Goal: Information Seeking & Learning: Check status

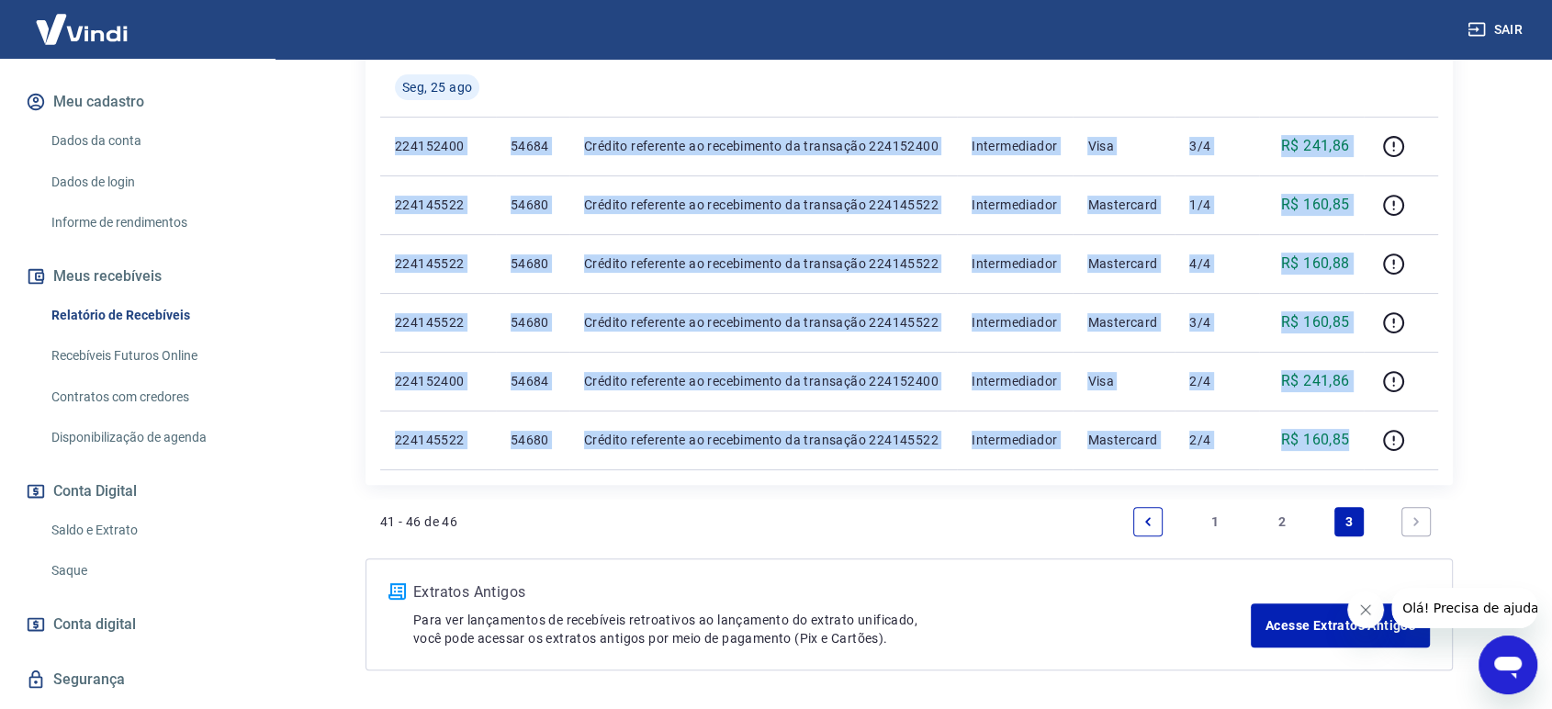
drag, startPoint x: 97, startPoint y: 527, endPoint x: 76, endPoint y: 571, distance: 48.9
click at [97, 527] on link "Saldo e Extrato" at bounding box center [148, 531] width 208 height 38
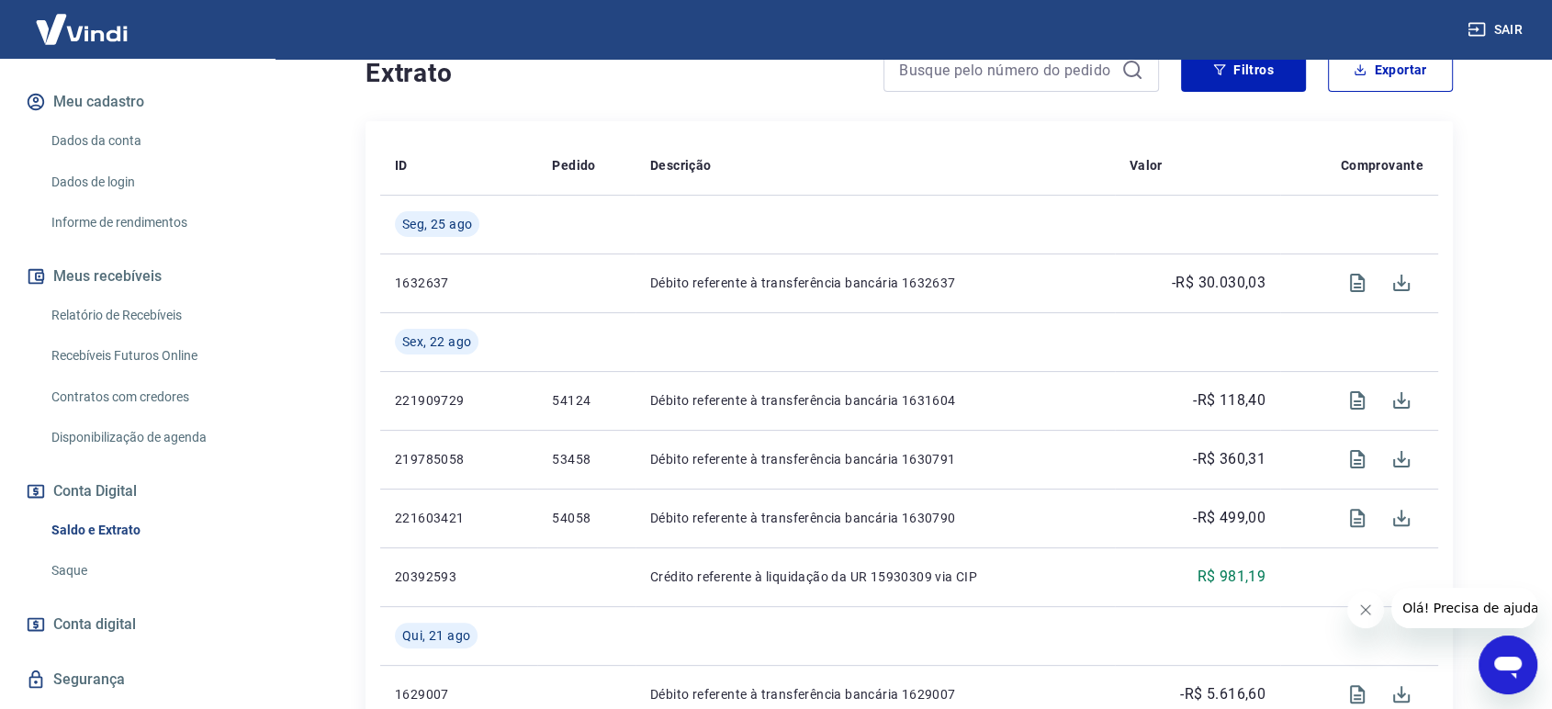
scroll to position [408, 0]
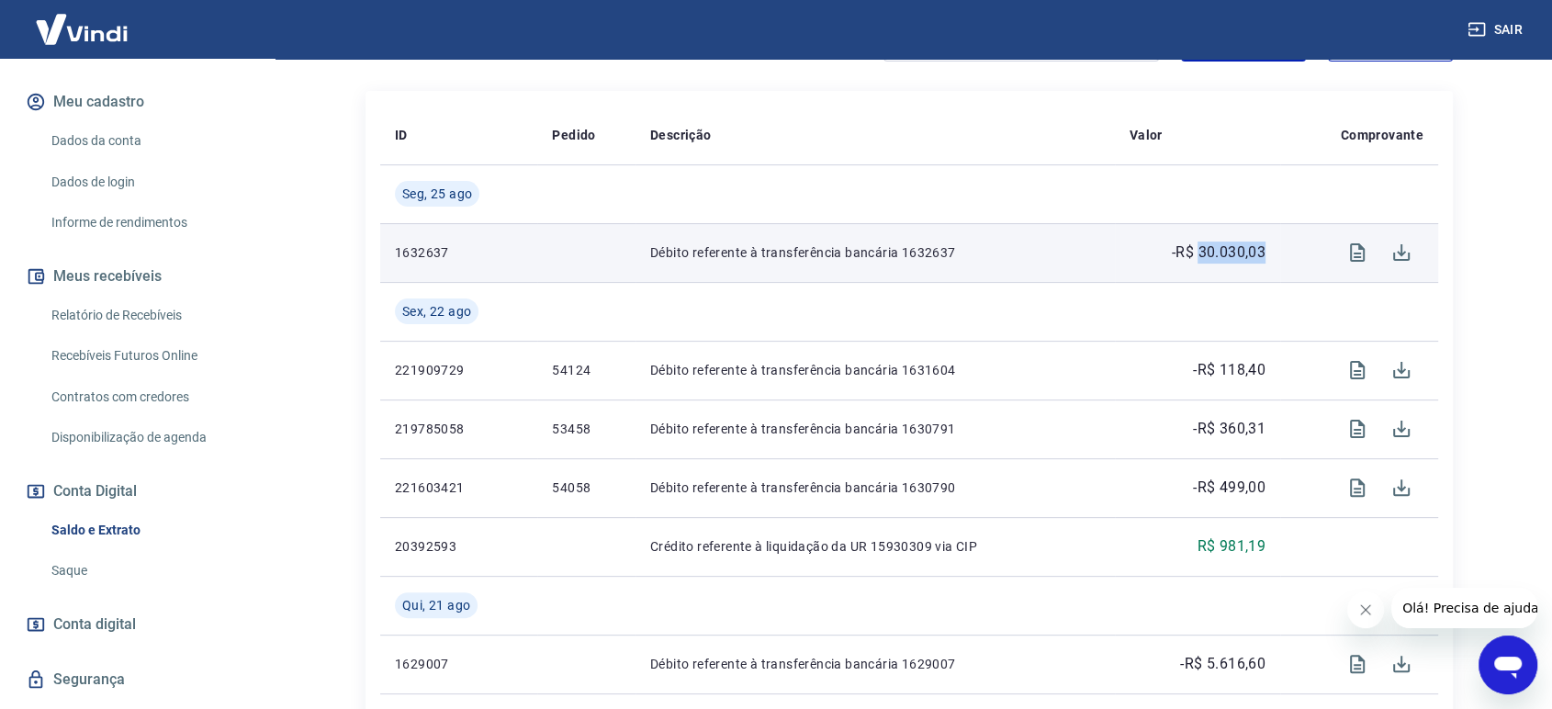
drag, startPoint x: 1276, startPoint y: 253, endPoint x: 1199, endPoint y: 259, distance: 77.4
click at [1199, 259] on td "-R$ 30.030,03" at bounding box center [1197, 252] width 165 height 59
copy p "30.030,03"
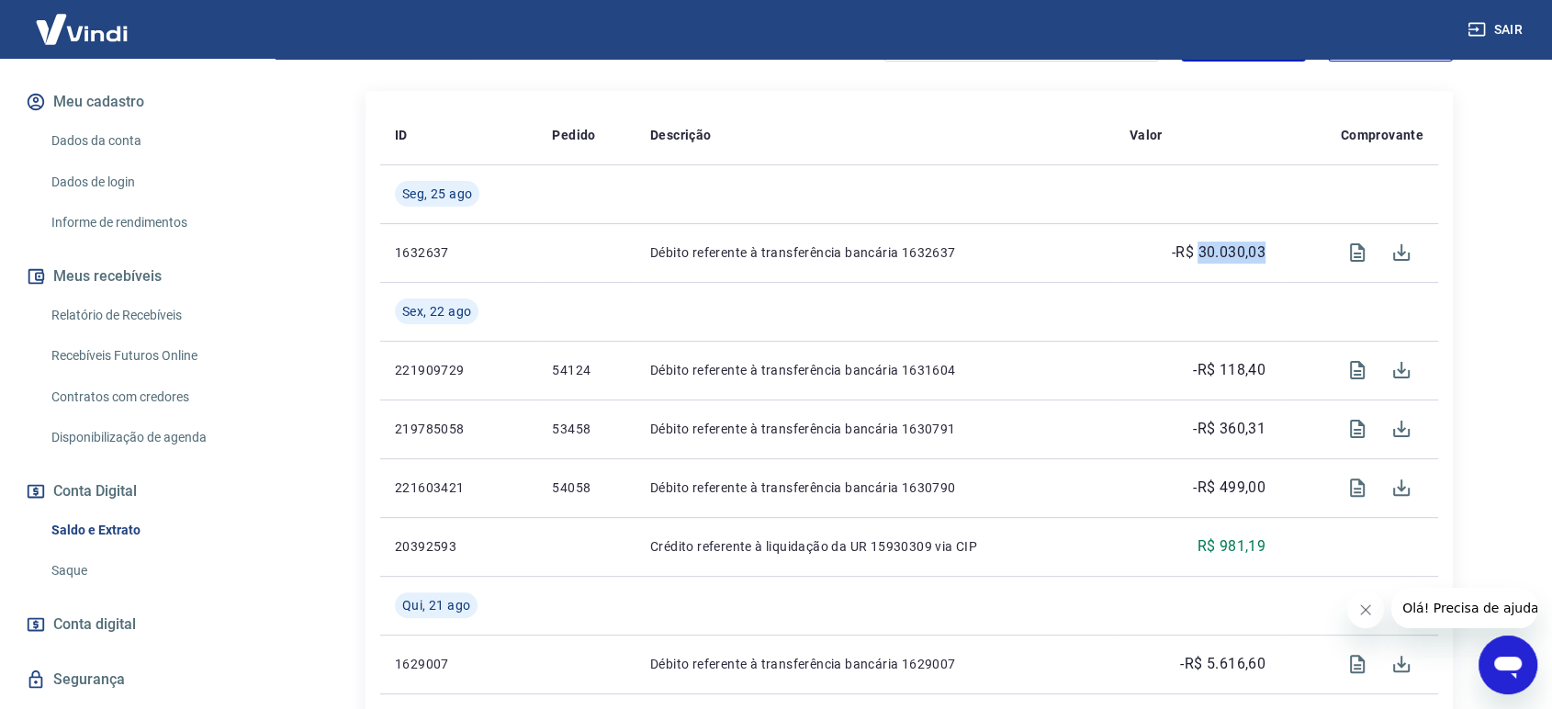
drag, startPoint x: 87, startPoint y: 317, endPoint x: 87, endPoint y: 328, distance: 11.0
click at [87, 317] on link "Relatório de Recebíveis" at bounding box center [148, 316] width 208 height 38
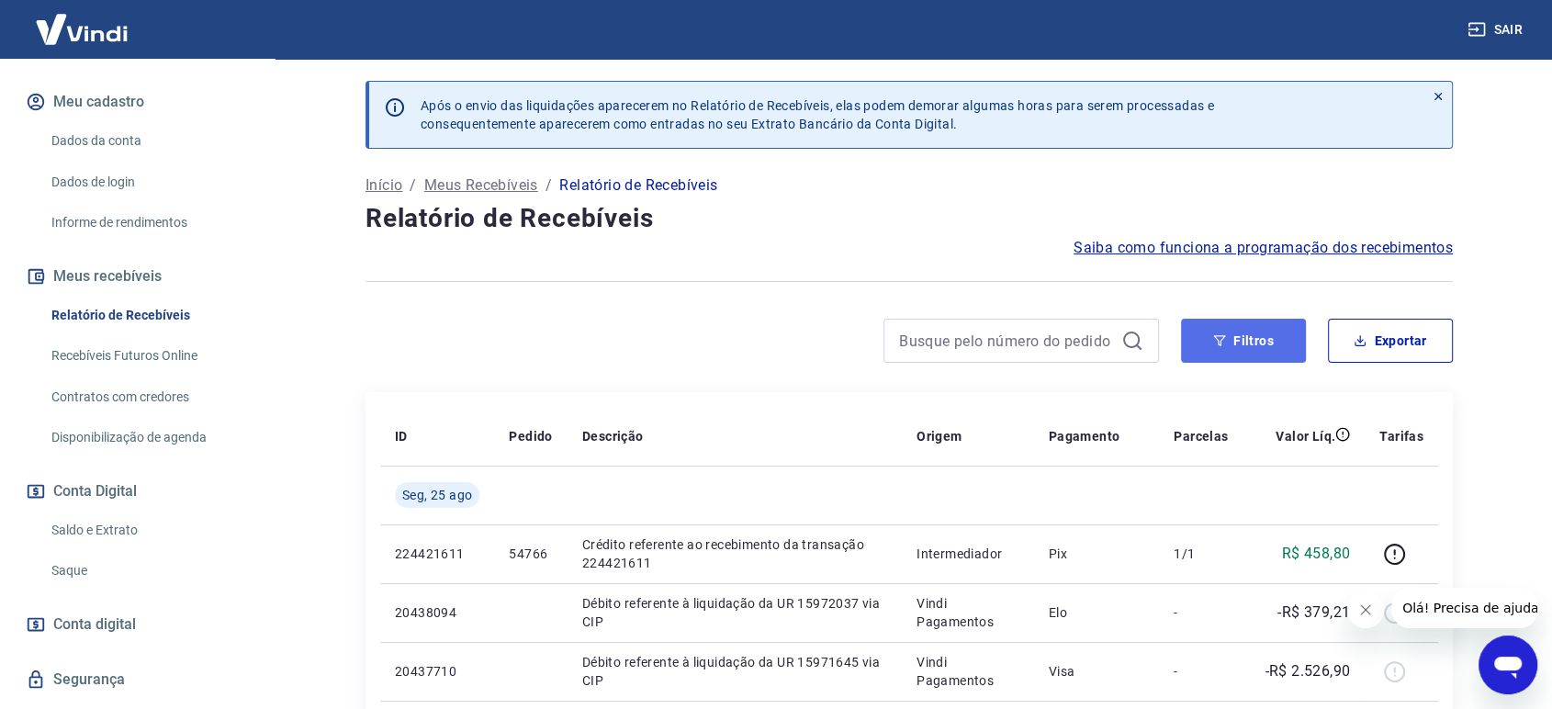
click at [1219, 343] on icon "button" at bounding box center [1220, 340] width 12 height 11
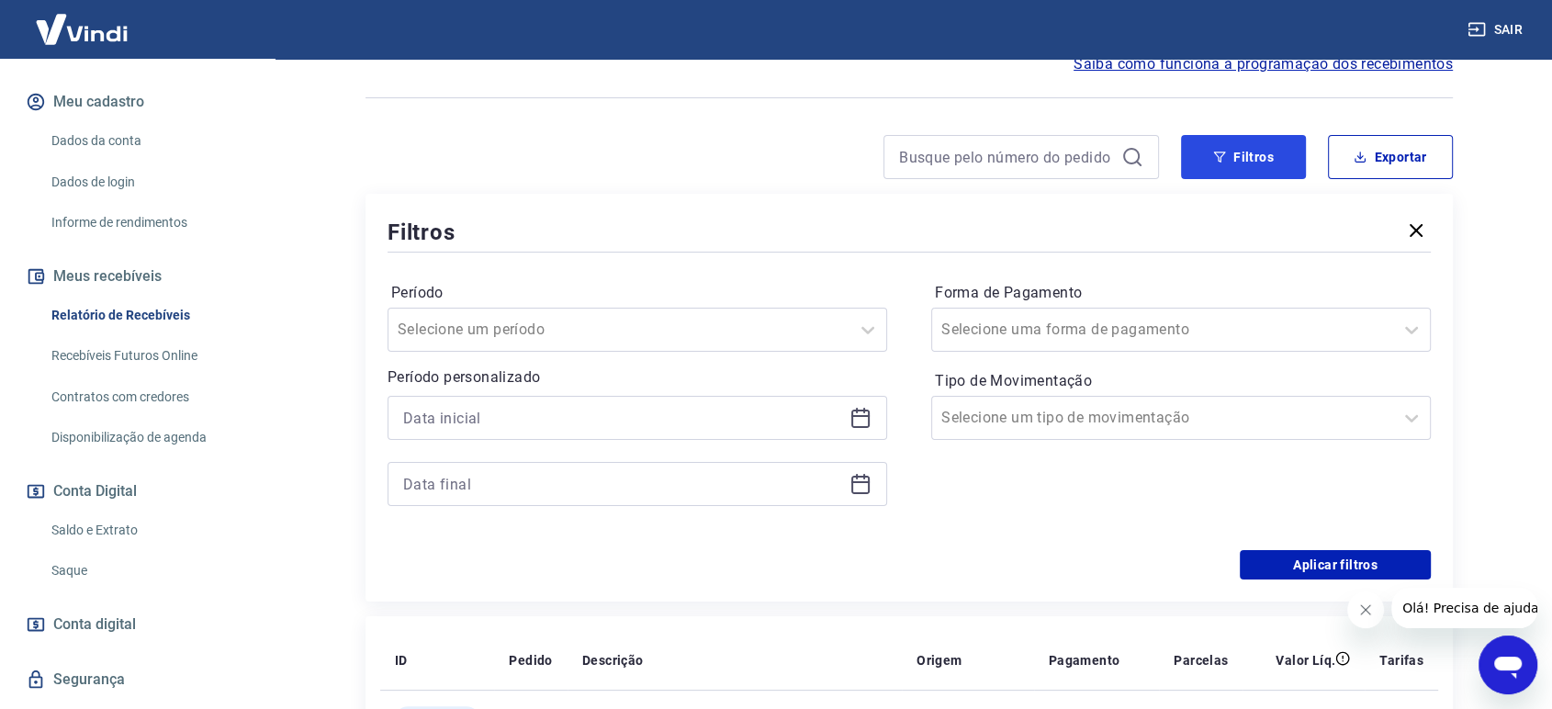
scroll to position [306, 0]
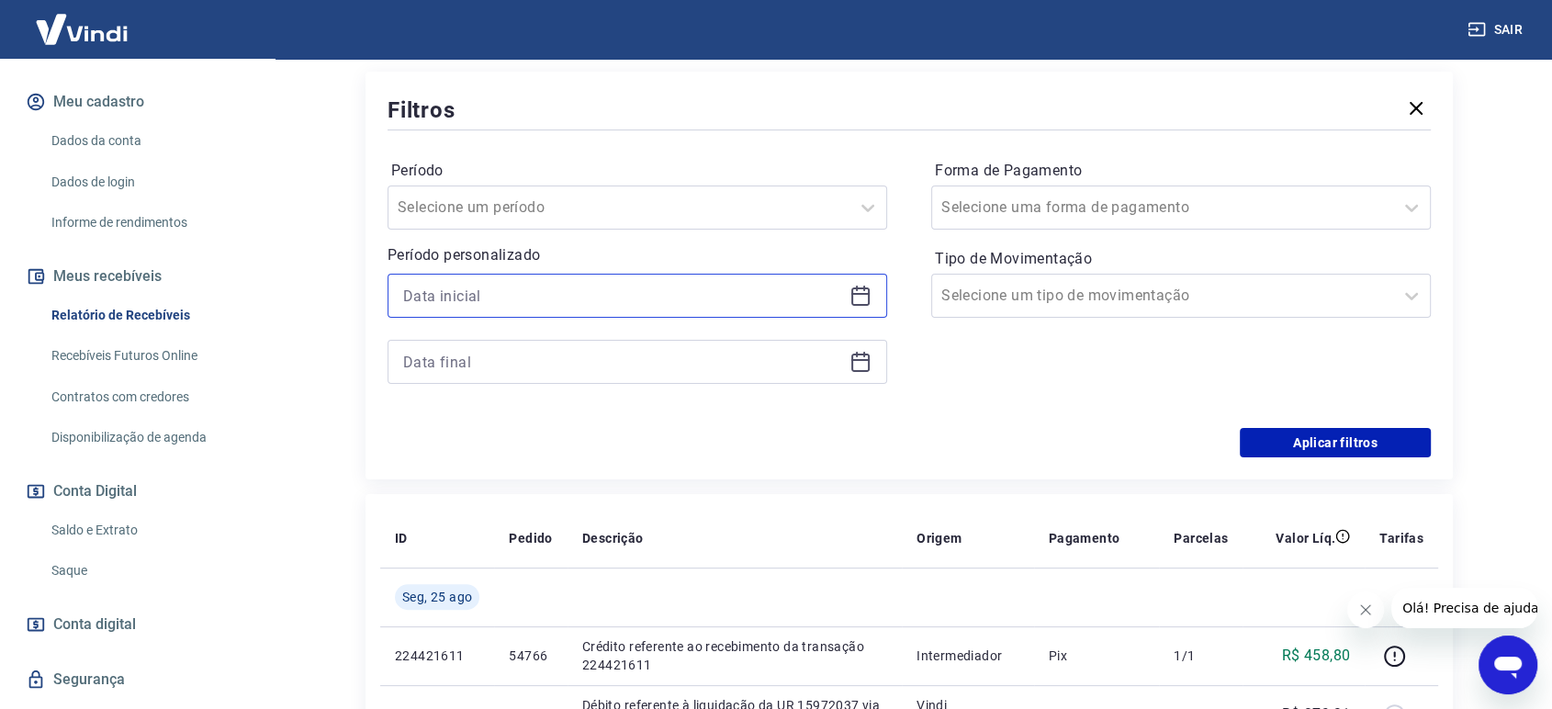
click at [558, 288] on input at bounding box center [622, 296] width 439 height 28
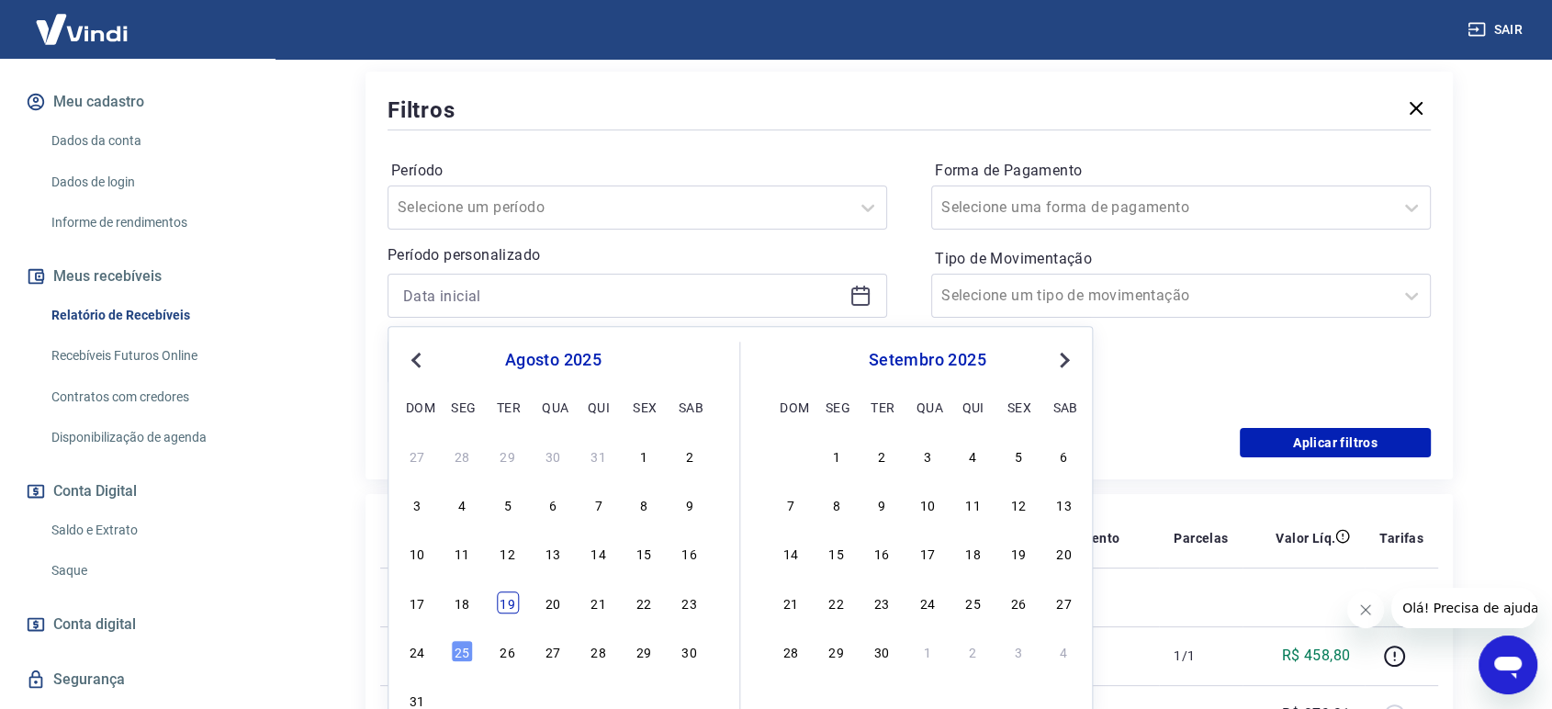
click at [509, 603] on div "19" at bounding box center [508, 602] width 22 height 22
type input "[DATE]"
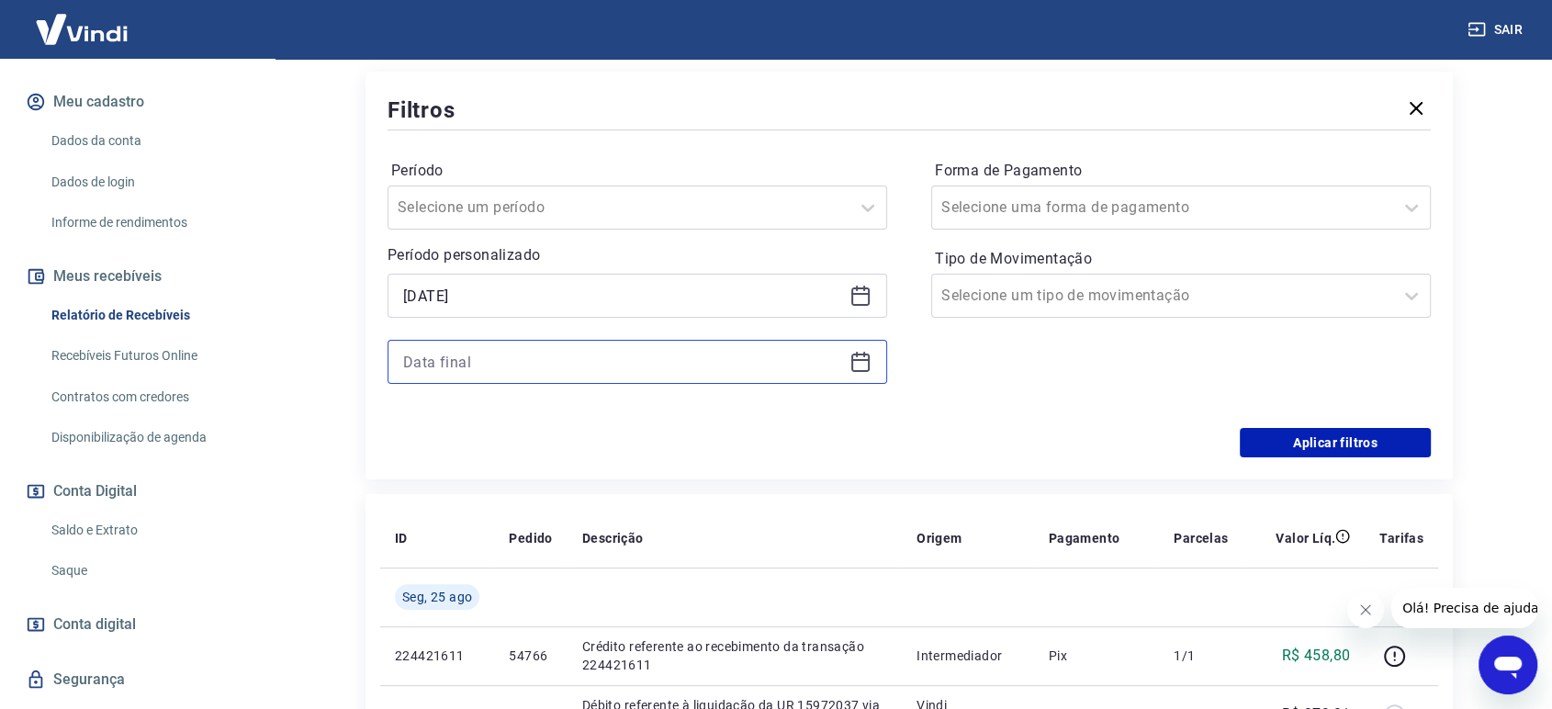
click at [513, 358] on input at bounding box center [622, 362] width 439 height 28
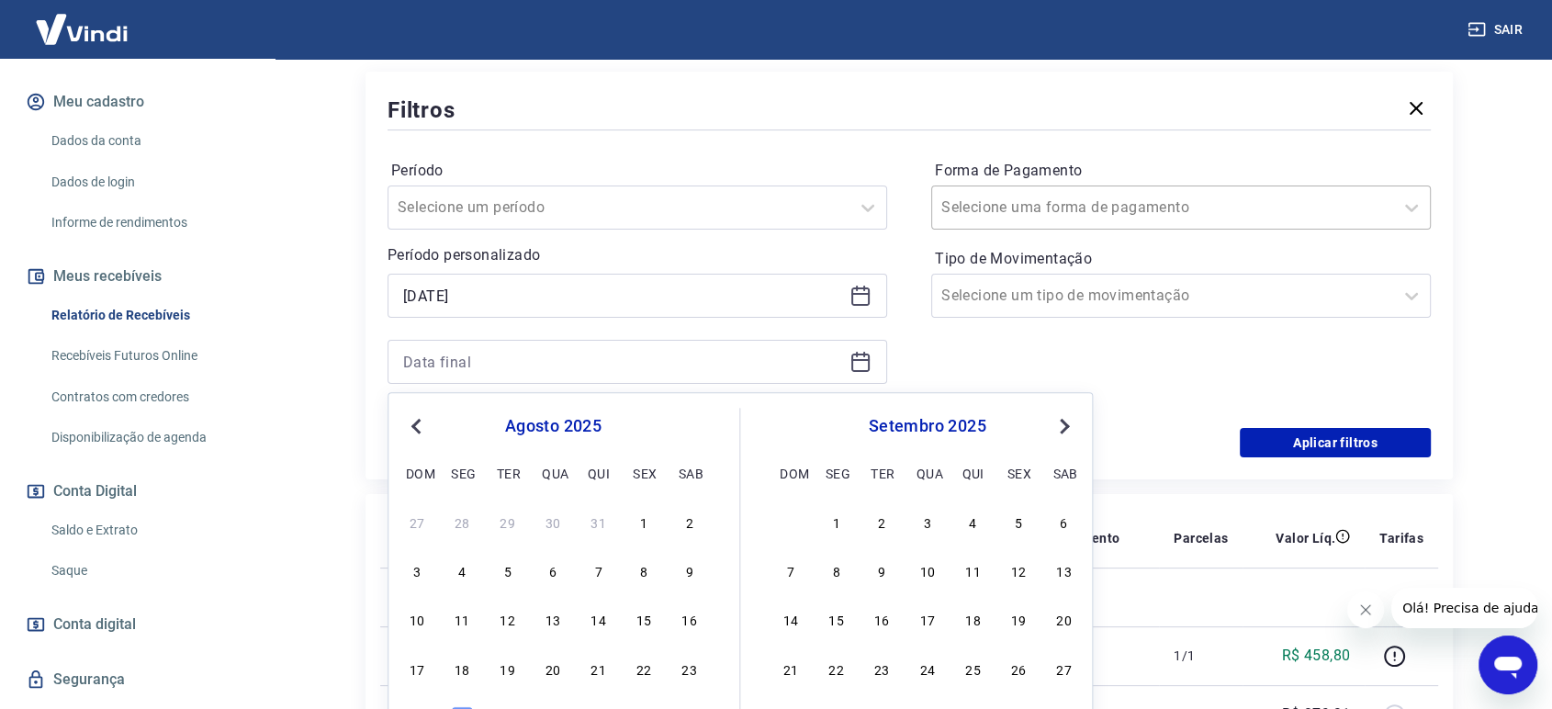
drag, startPoint x: 513, startPoint y: 674, endPoint x: 1147, endPoint y: 195, distance: 794.6
click at [512, 674] on div "19" at bounding box center [508, 669] width 22 height 22
type input "[DATE]"
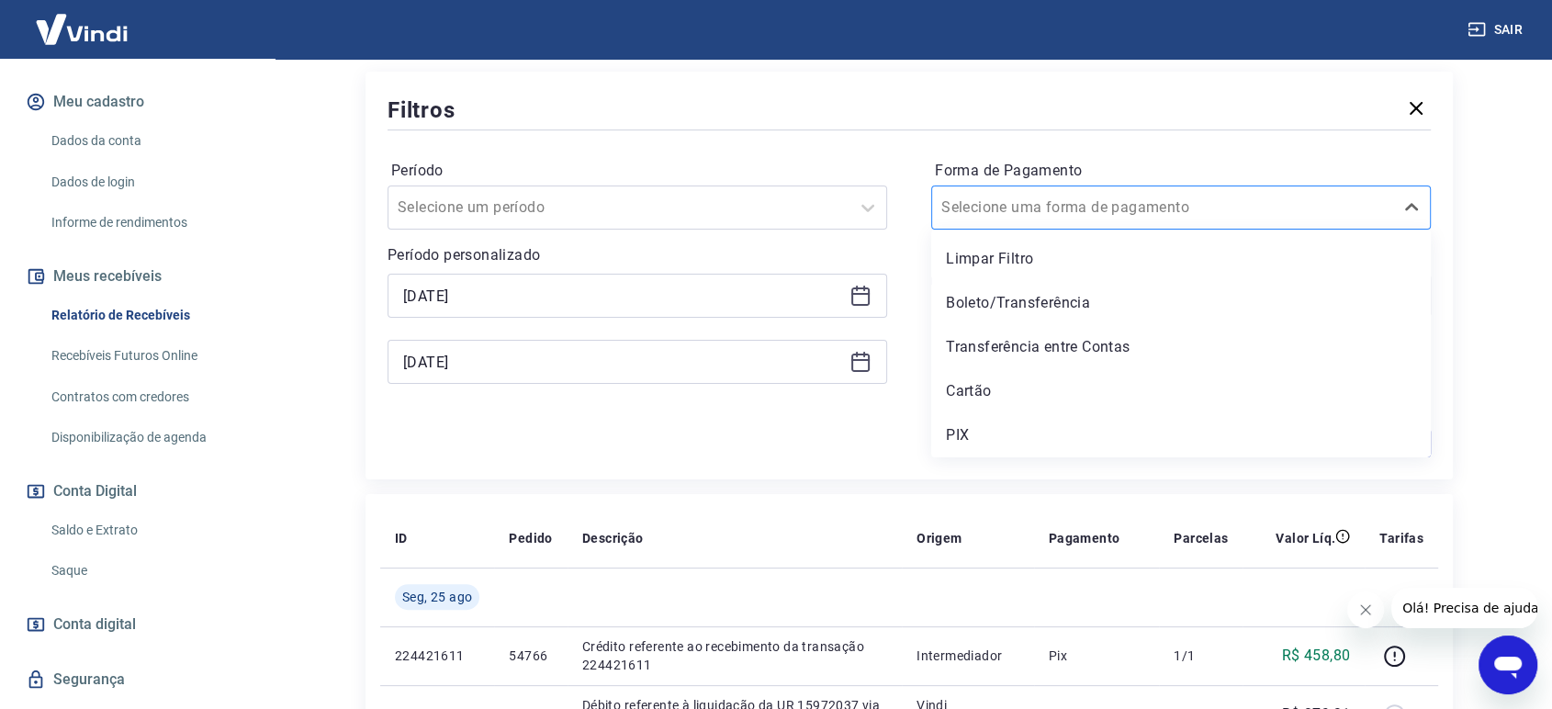
click at [1161, 210] on div at bounding box center [1162, 208] width 443 height 26
click at [1035, 424] on div "PIX" at bounding box center [1181, 435] width 500 height 37
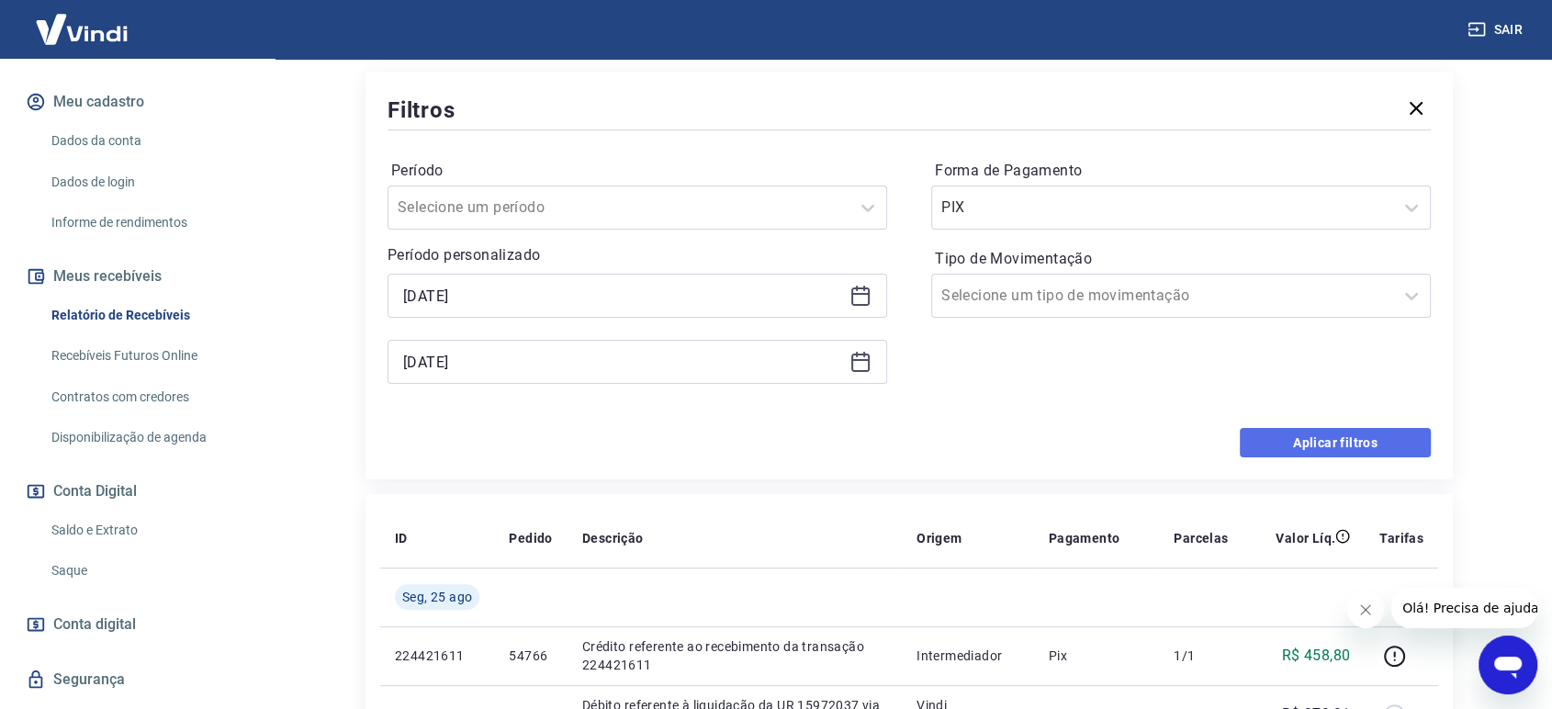
click at [1355, 445] on button "Aplicar filtros" at bounding box center [1335, 442] width 191 height 29
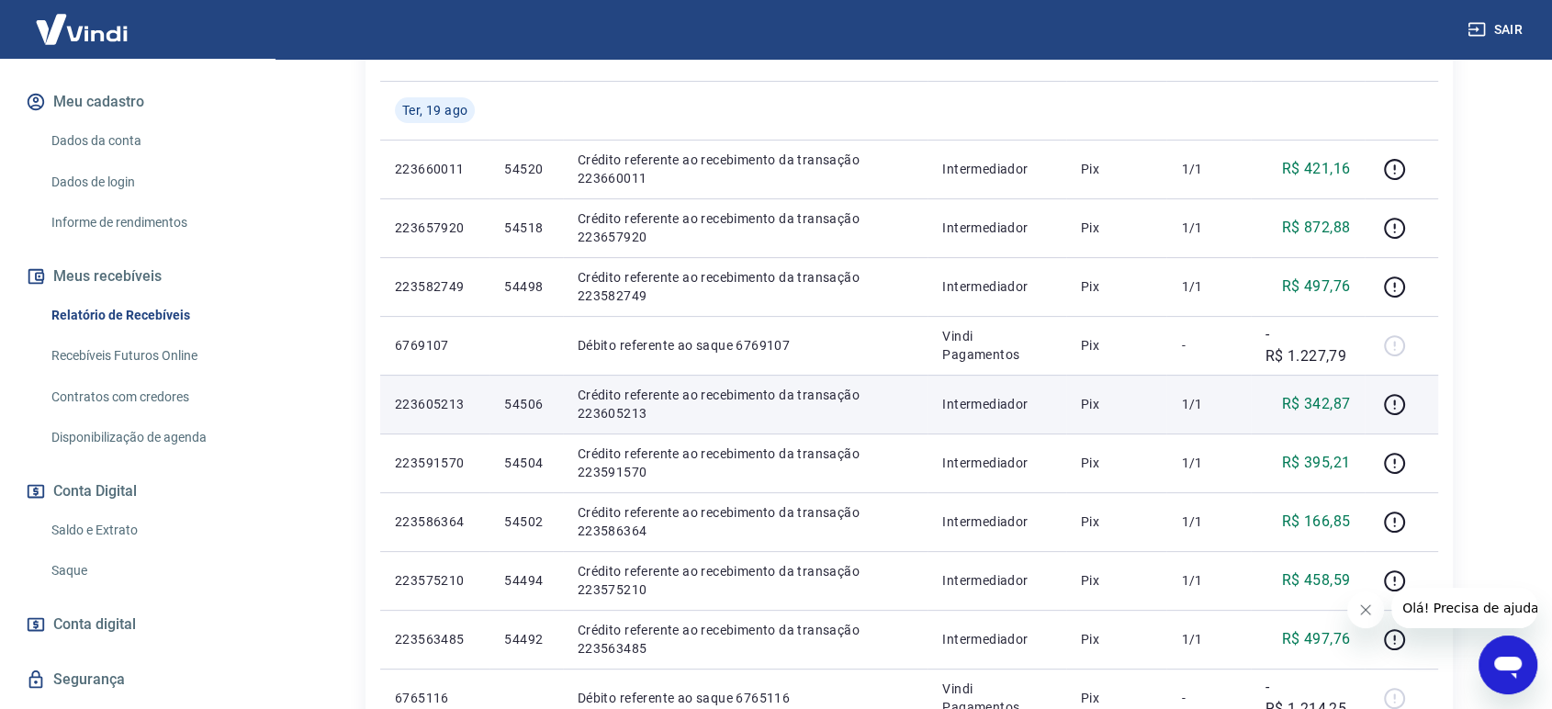
scroll to position [306, 0]
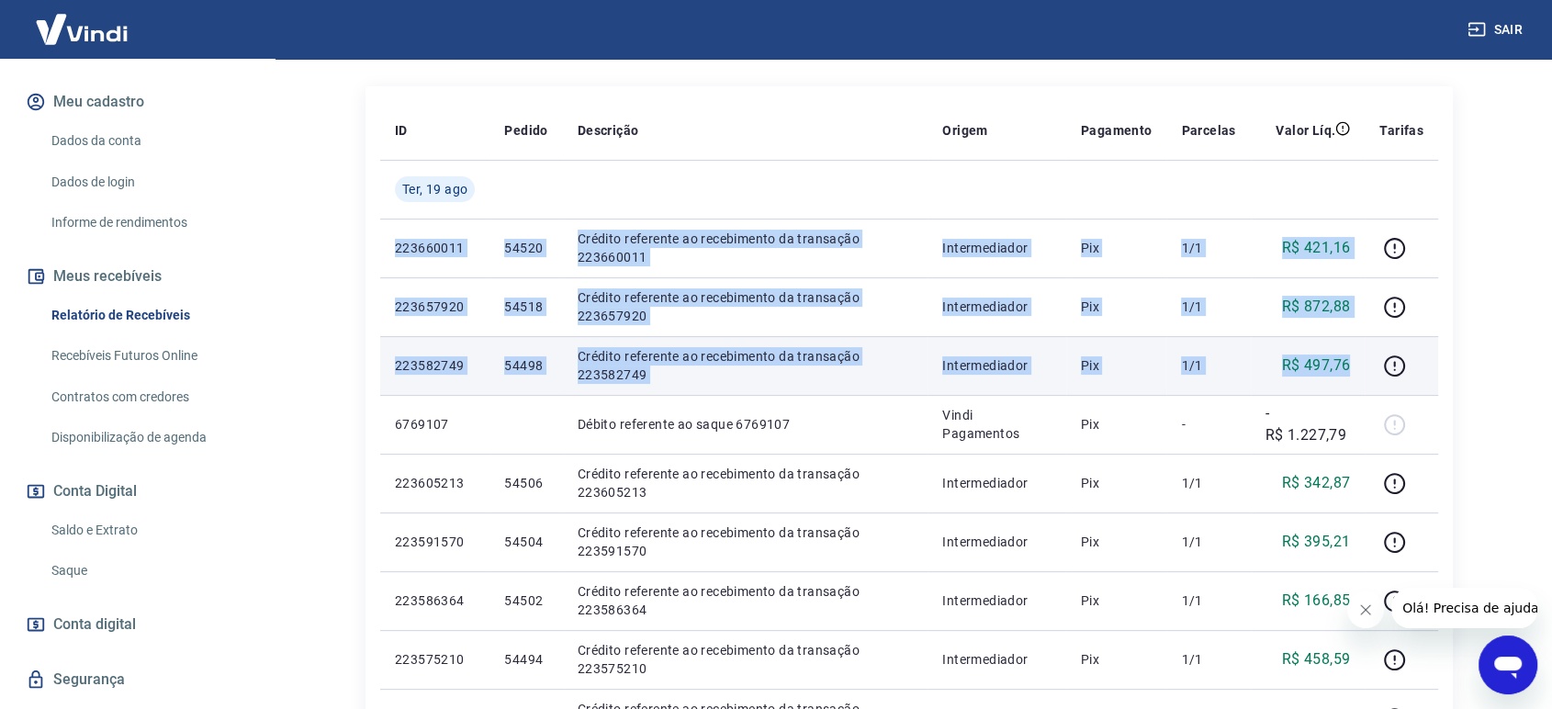
drag, startPoint x: 396, startPoint y: 246, endPoint x: 1354, endPoint y: 364, distance: 965.1
click at [1354, 364] on tbody "[DATE] 223660011 54520 Crédito referente ao recebimento da transação 223660011 …" at bounding box center [909, 512] width 1058 height 705
copy tbody "223660011 54520 Crédito referente ao recebimento da transação 223660011 Interme…"
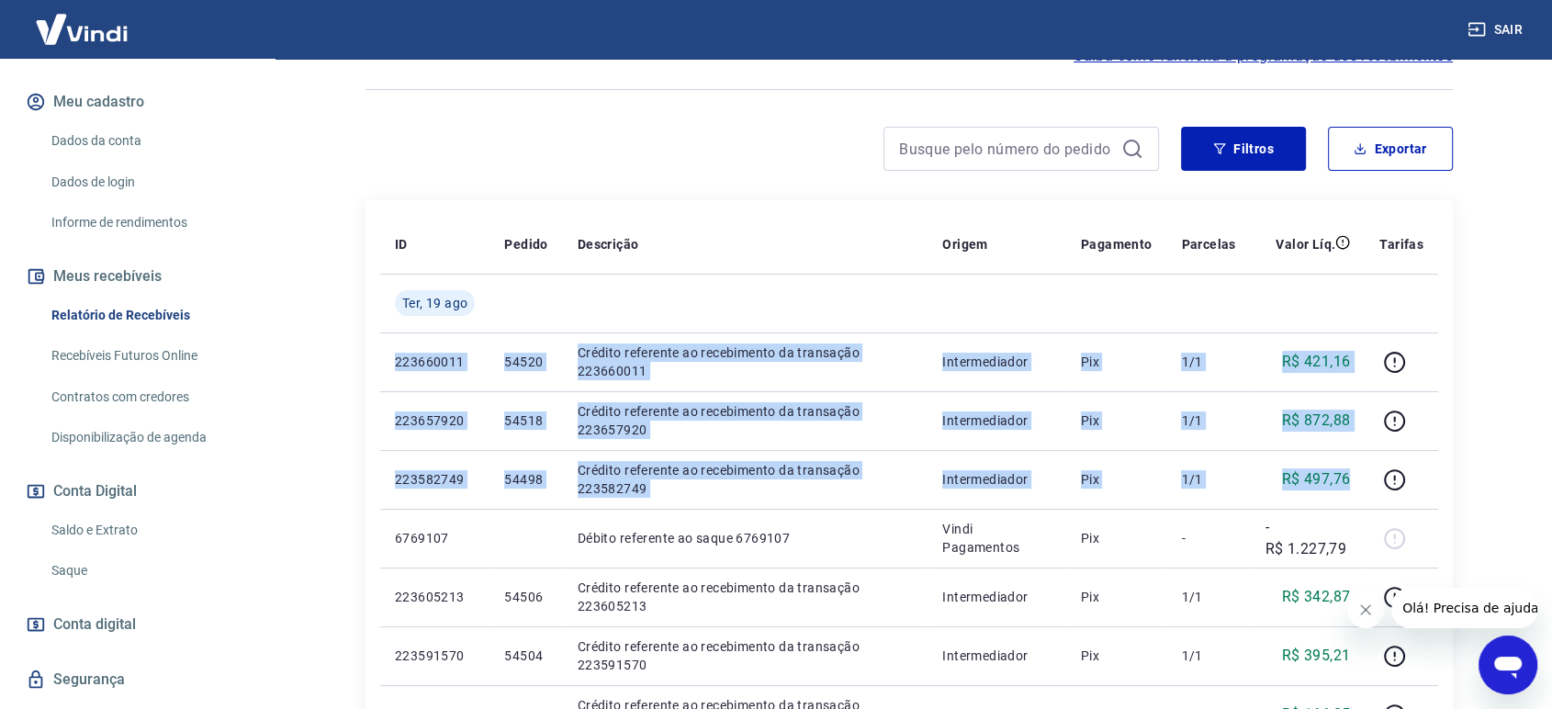
scroll to position [102, 0]
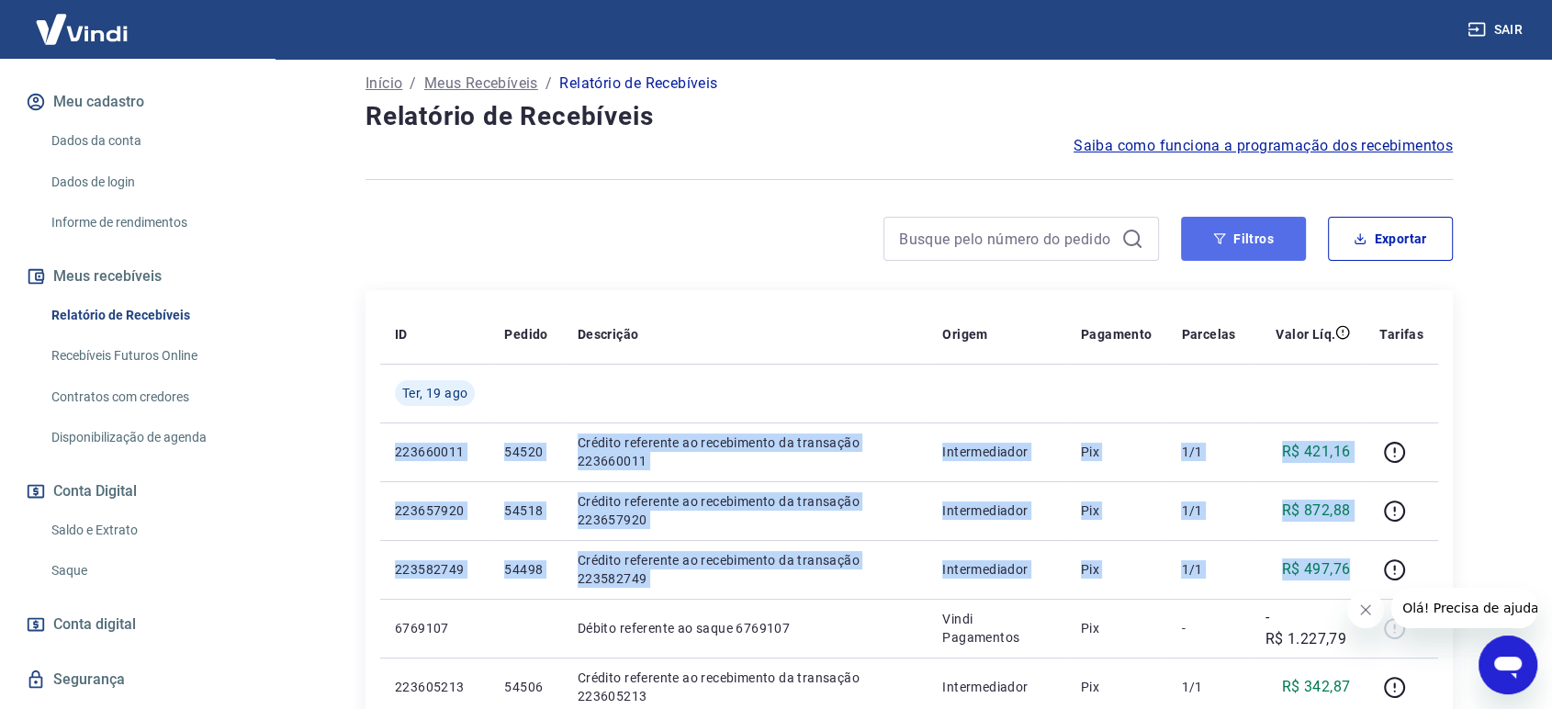
click at [1234, 243] on button "Filtros" at bounding box center [1243, 239] width 125 height 44
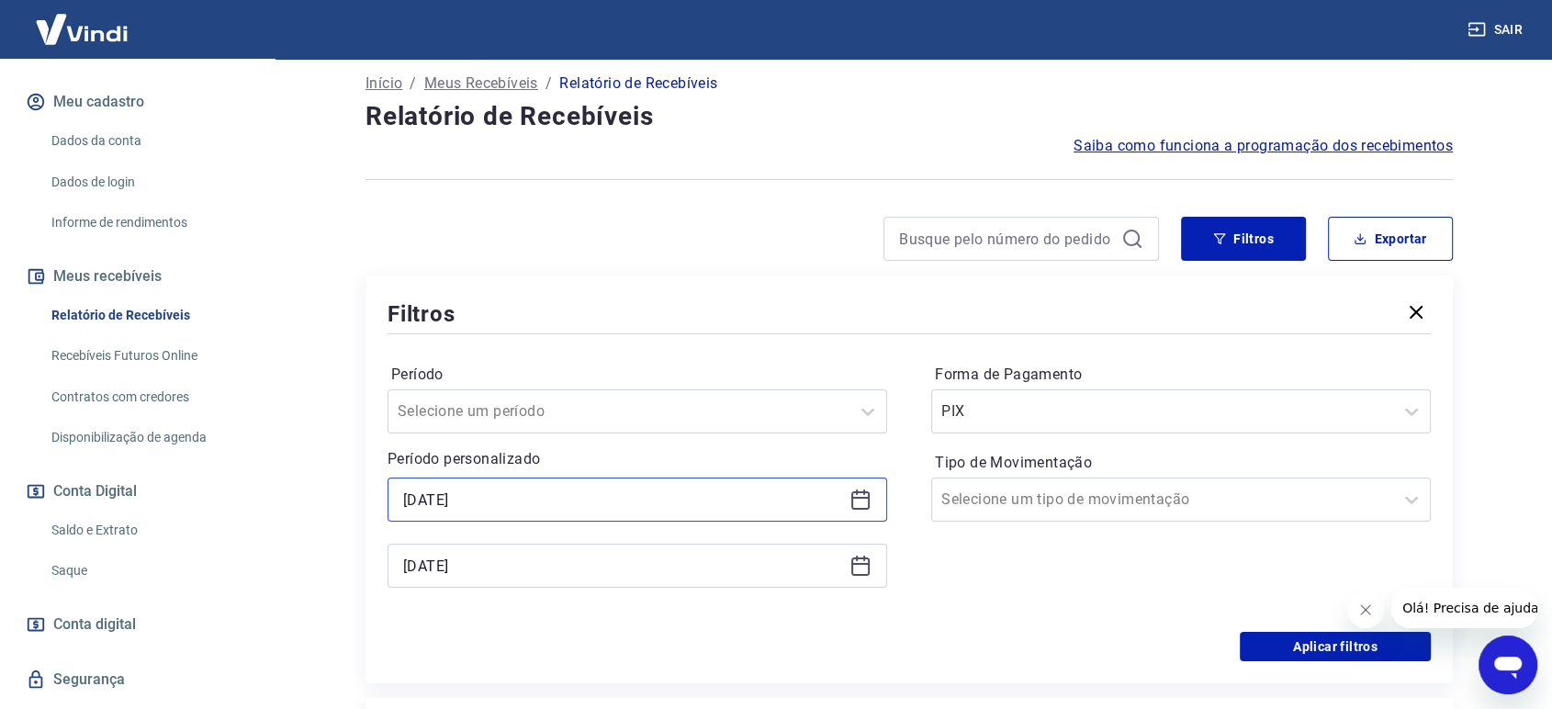
click at [475, 502] on input "[DATE]" at bounding box center [622, 500] width 439 height 28
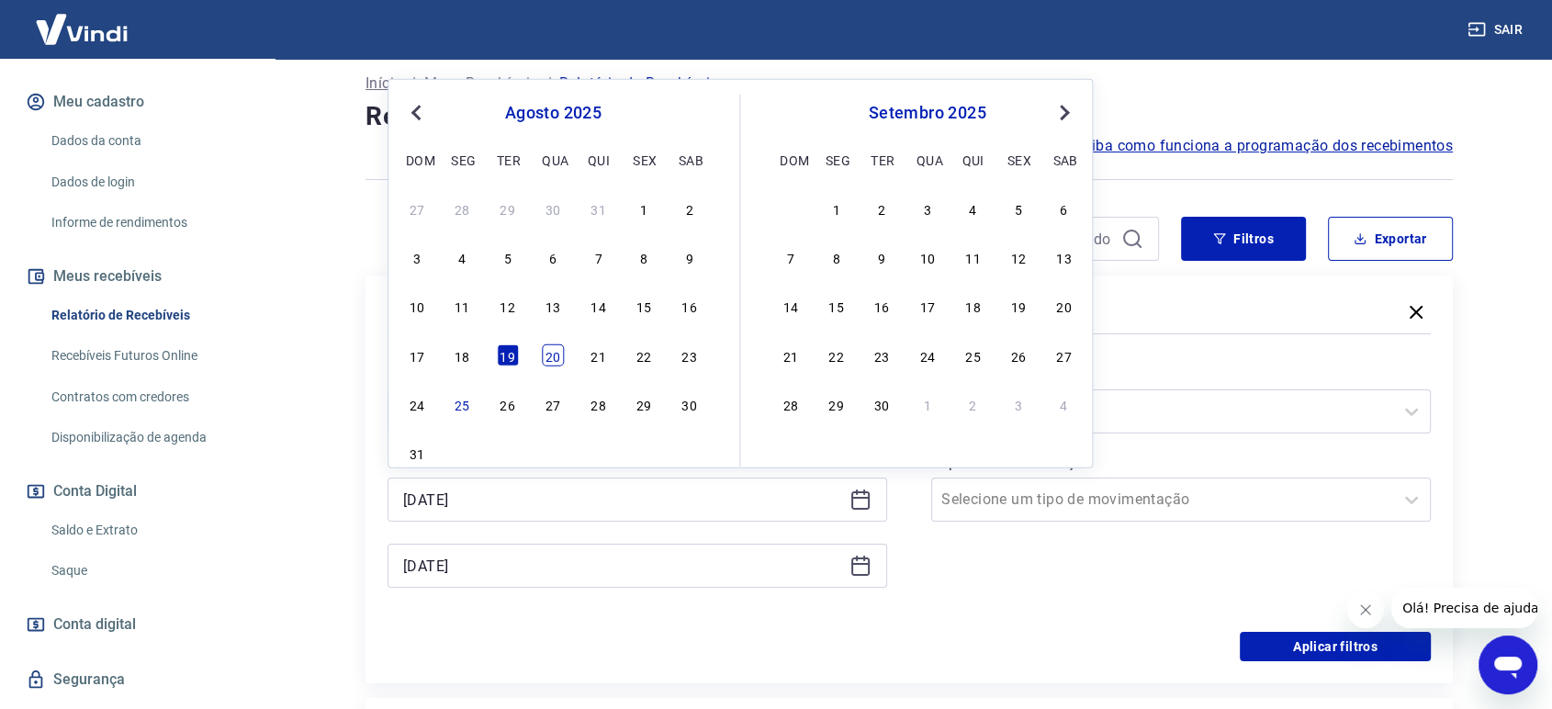
click at [551, 359] on div "20" at bounding box center [553, 354] width 22 height 22
type input "[DATE]"
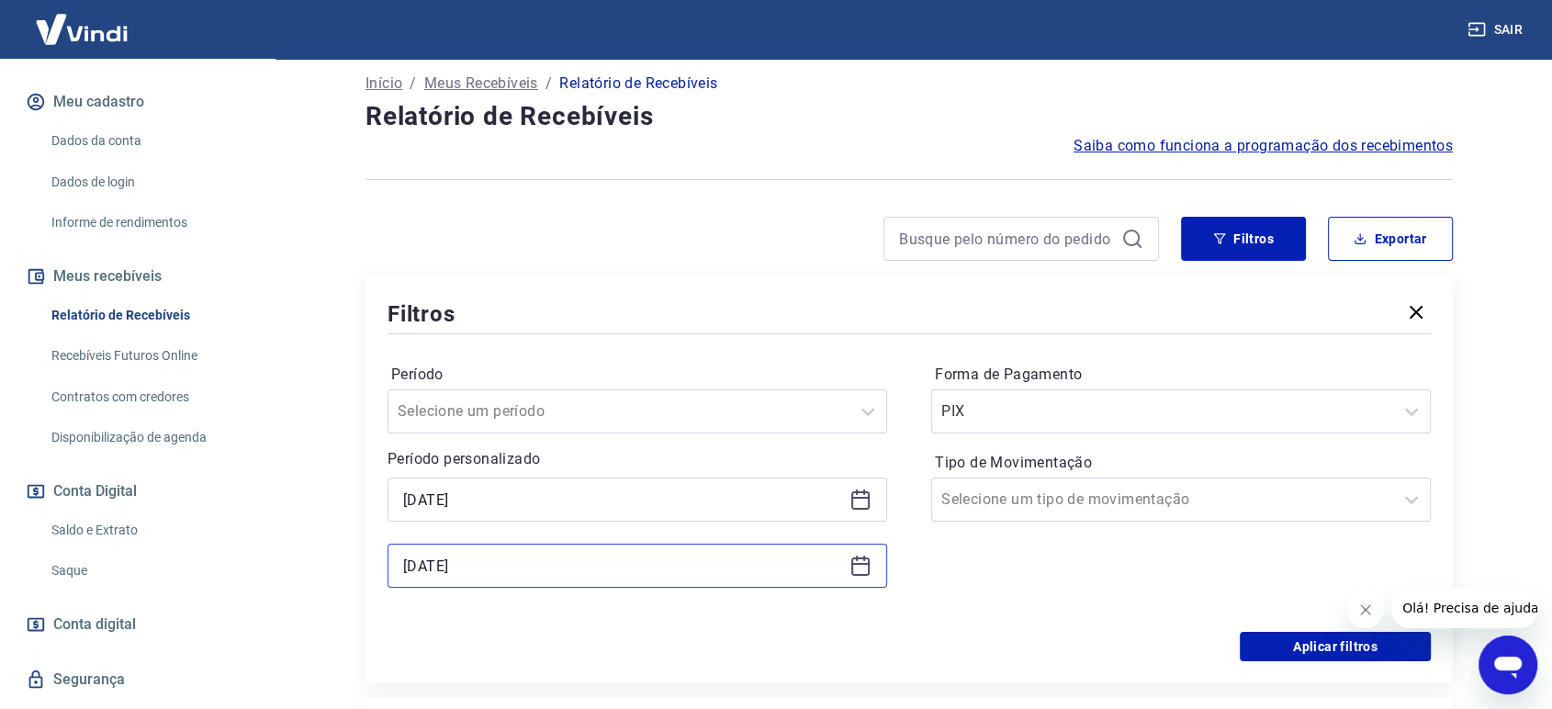
click at [426, 564] on input "[DATE]" at bounding box center [622, 566] width 439 height 28
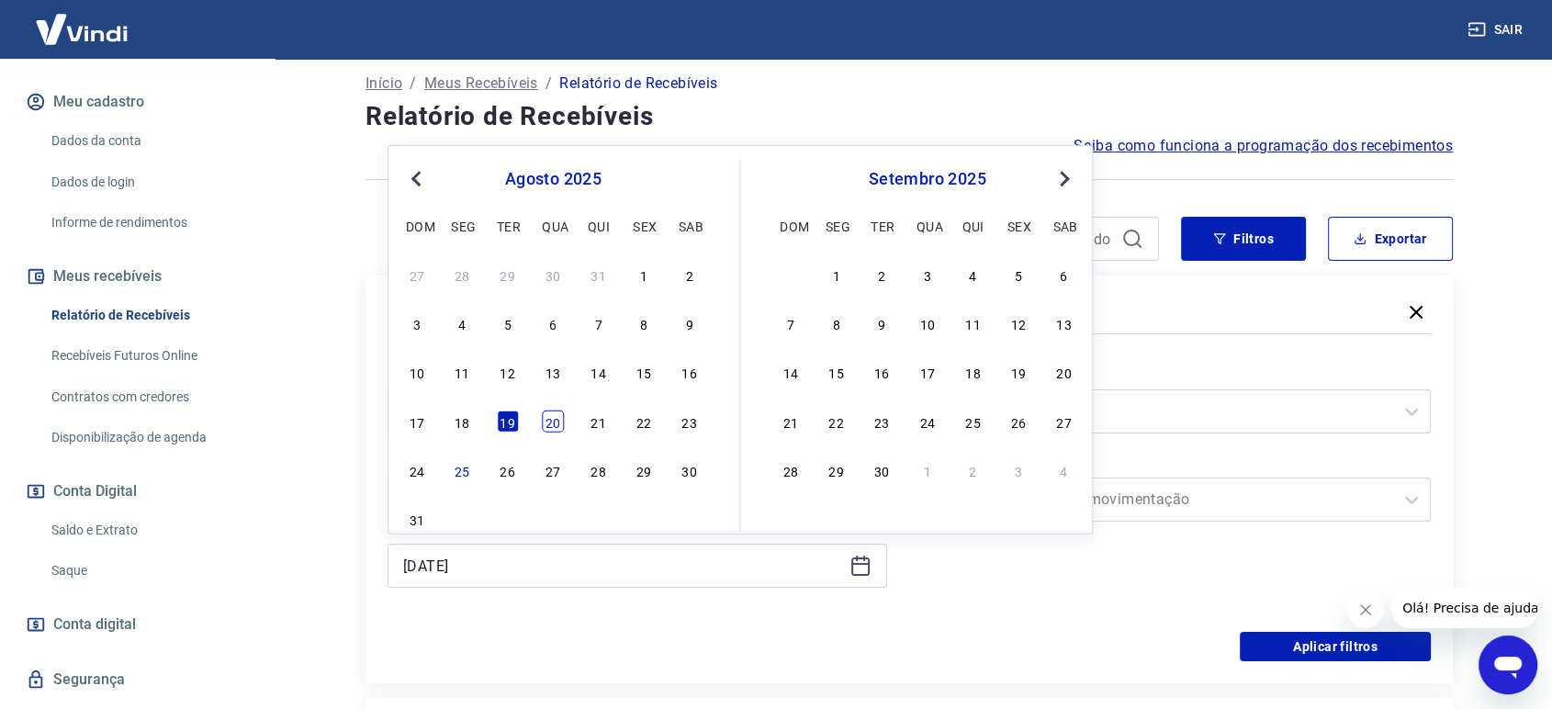
click at [544, 425] on div "20" at bounding box center [553, 421] width 22 height 22
type input "[DATE]"
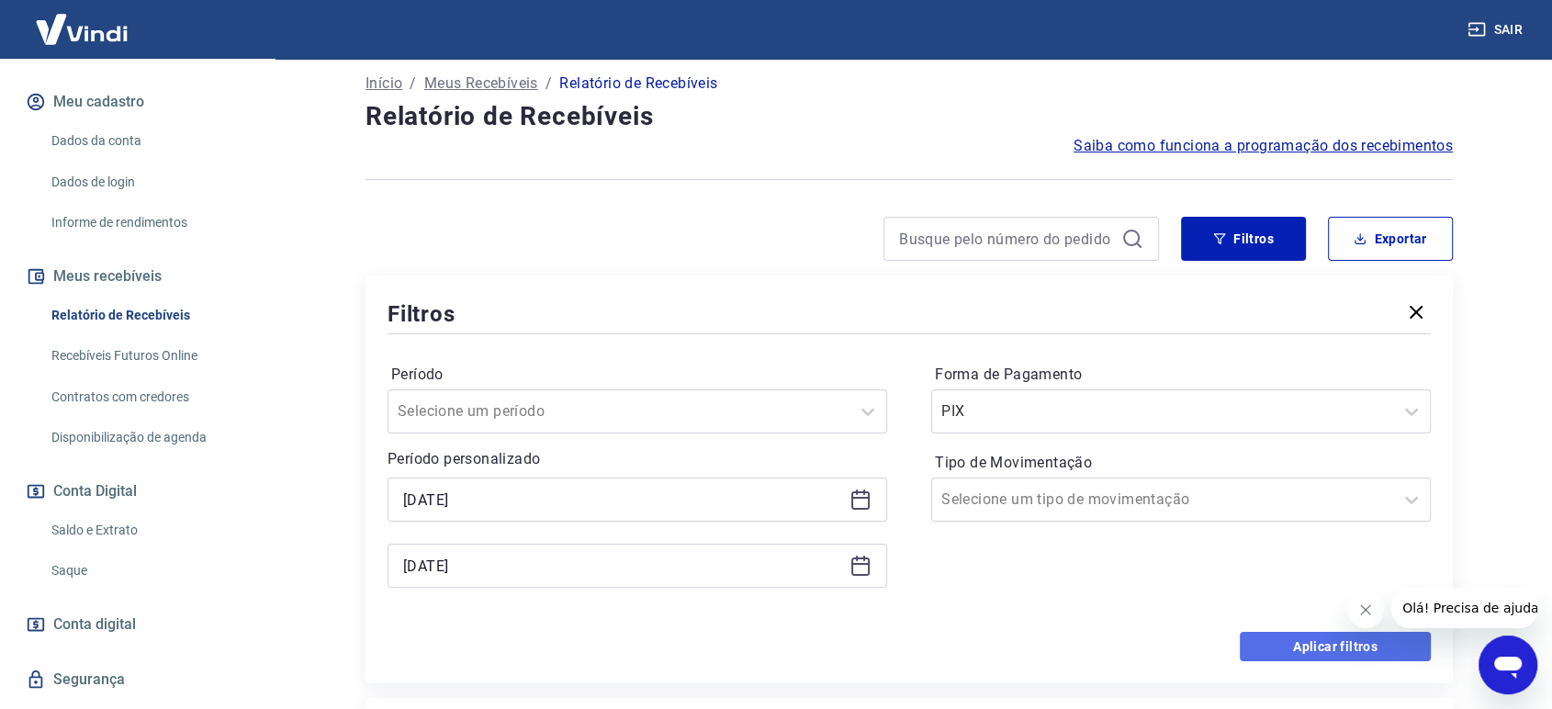
click at [1279, 647] on button "Aplicar filtros" at bounding box center [1335, 646] width 191 height 29
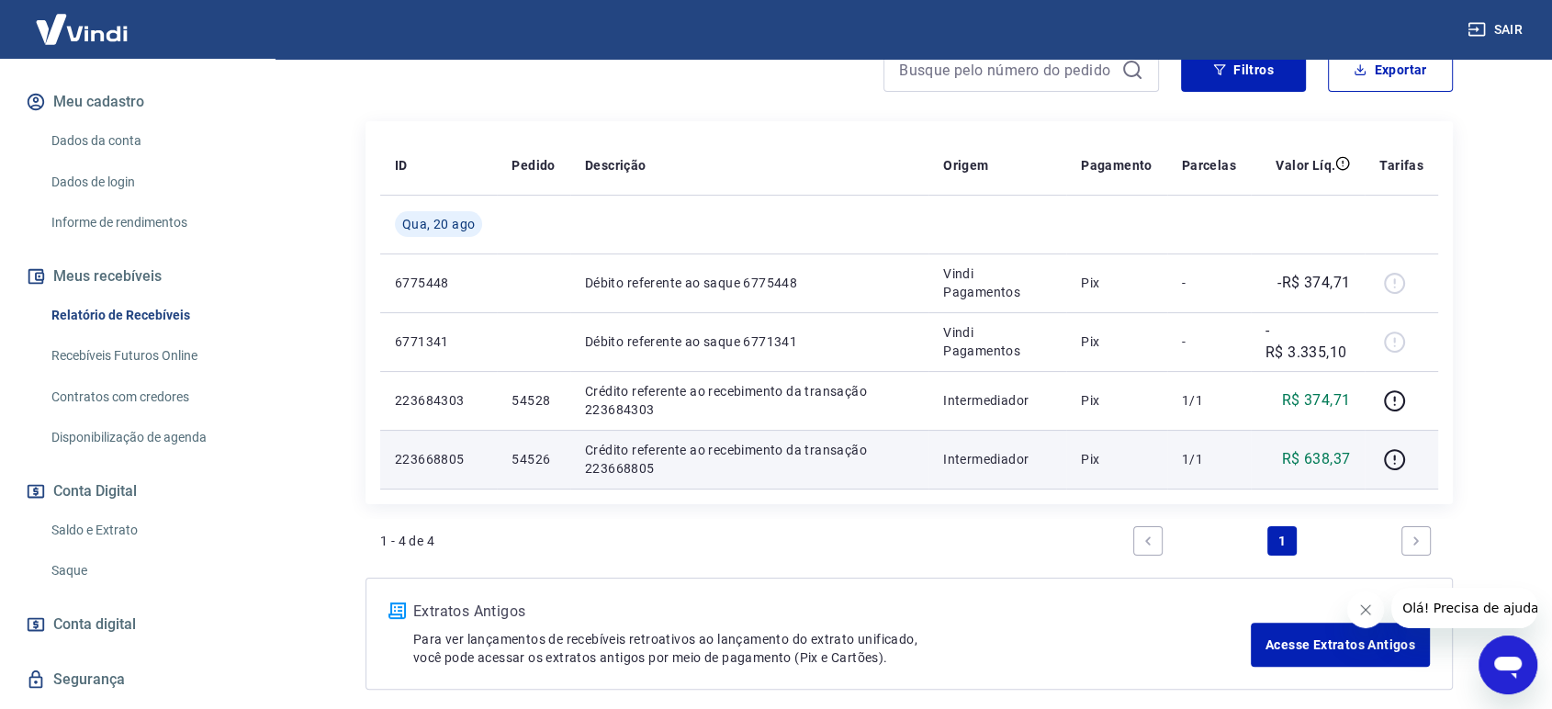
scroll to position [306, 0]
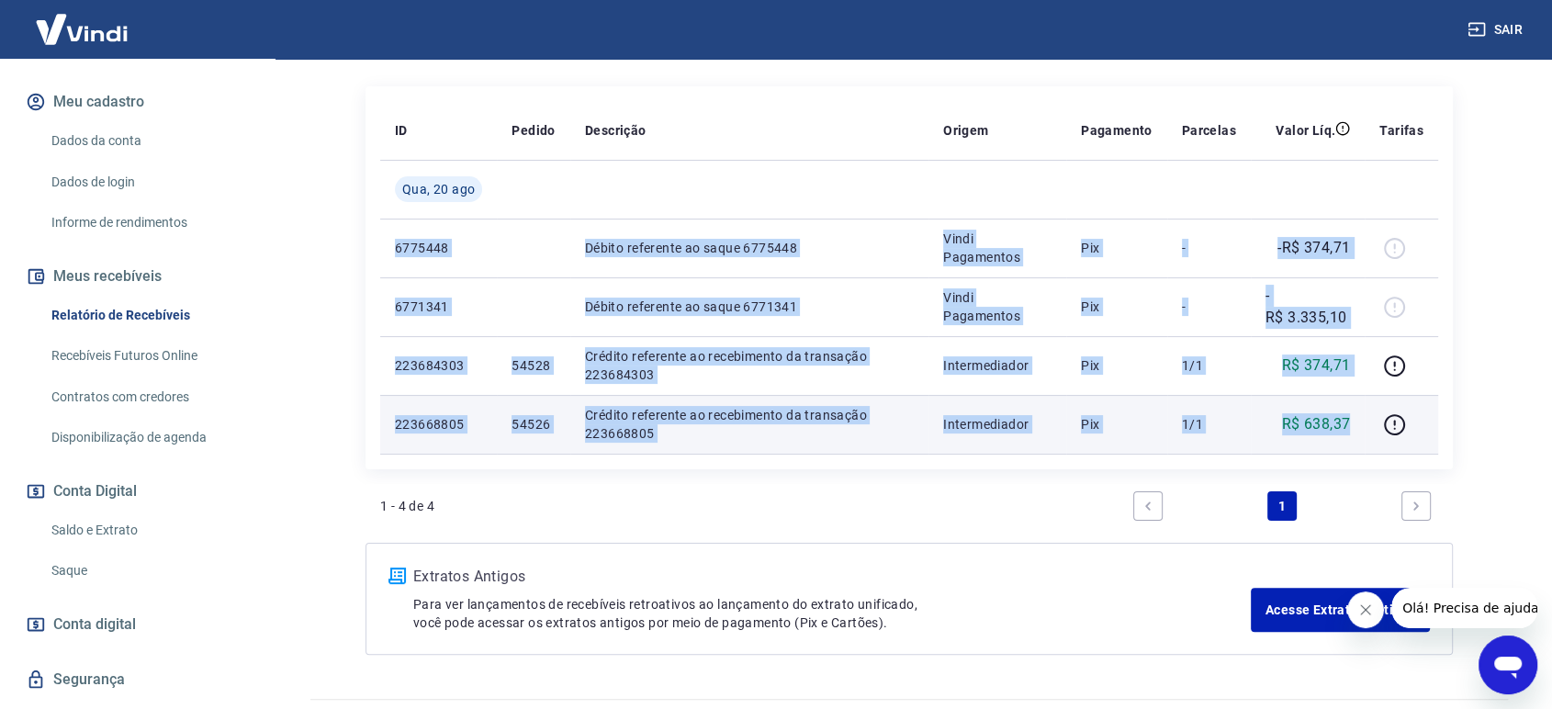
drag, startPoint x: 382, startPoint y: 241, endPoint x: 1363, endPoint y: 424, distance: 997.9
click at [1363, 424] on tbody "[DATE] 6775448 Débito referente ao saque 6775448 Vindi Pagamentos Pix - -R$ 374…" at bounding box center [909, 307] width 1058 height 294
copy tbody "6775448 Débito referente ao saque 6775448 Vindi Pagamentos Pix - -R$ 374,71 677…"
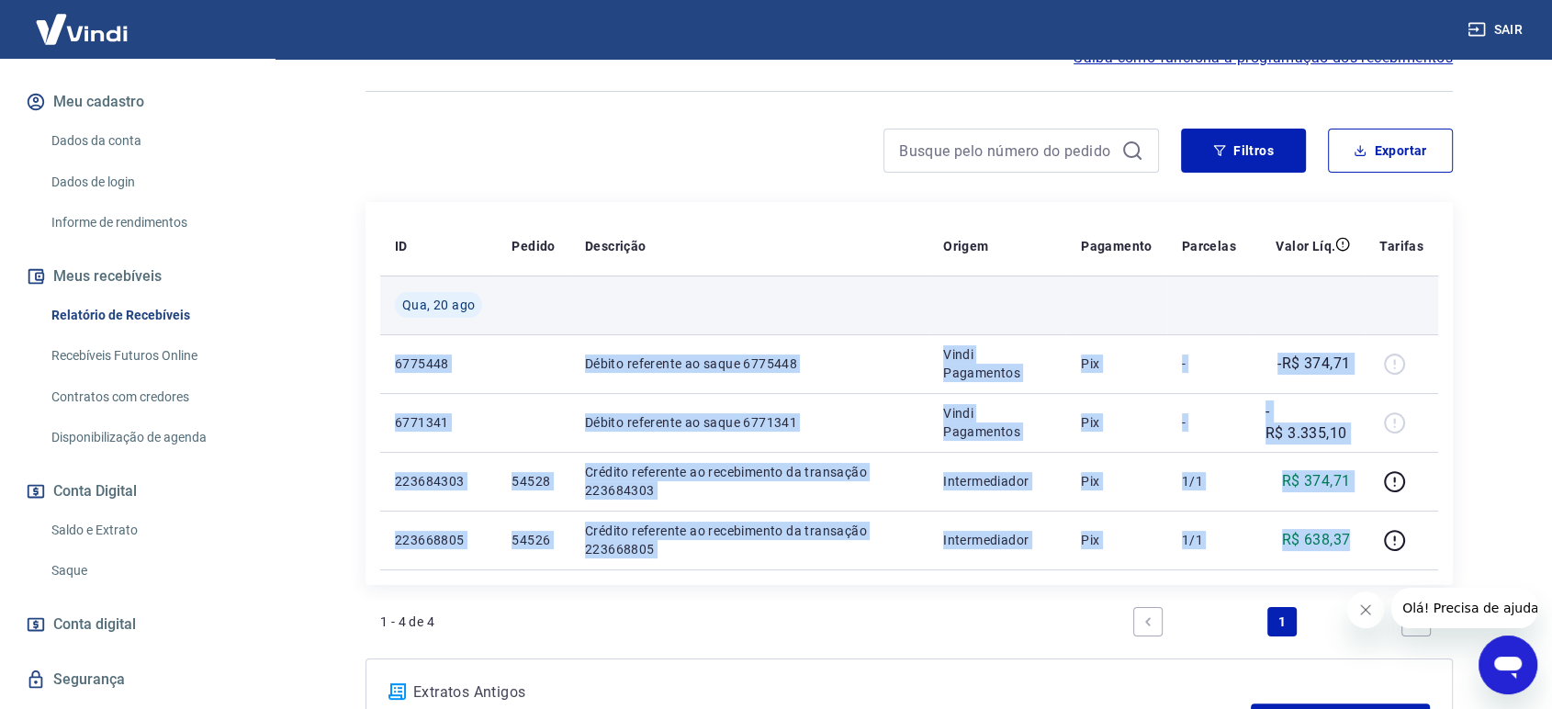
scroll to position [102, 0]
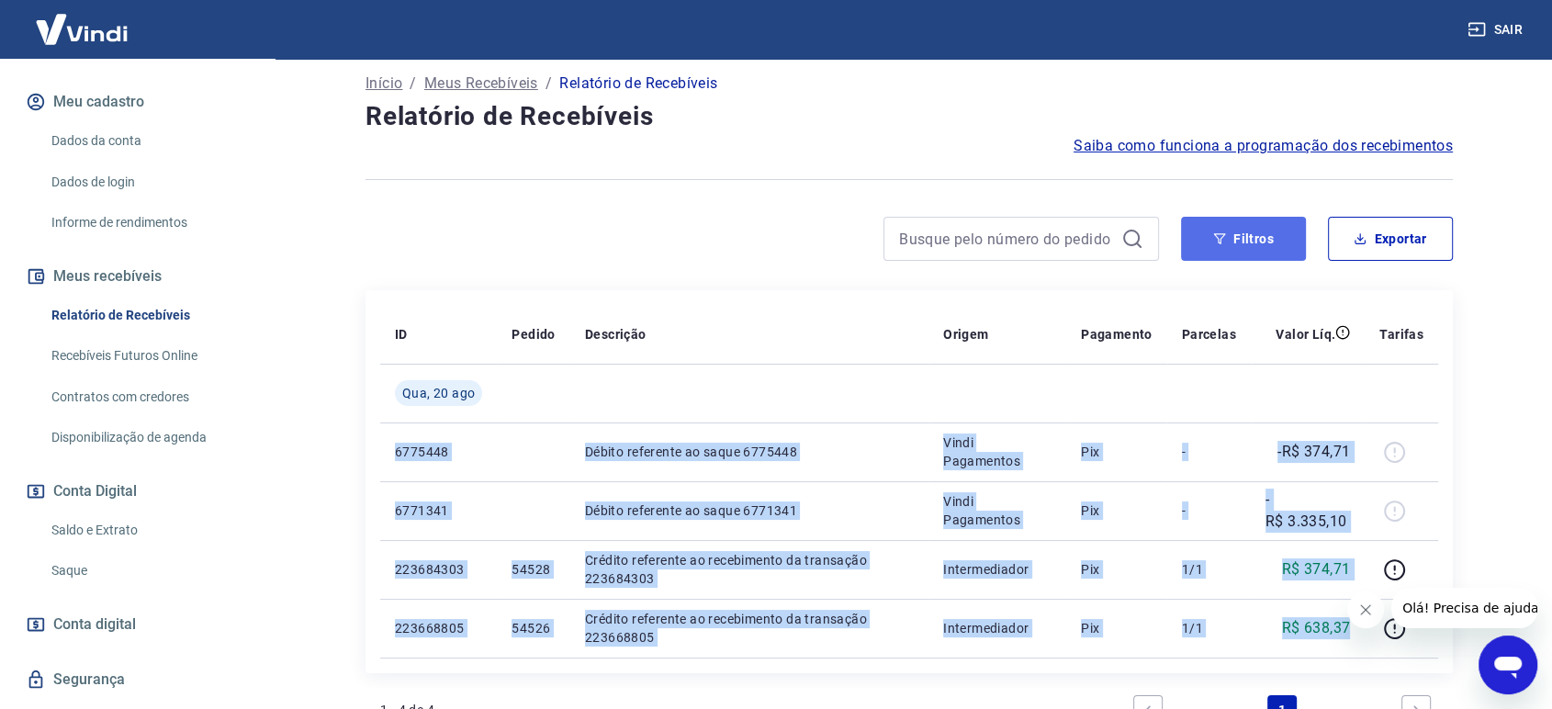
click at [1253, 243] on button "Filtros" at bounding box center [1243, 239] width 125 height 44
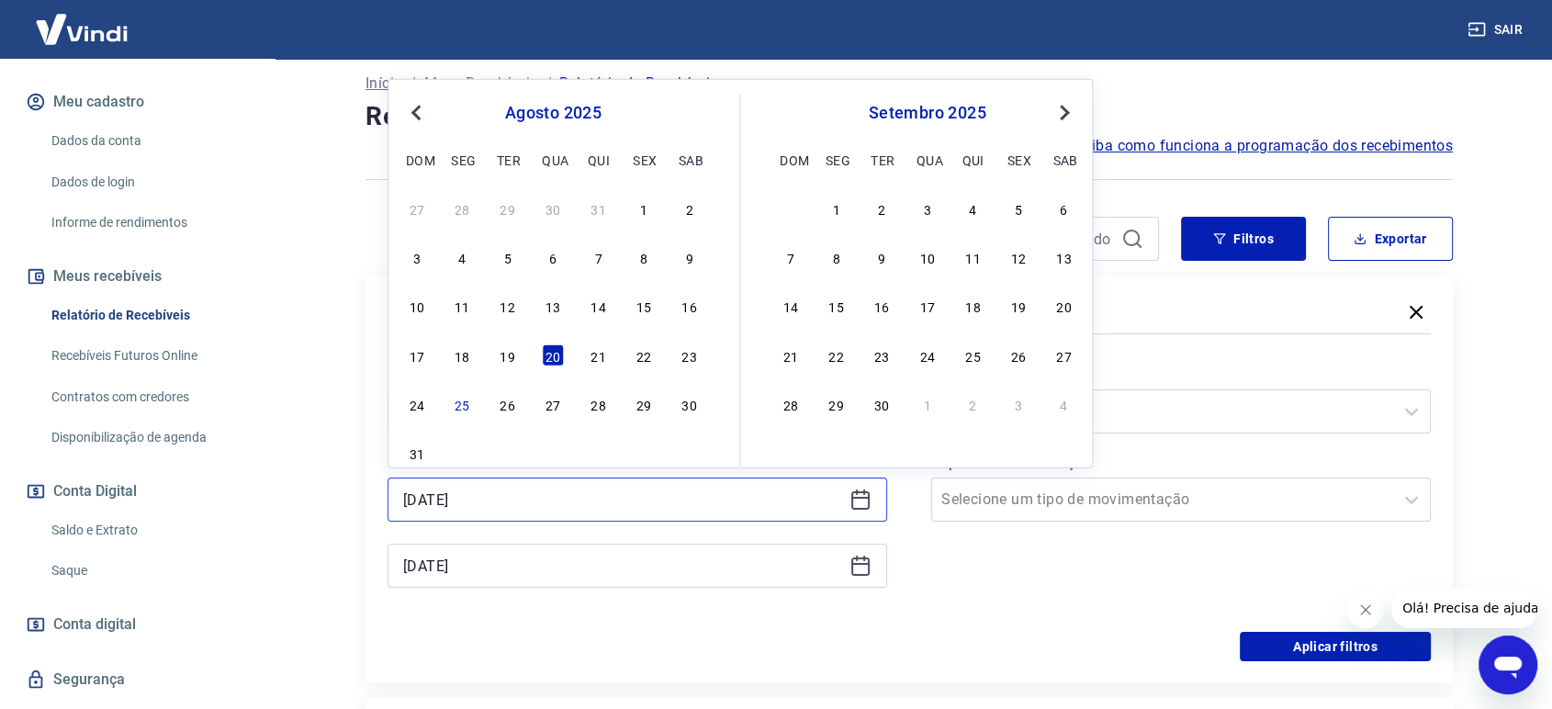
click at [479, 497] on input "[DATE]" at bounding box center [622, 500] width 439 height 28
click at [602, 354] on div "21" at bounding box center [599, 354] width 22 height 22
type input "[DATE]"
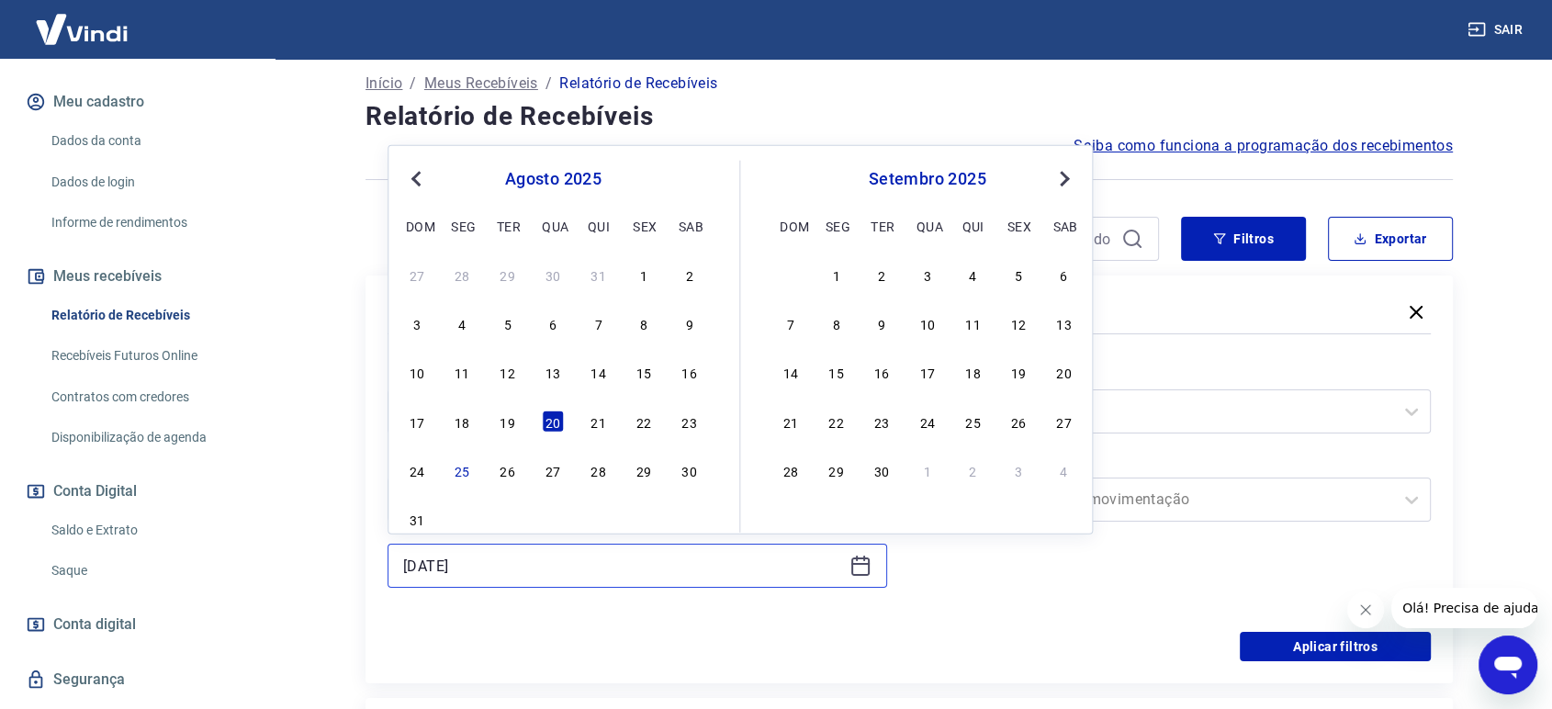
click at [496, 576] on input "[DATE]" at bounding box center [622, 566] width 439 height 28
click at [594, 426] on div "21" at bounding box center [599, 421] width 22 height 22
type input "[DATE]"
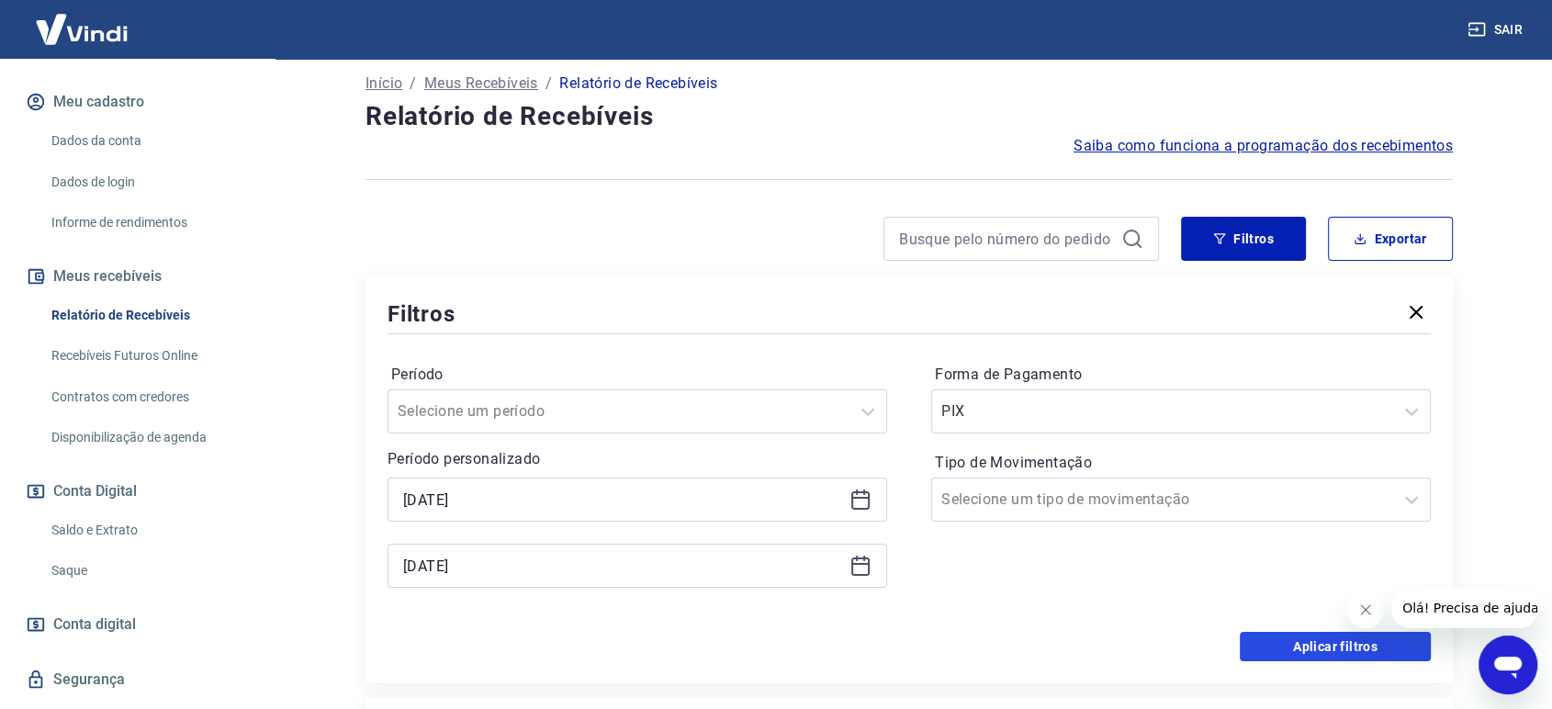
click at [1292, 650] on button "Aplicar filtros" at bounding box center [1335, 646] width 191 height 29
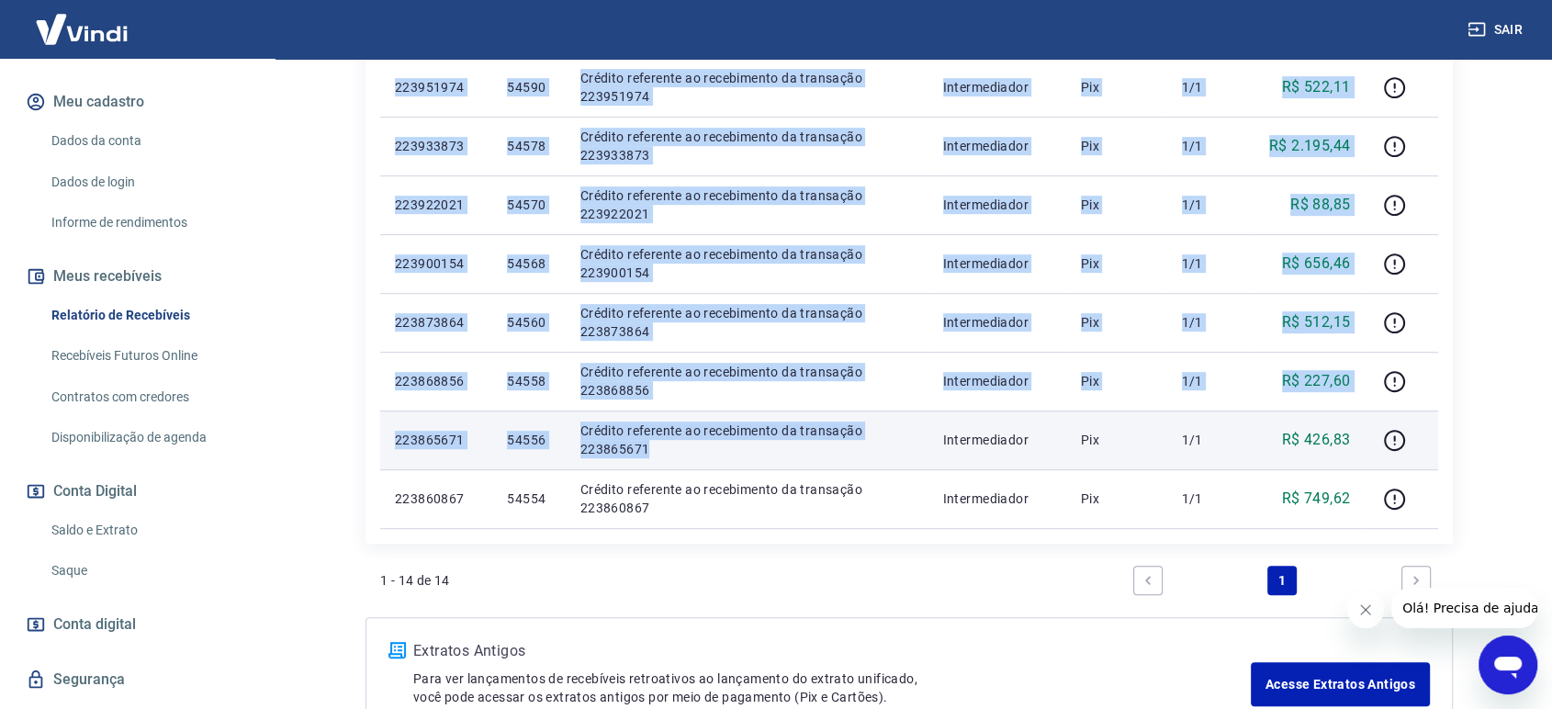
scroll to position [939, 0]
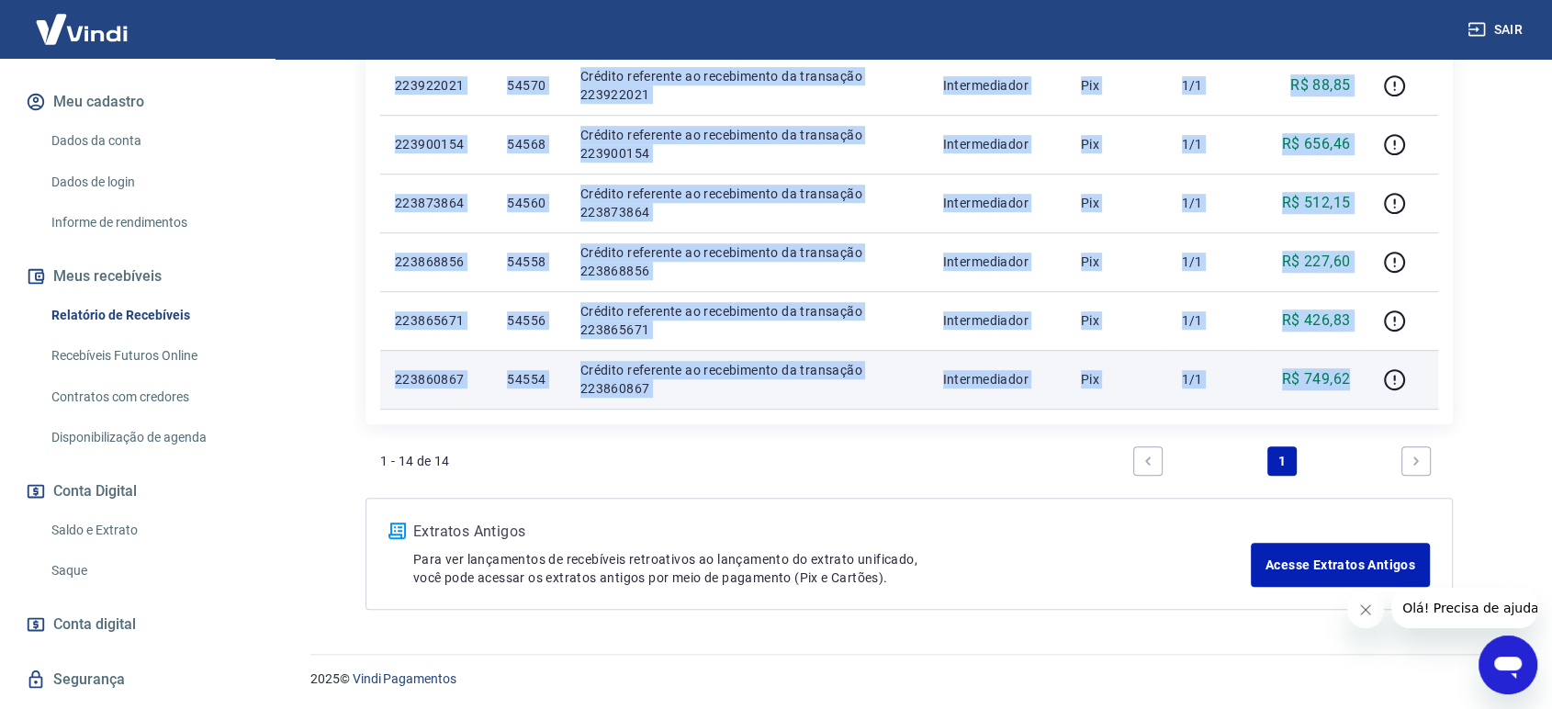
drag, startPoint x: 447, startPoint y: 270, endPoint x: 1349, endPoint y: 367, distance: 907.1
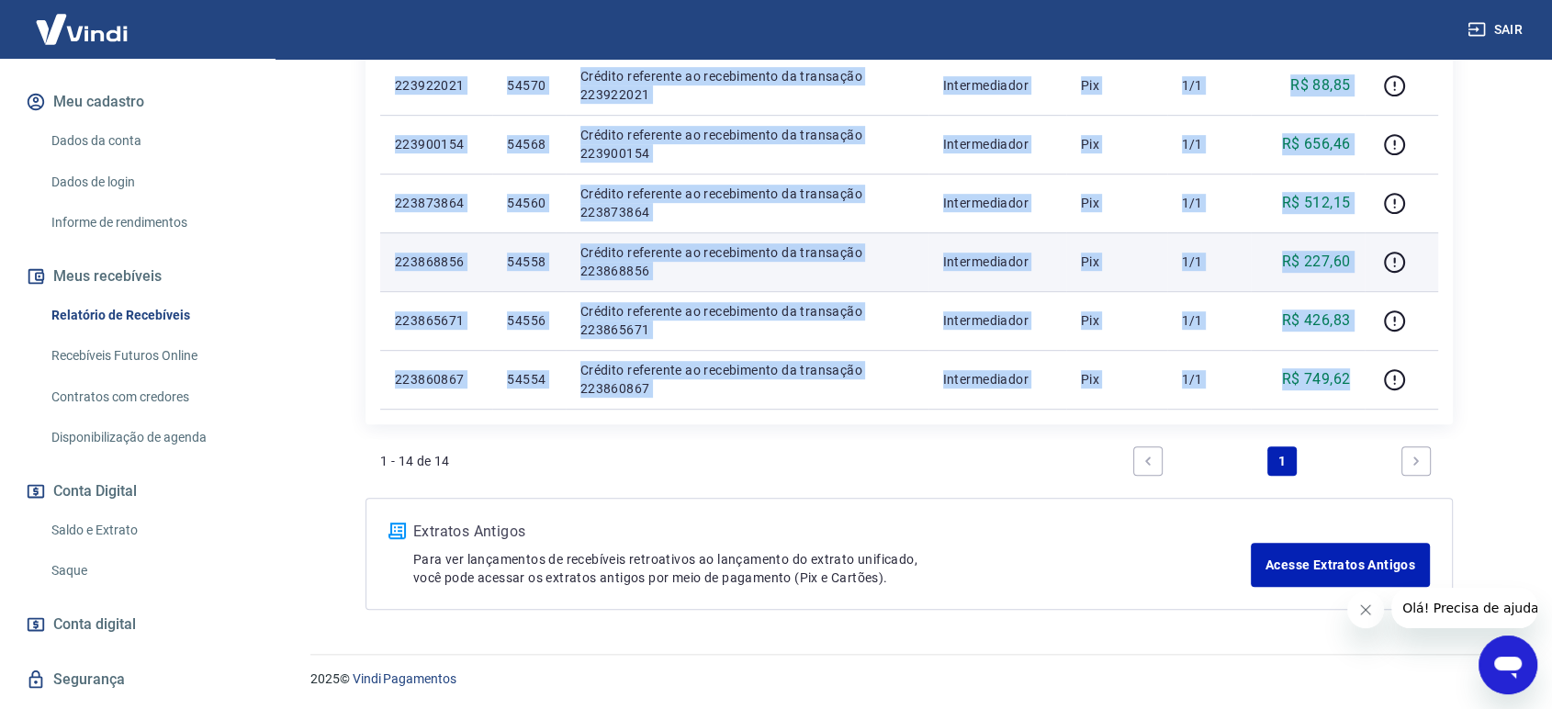
copy tbody "153855257 95281 Loremip dolorsita co adipiscinge se doeiusmod 534257719 Tempori…"
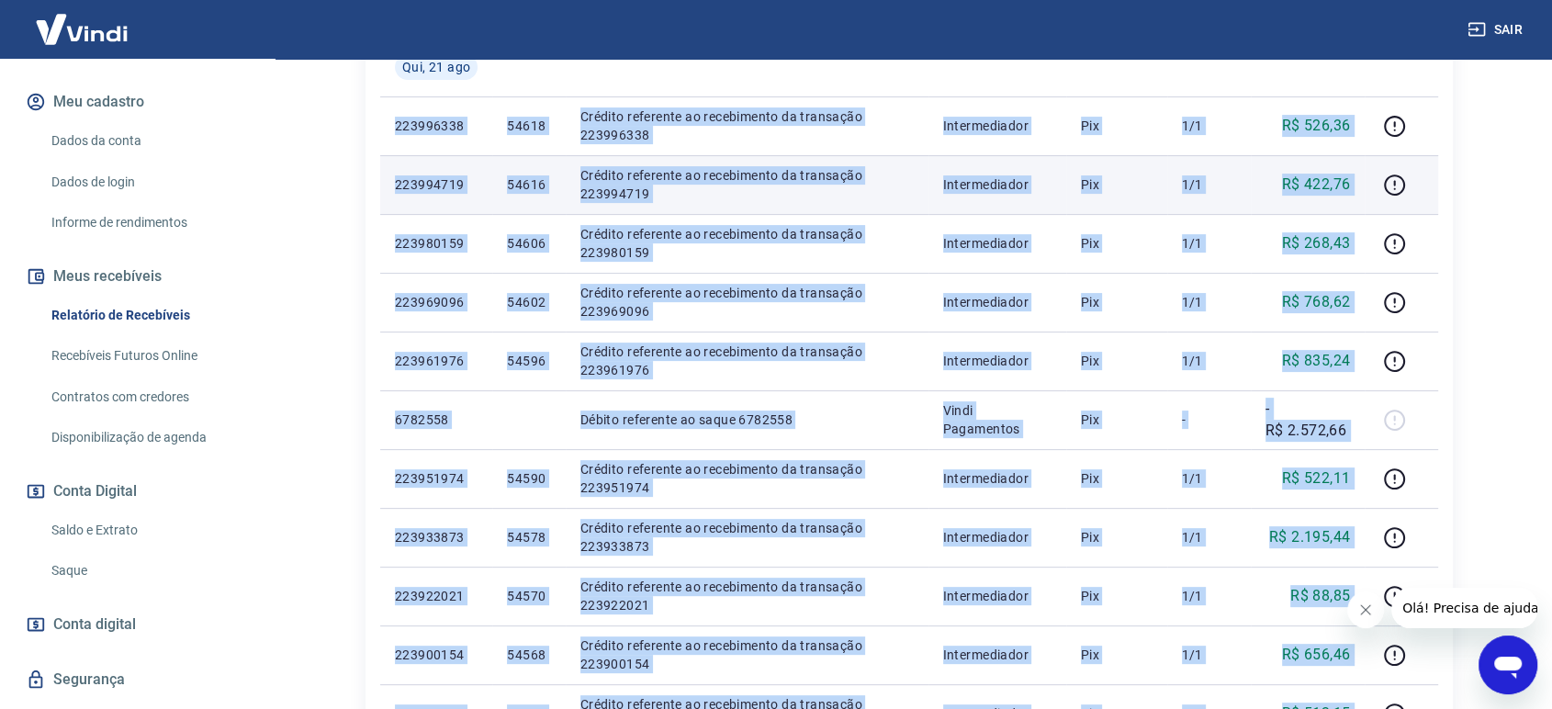
scroll to position [224, 0]
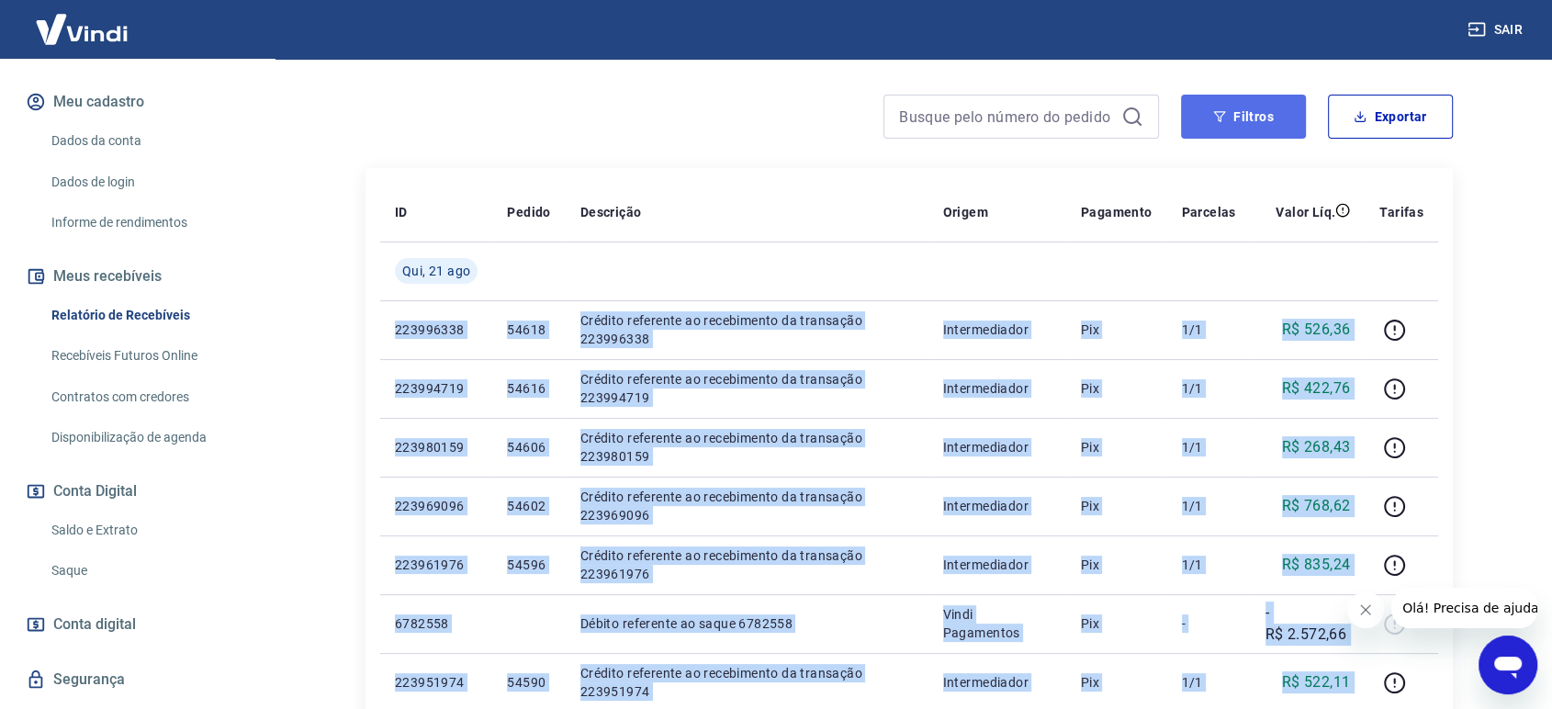
click at [1227, 111] on button "Filtros" at bounding box center [1243, 117] width 125 height 44
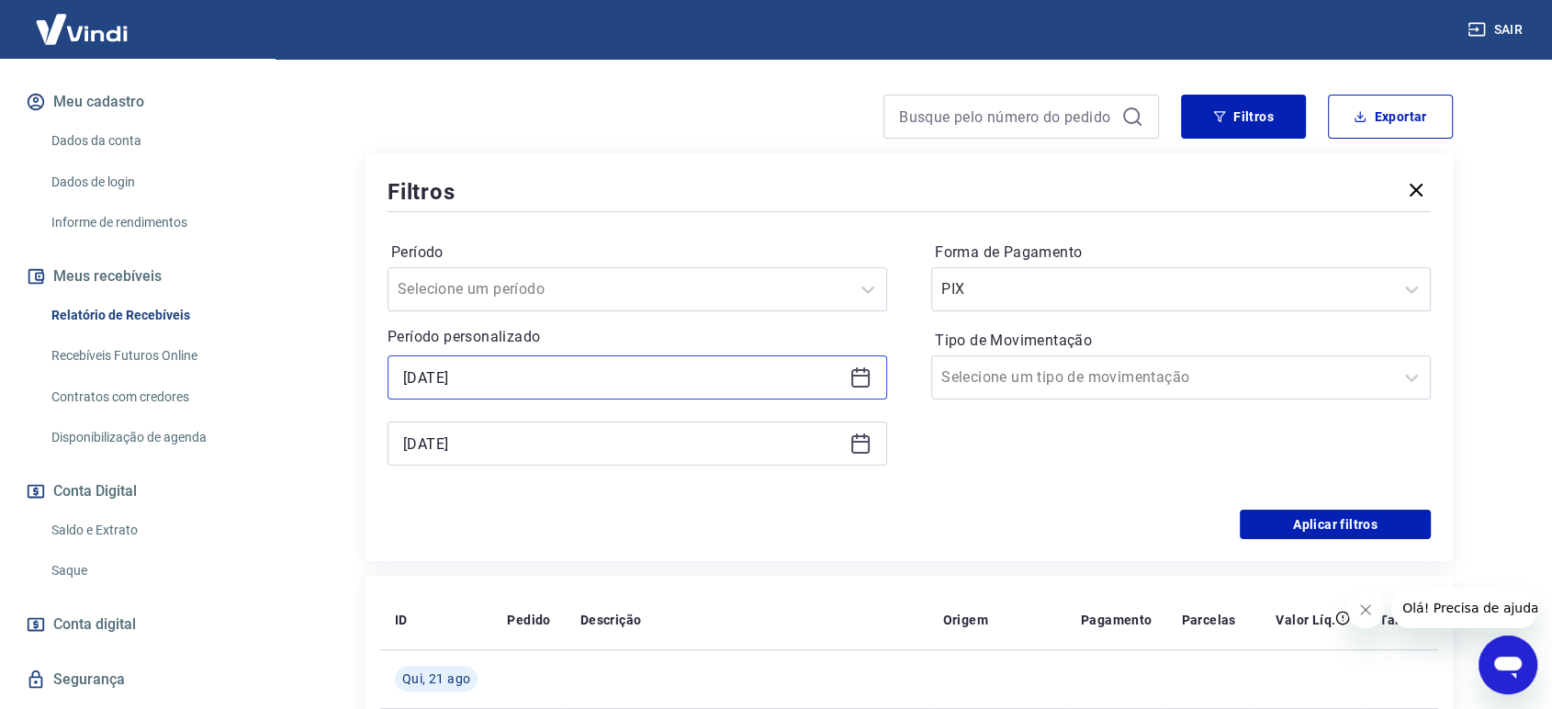
click at [644, 368] on input "[DATE]" at bounding box center [622, 378] width 439 height 28
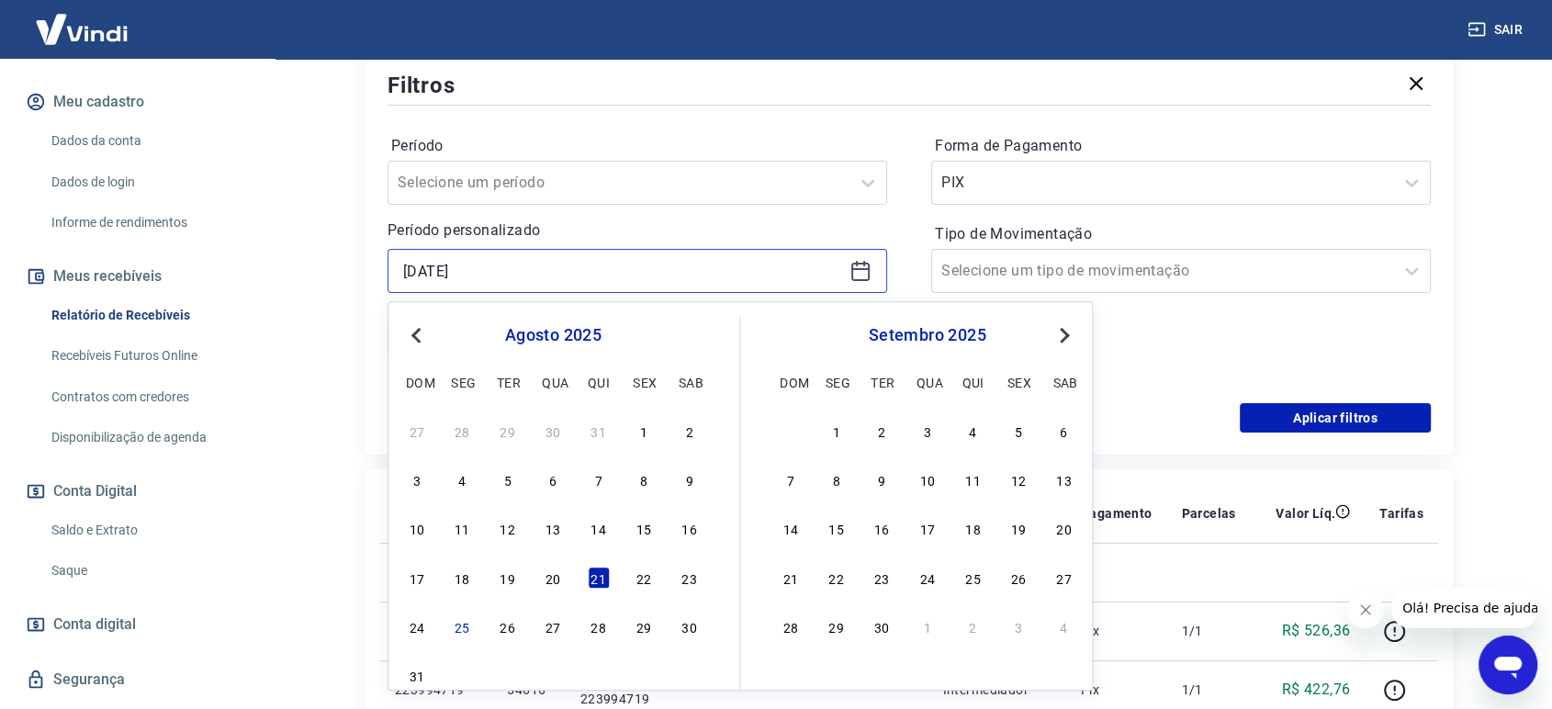
scroll to position [428, 0]
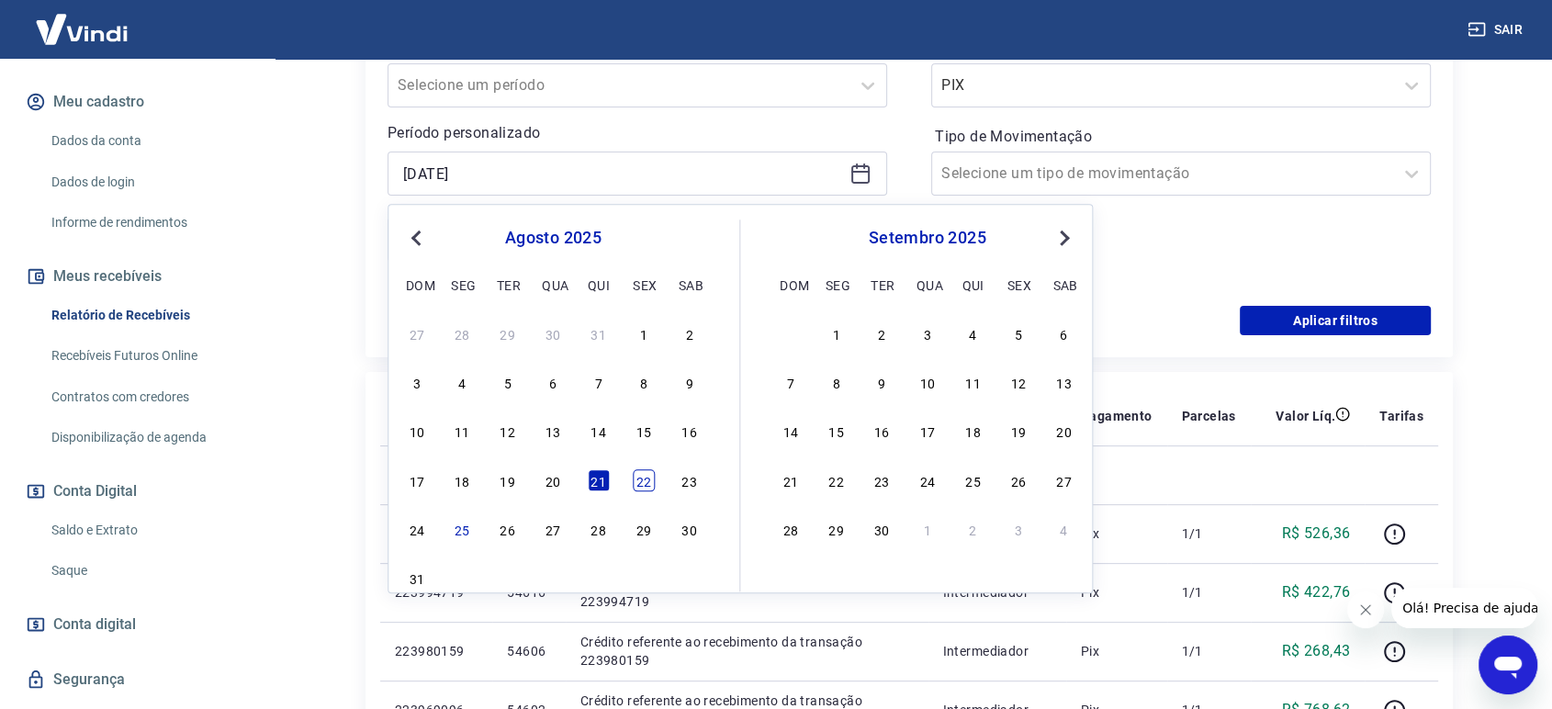
click at [646, 483] on div "22" at bounding box center [644, 480] width 22 height 22
type input "[DATE]"
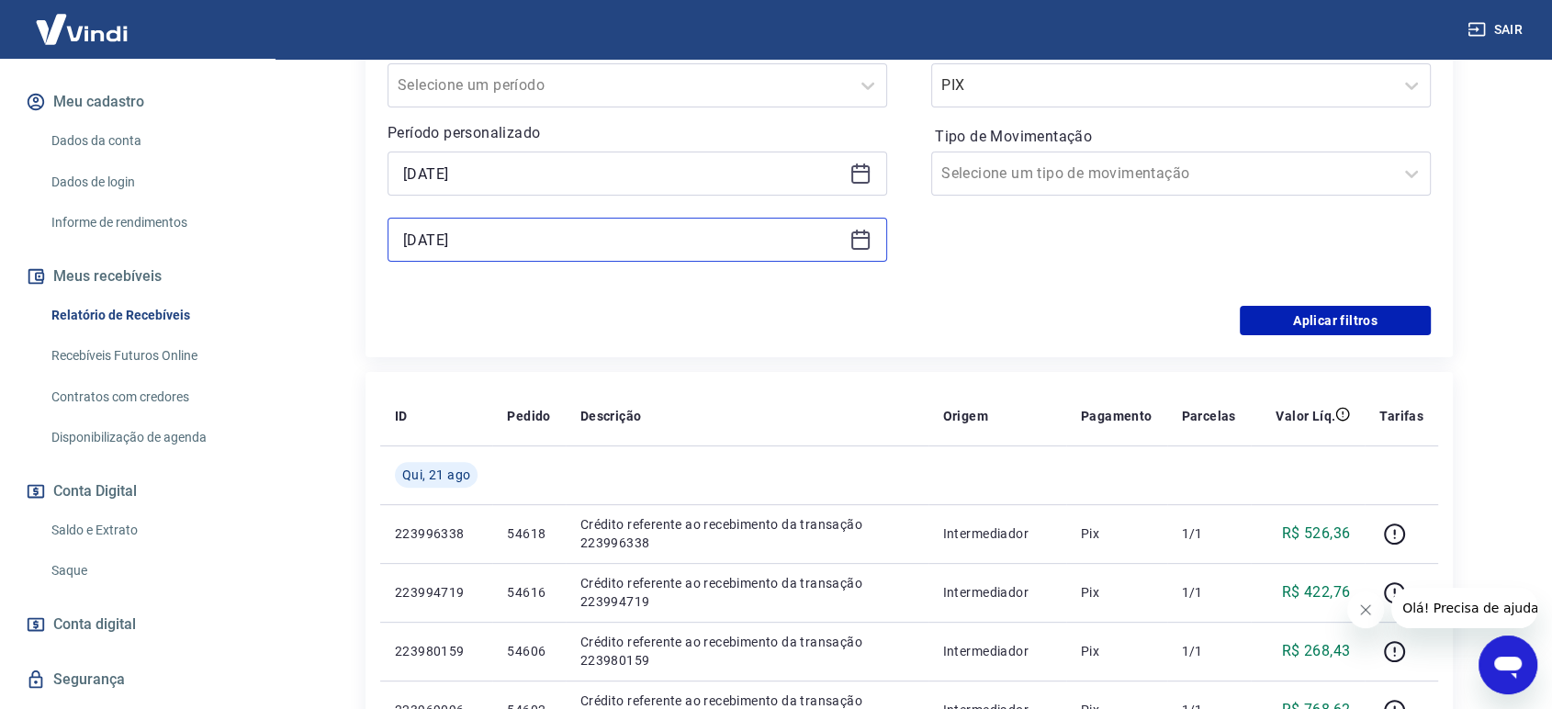
click at [590, 232] on input "[DATE]" at bounding box center [622, 240] width 439 height 28
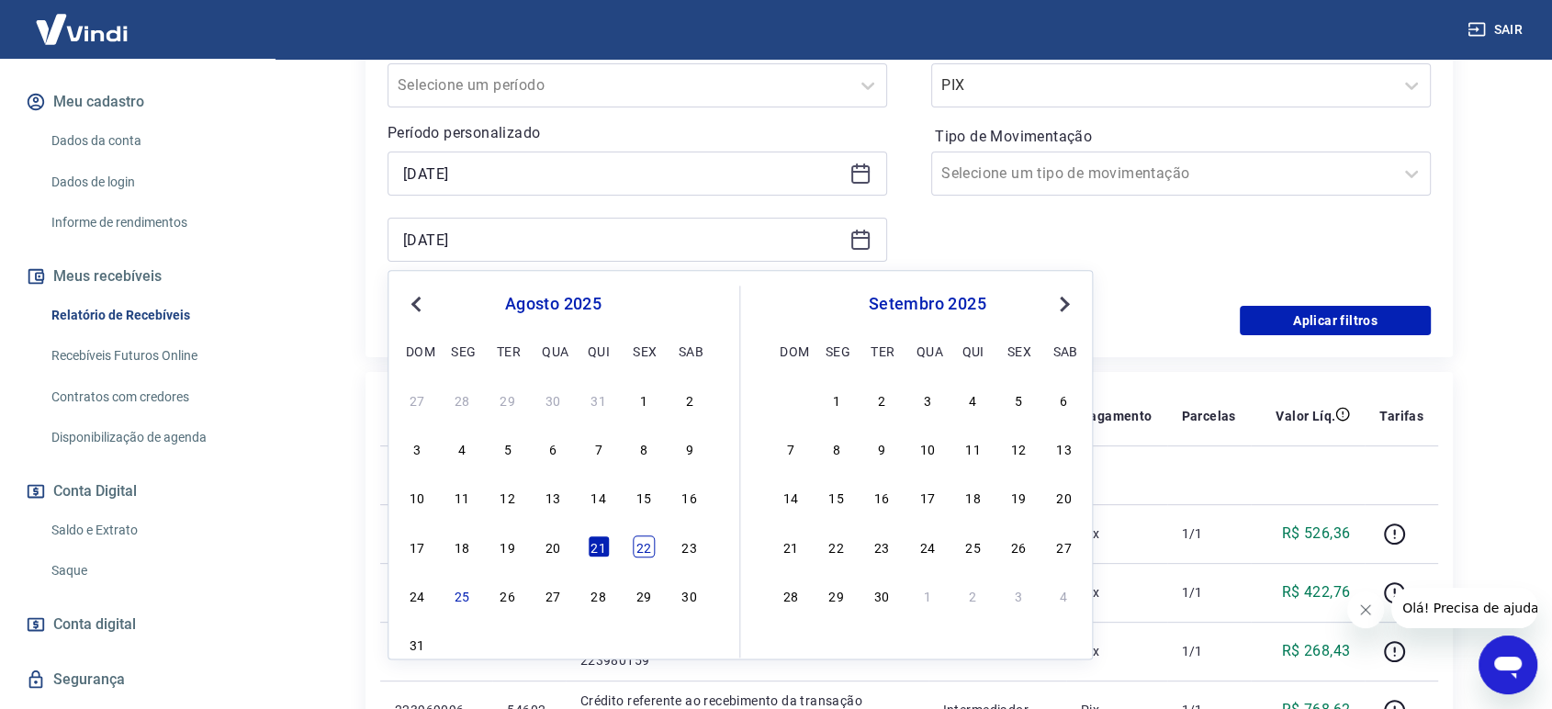
click at [644, 549] on div "22" at bounding box center [644, 546] width 22 height 22
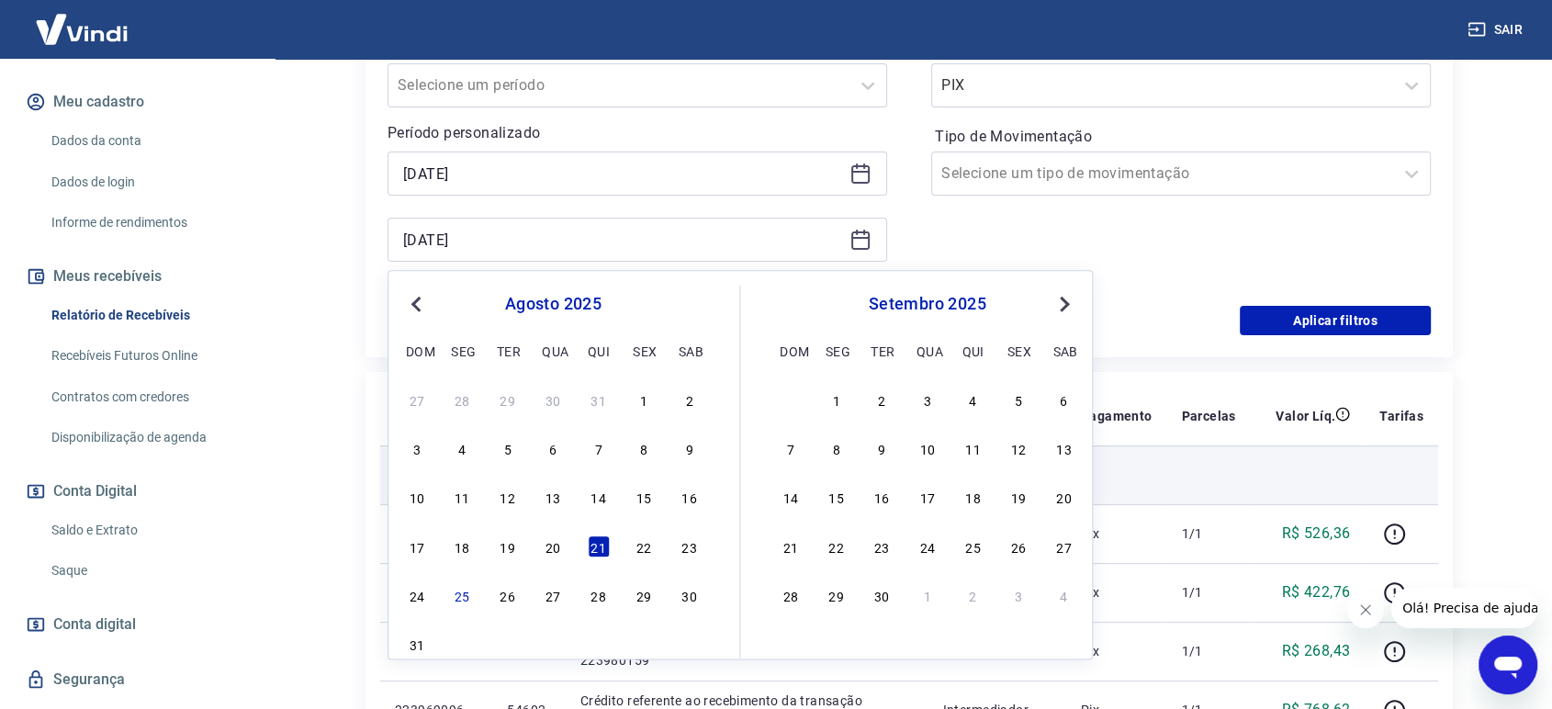
type input "[DATE]"
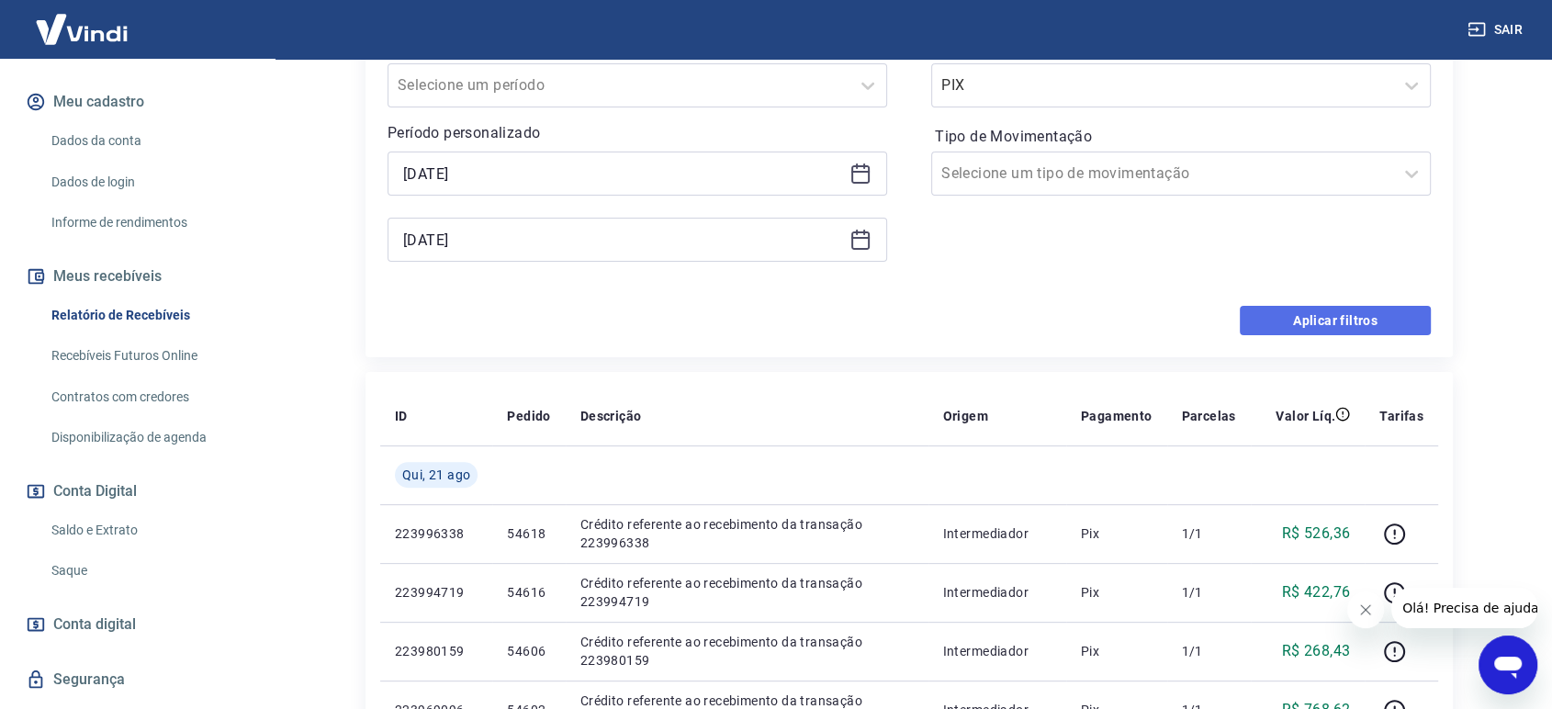
click at [1308, 325] on button "Aplicar filtros" at bounding box center [1335, 320] width 191 height 29
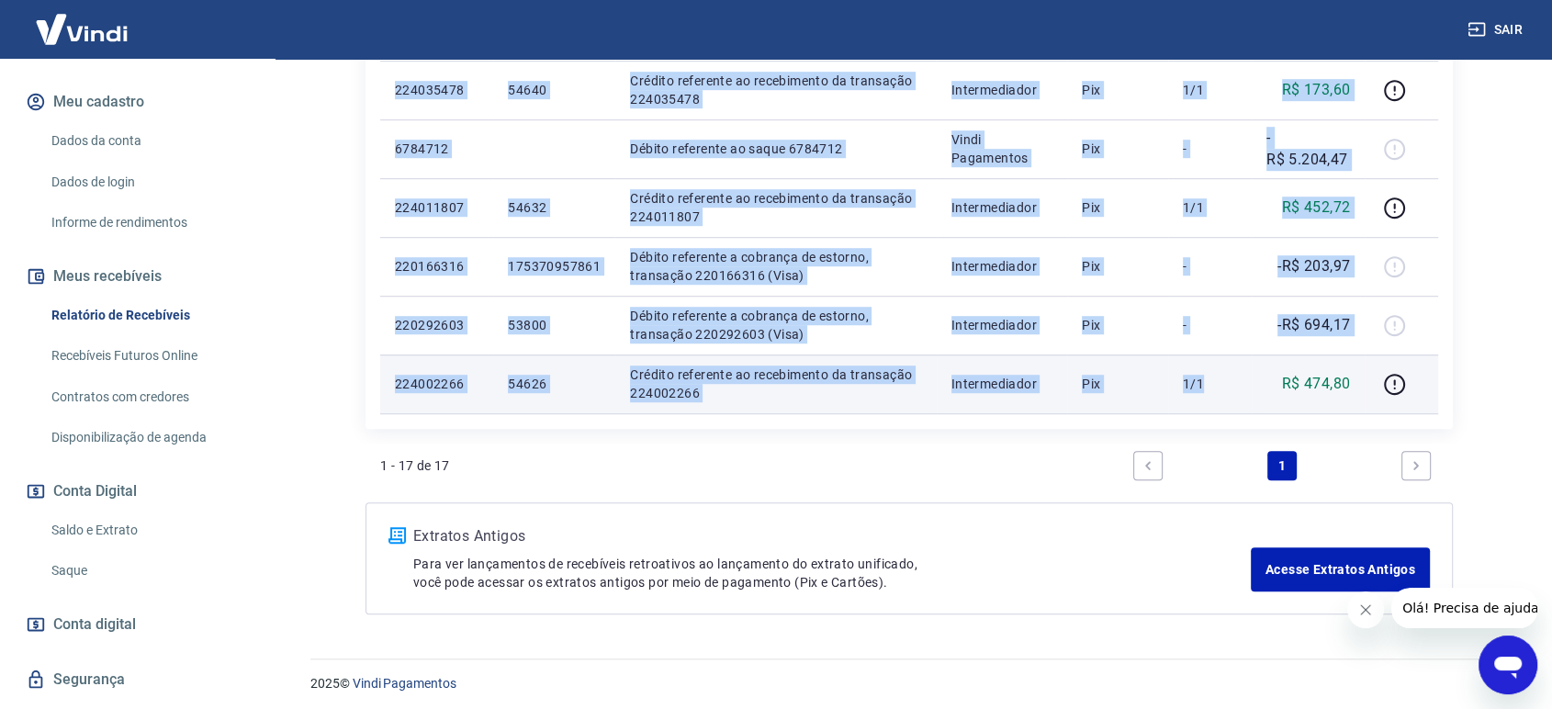
scroll to position [1115, 0]
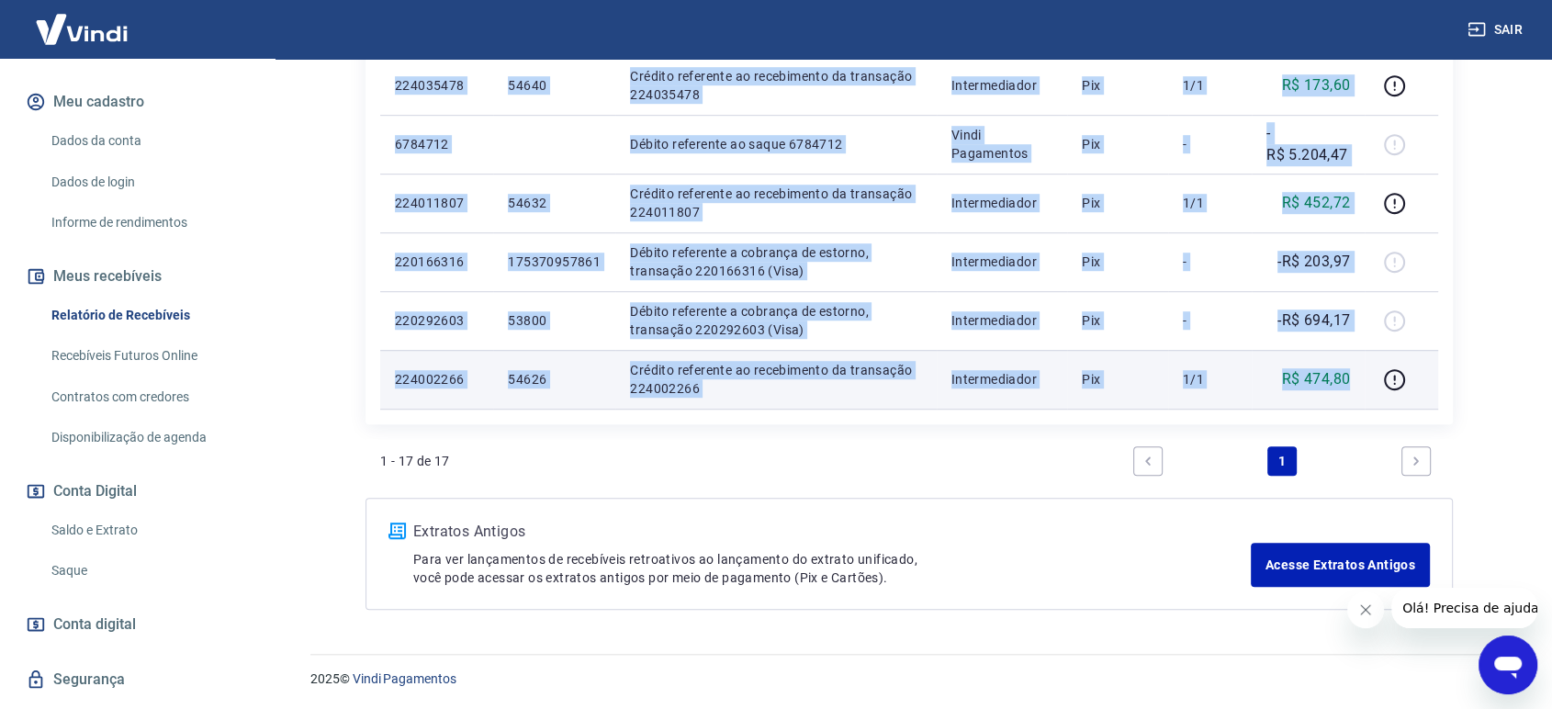
drag, startPoint x: 393, startPoint y: 237, endPoint x: 1352, endPoint y: 372, distance: 968.3
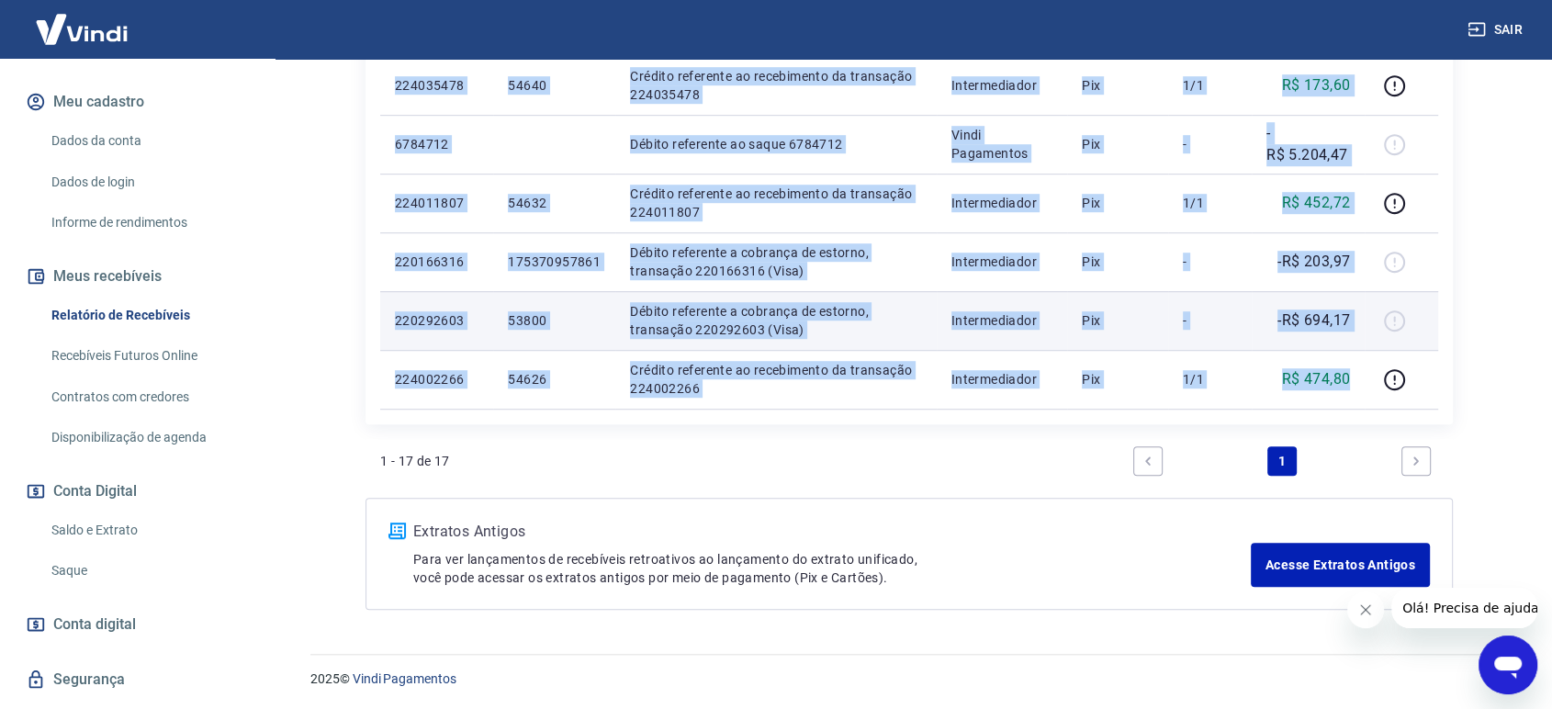
copy tbody "462932279 11286 Loremip dolorsita co adipiscinge se doeiusmod 483218290 Tempori…"
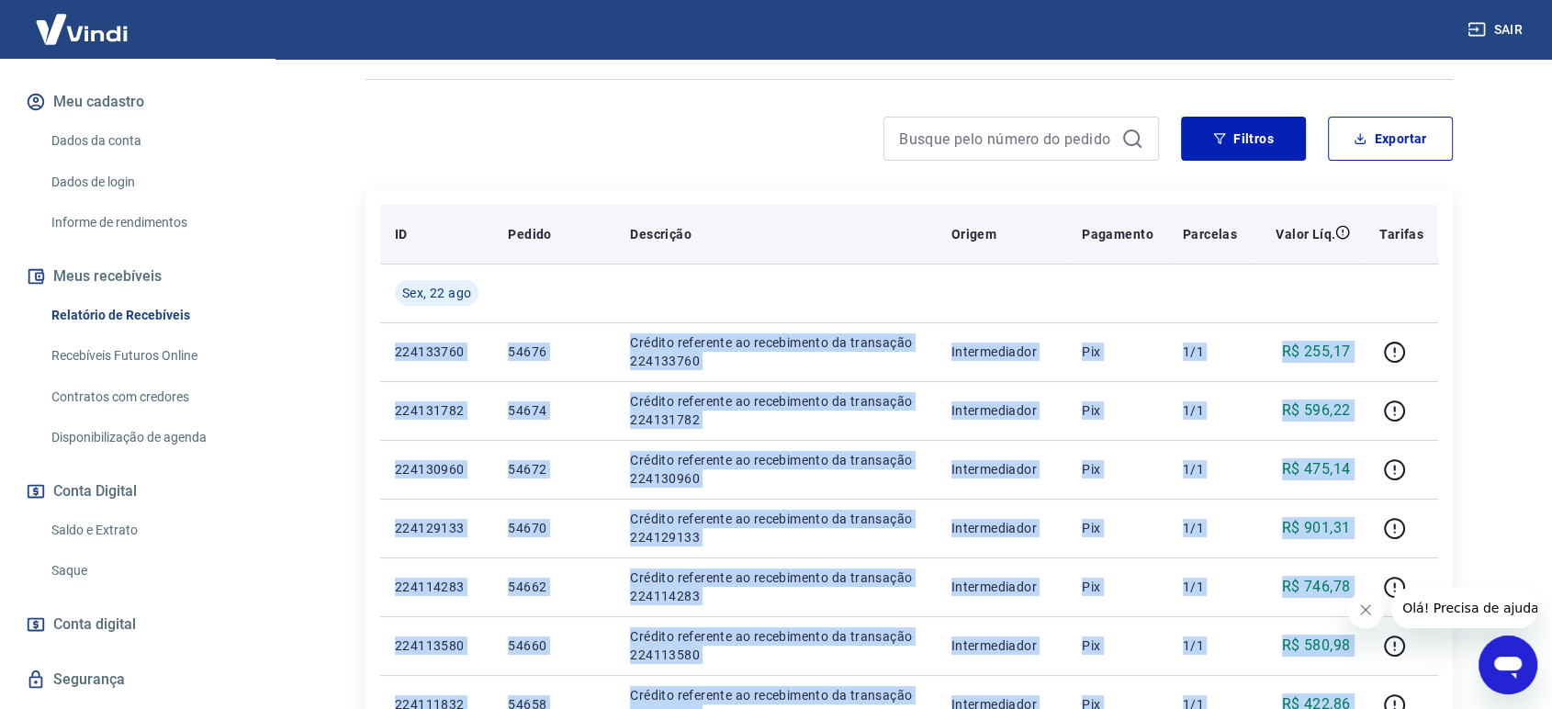
scroll to position [204, 0]
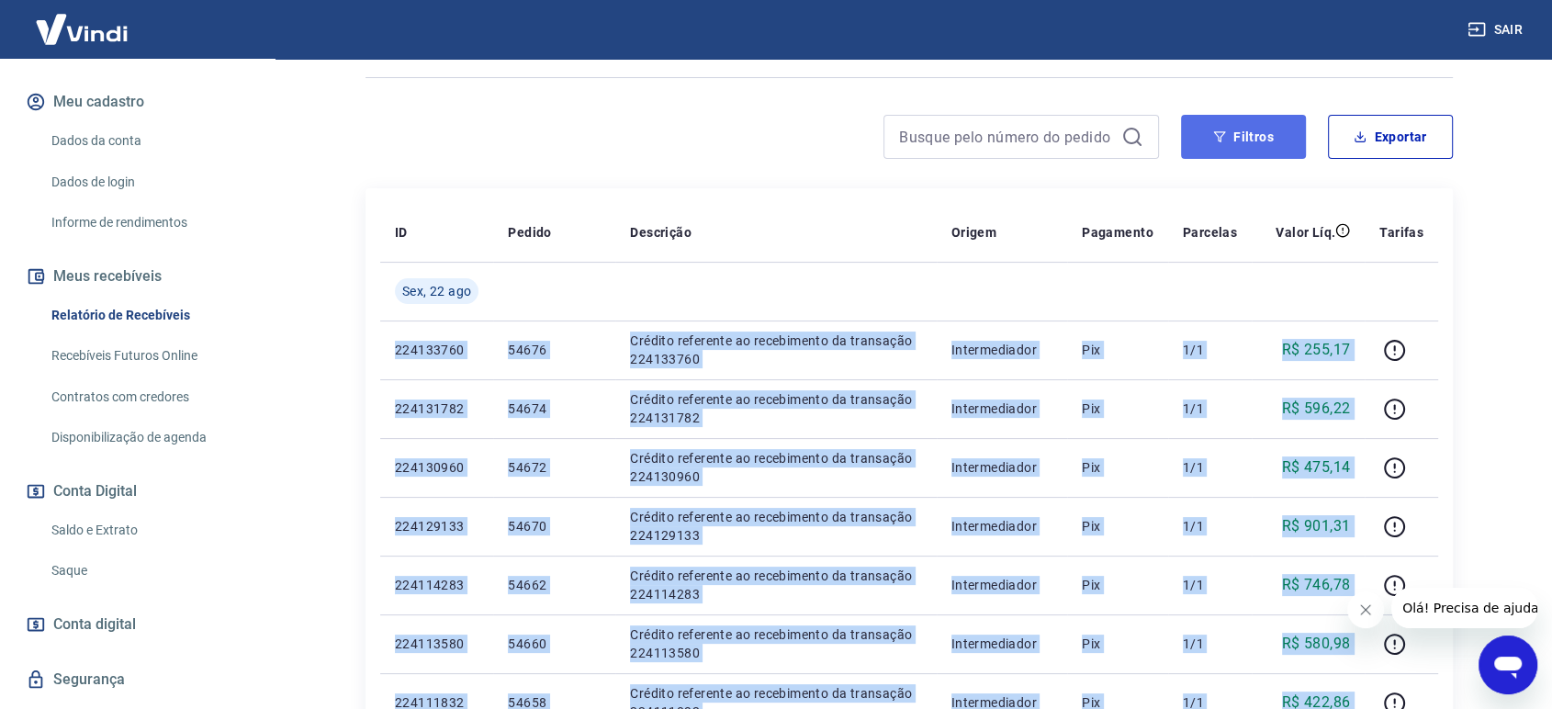
click at [1232, 135] on button "Filtros" at bounding box center [1243, 137] width 125 height 44
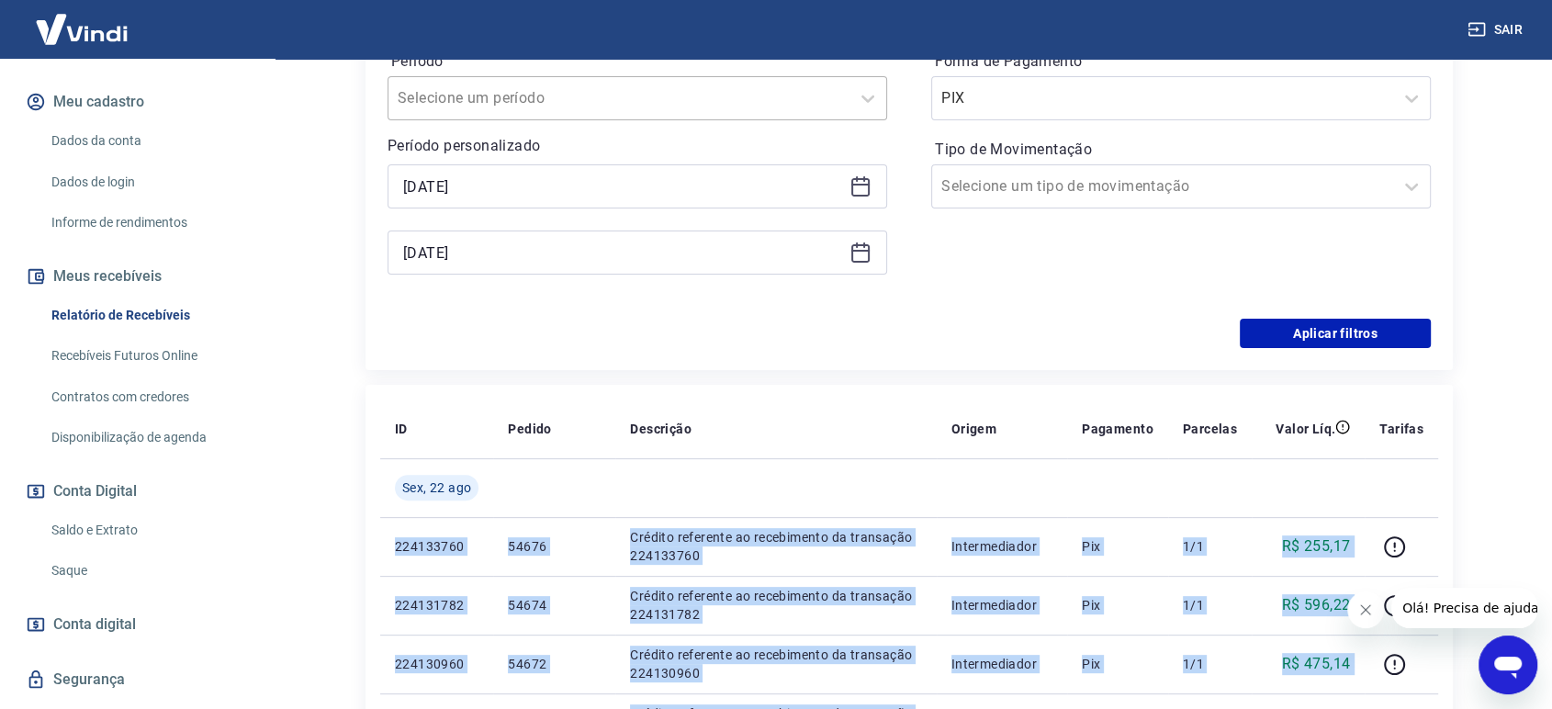
scroll to position [306, 0]
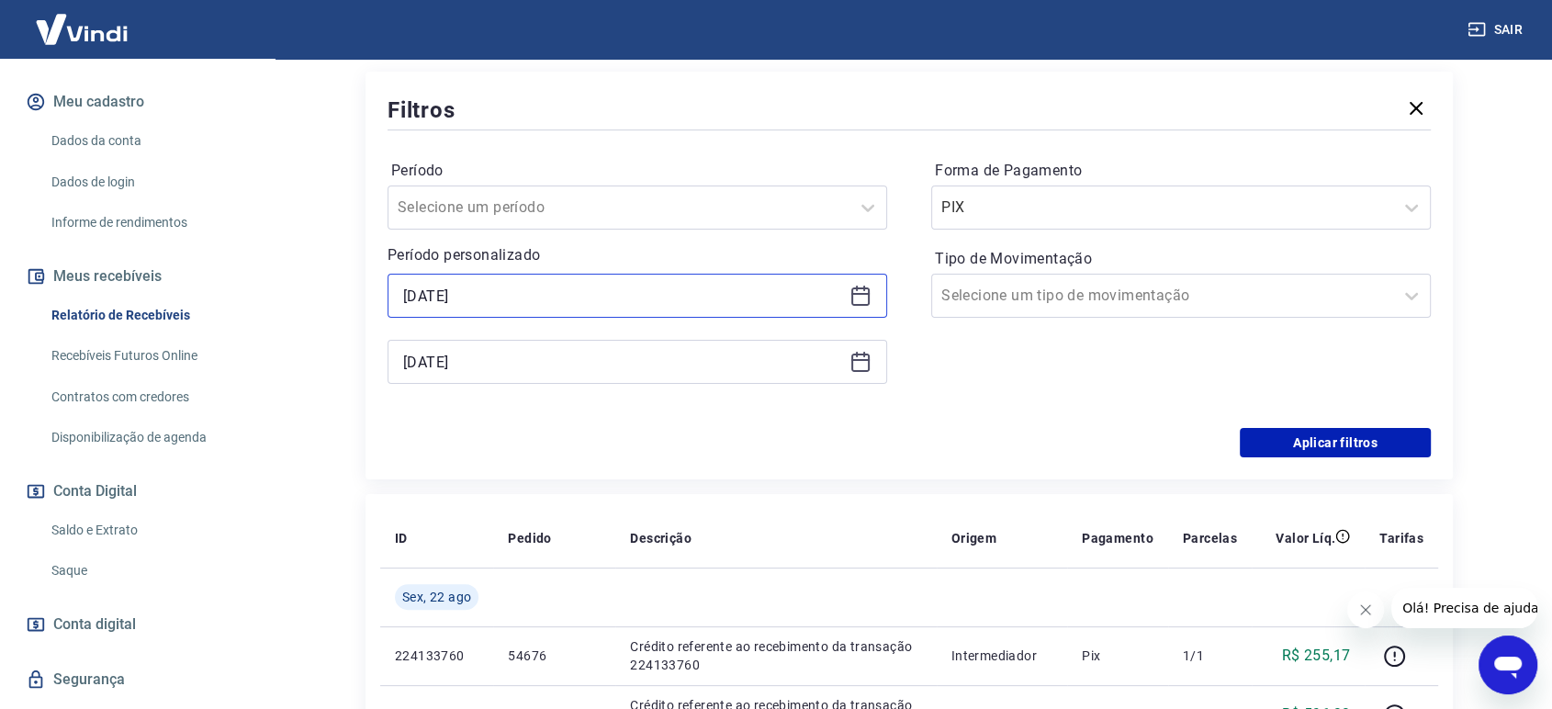
click at [566, 299] on input "[DATE]" at bounding box center [622, 296] width 439 height 28
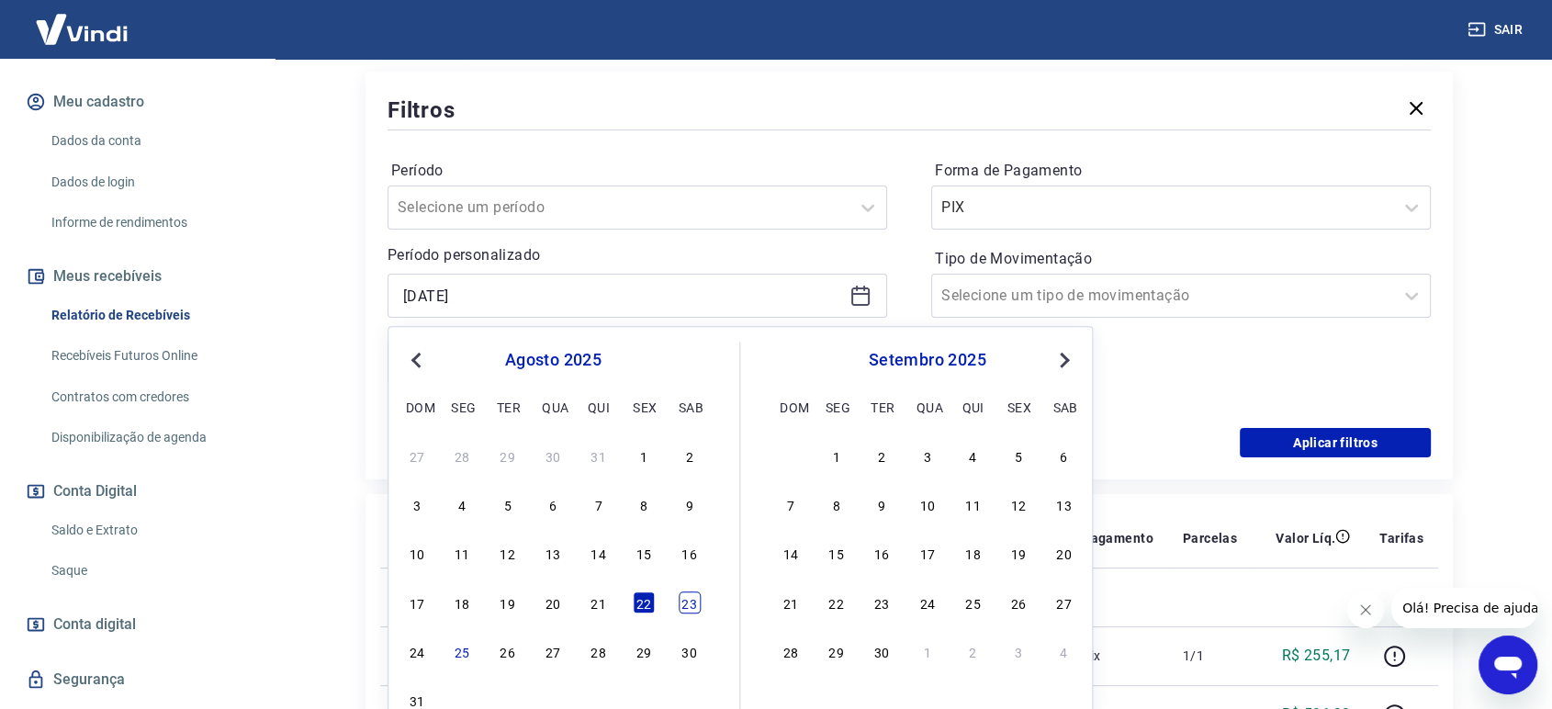
click at [690, 602] on div "23" at bounding box center [690, 602] width 22 height 22
type input "[DATE]"
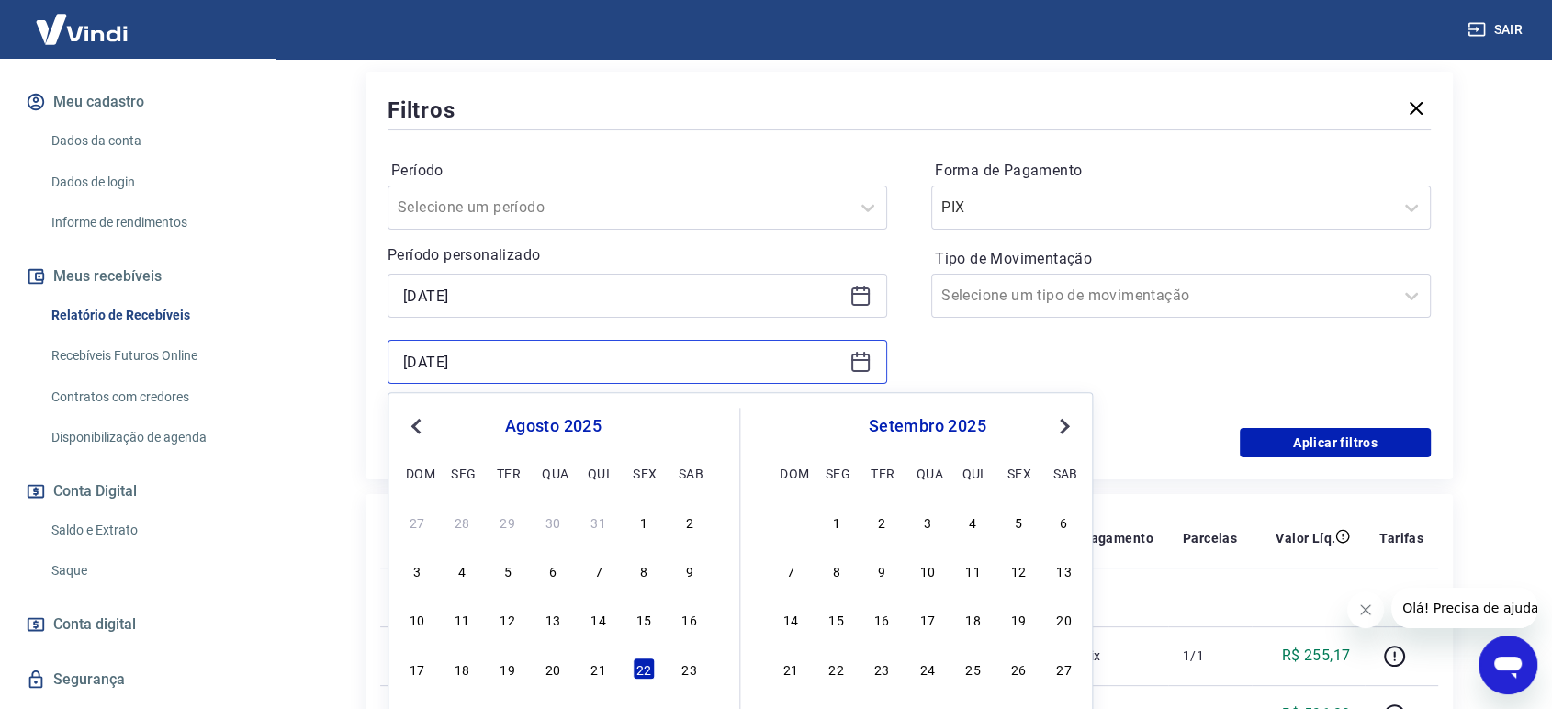
click at [575, 369] on input "[DATE]" at bounding box center [622, 362] width 439 height 28
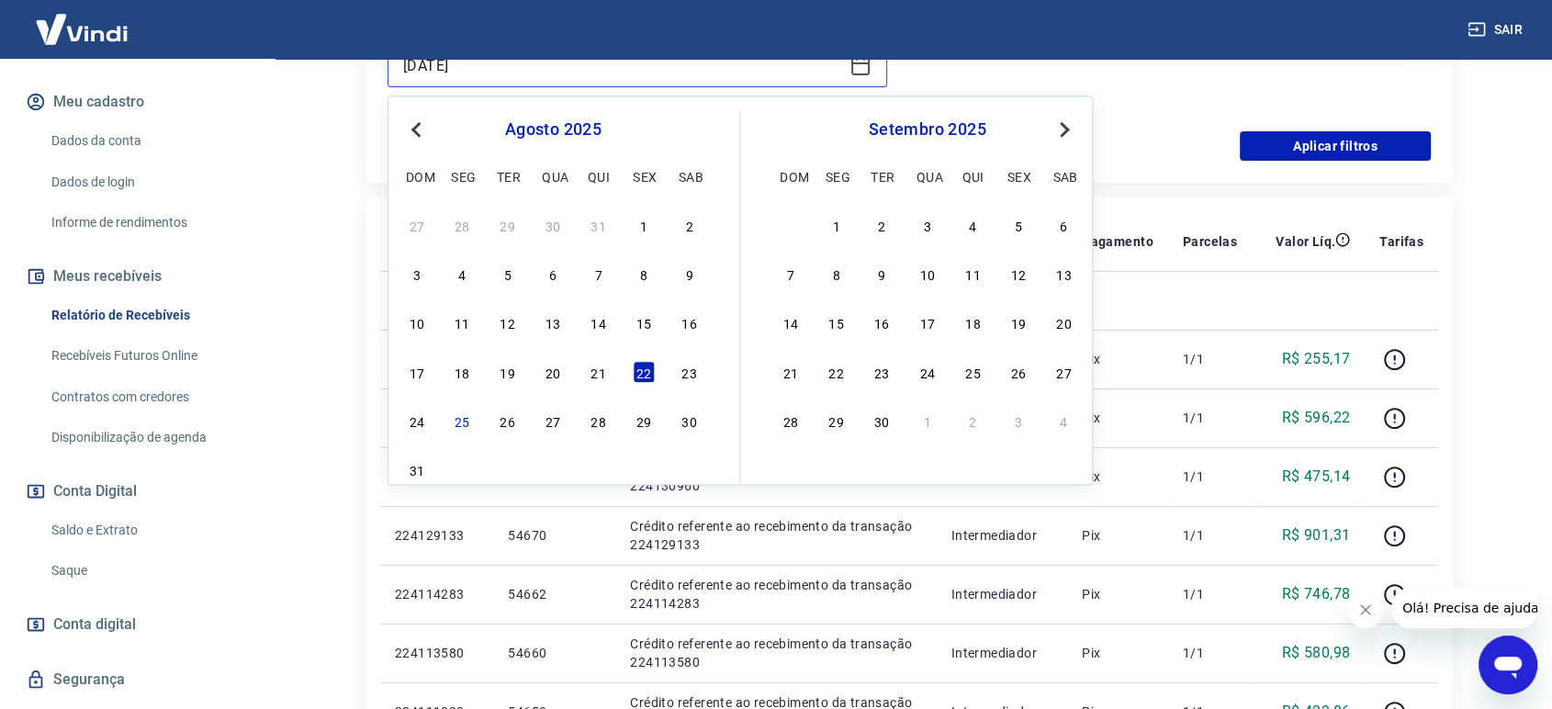
scroll to position [612, 0]
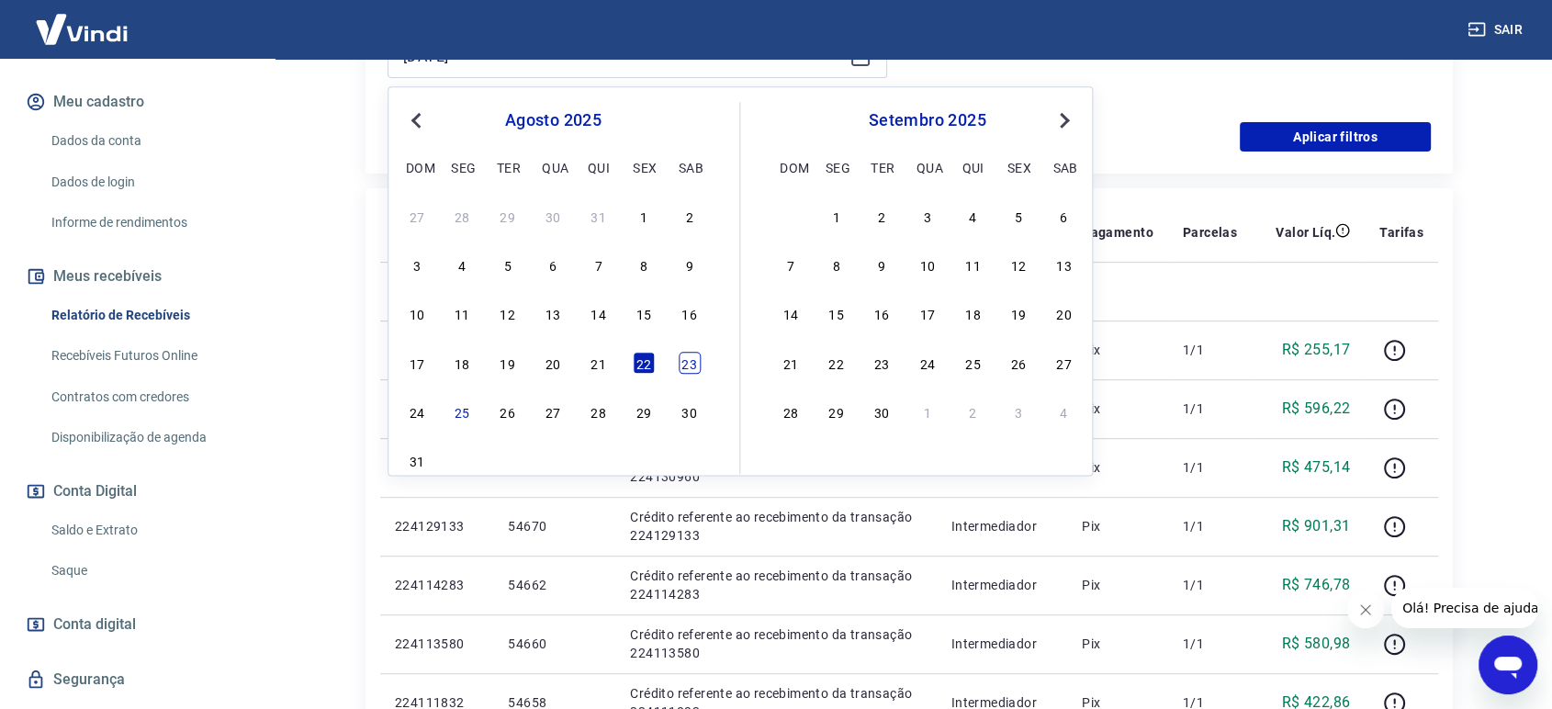
click at [688, 366] on div "23" at bounding box center [690, 363] width 22 height 22
type input "[DATE]"
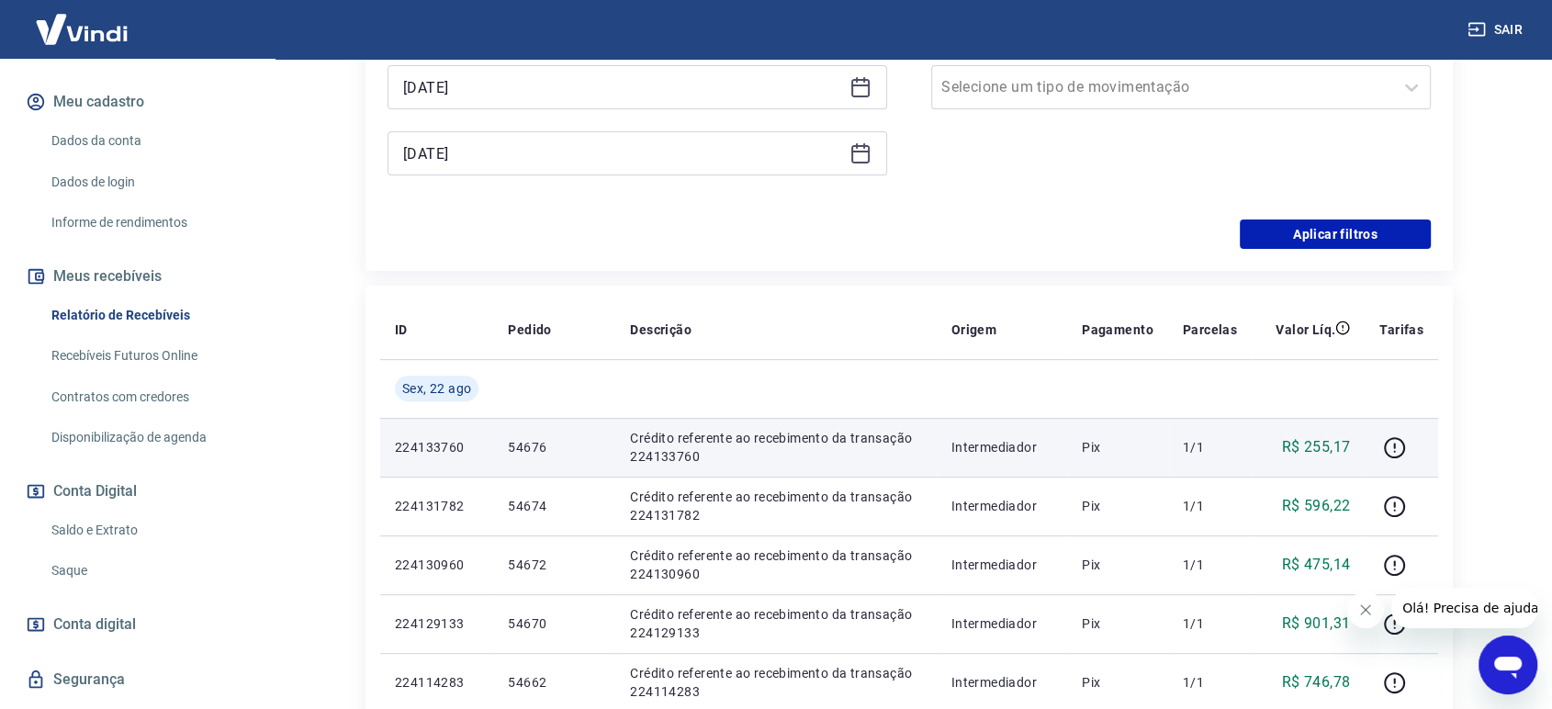
scroll to position [408, 0]
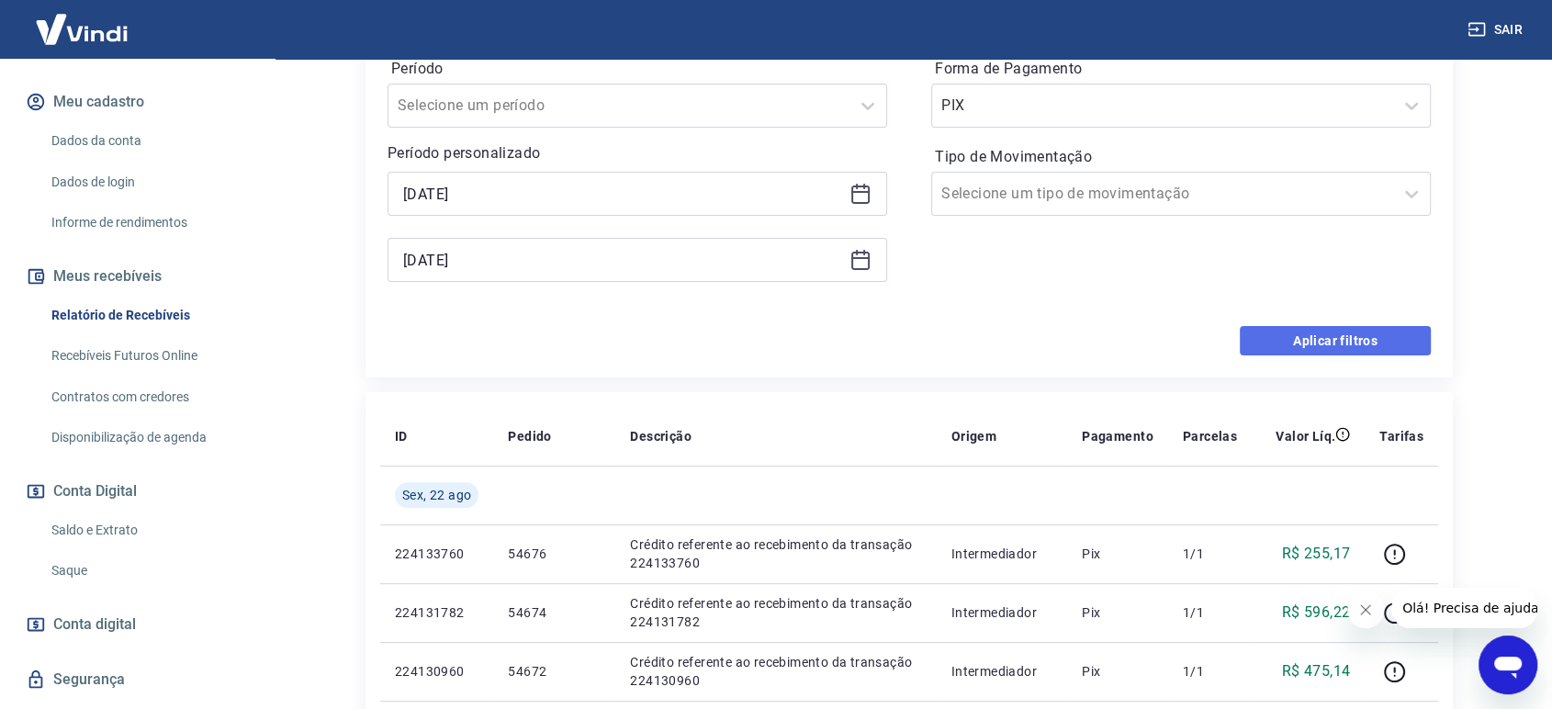
click at [1332, 340] on button "Aplicar filtros" at bounding box center [1335, 340] width 191 height 29
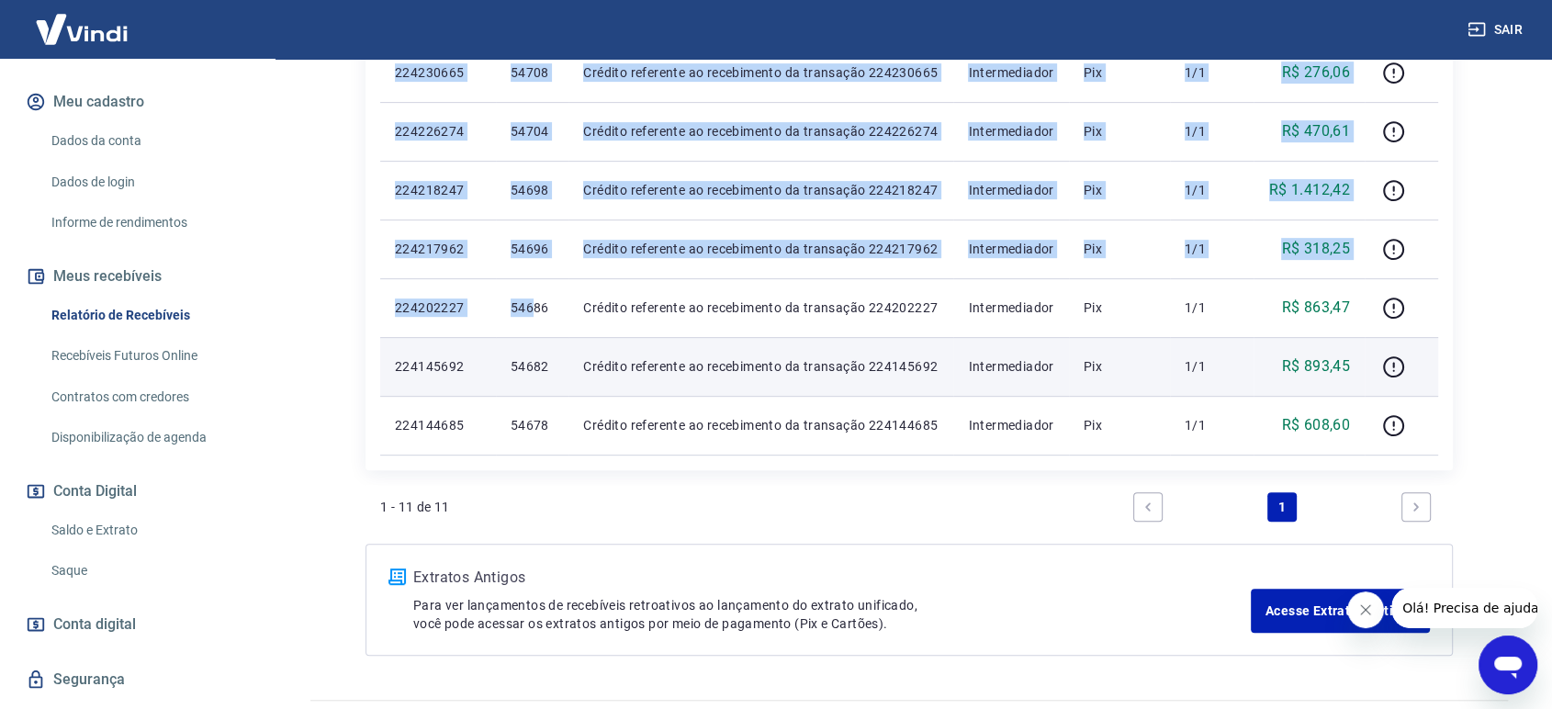
scroll to position [762, 0]
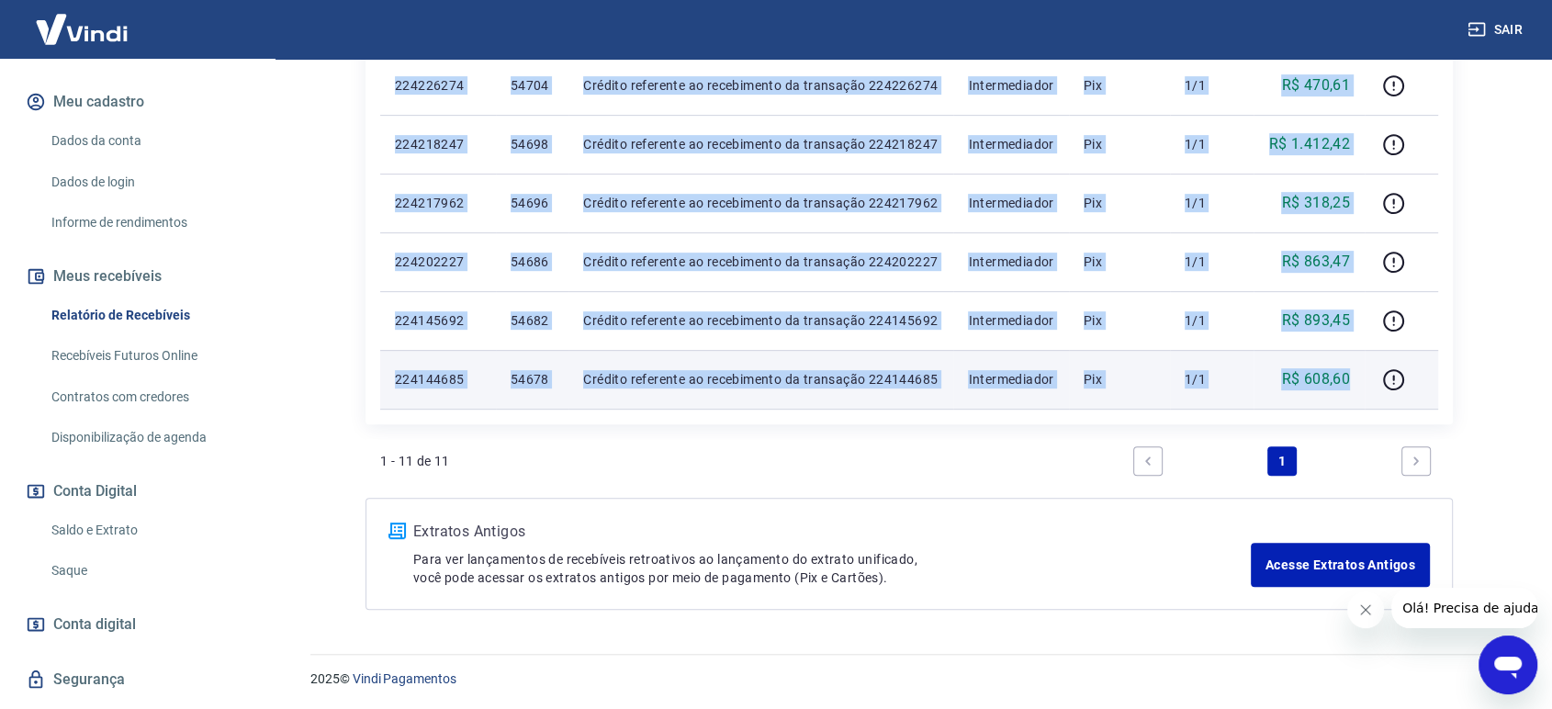
drag, startPoint x: 389, startPoint y: 248, endPoint x: 1350, endPoint y: 384, distance: 970.3
click at [1350, 384] on tbody "[DATE] 224248118 54722 Crédito referente ao recebimento da transação 224248118 …" at bounding box center [909, 55] width 1058 height 705
copy tbody "498665728 62090 Loremip dolorsita co adipiscinge se doeiusmod 291603706 Tempori…"
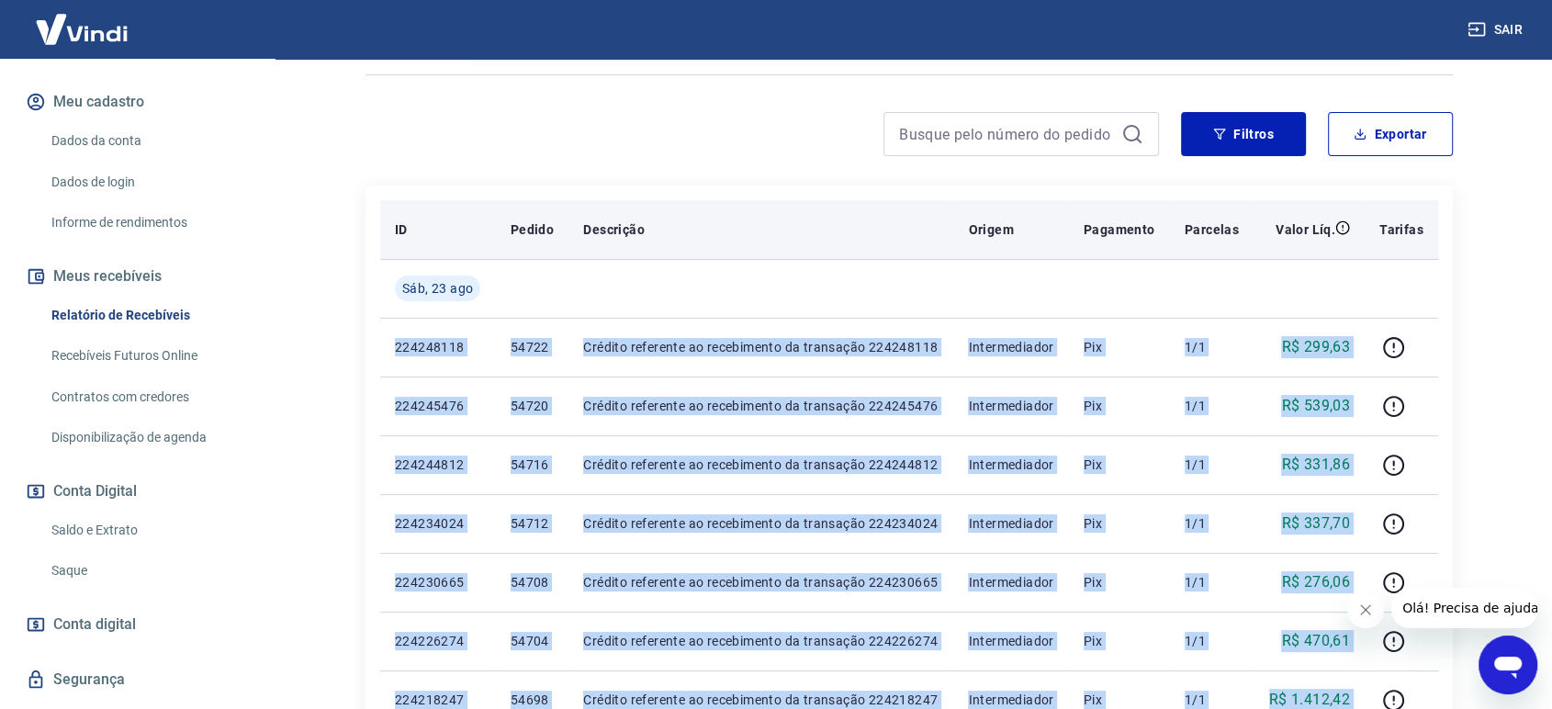
scroll to position [150, 0]
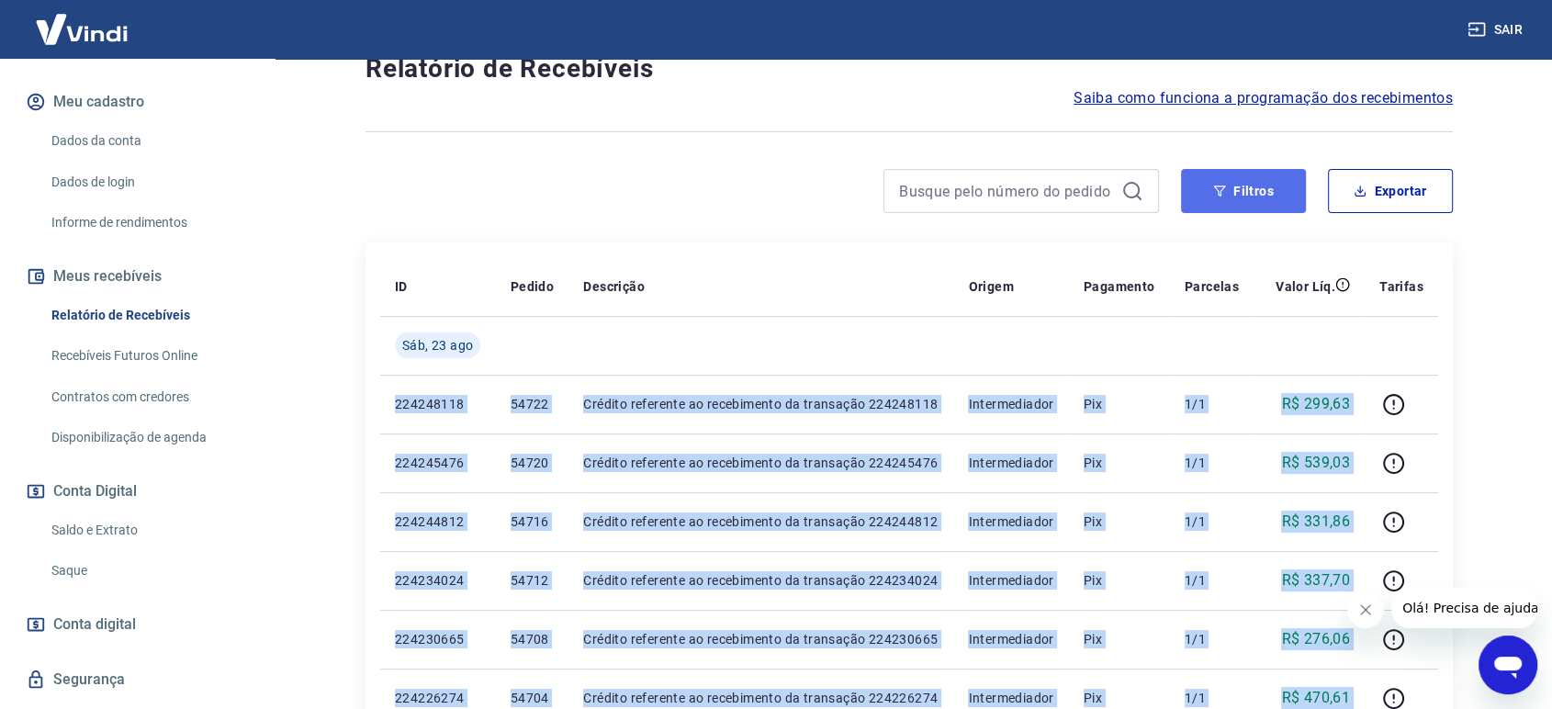
click at [1234, 203] on button "Filtros" at bounding box center [1243, 191] width 125 height 44
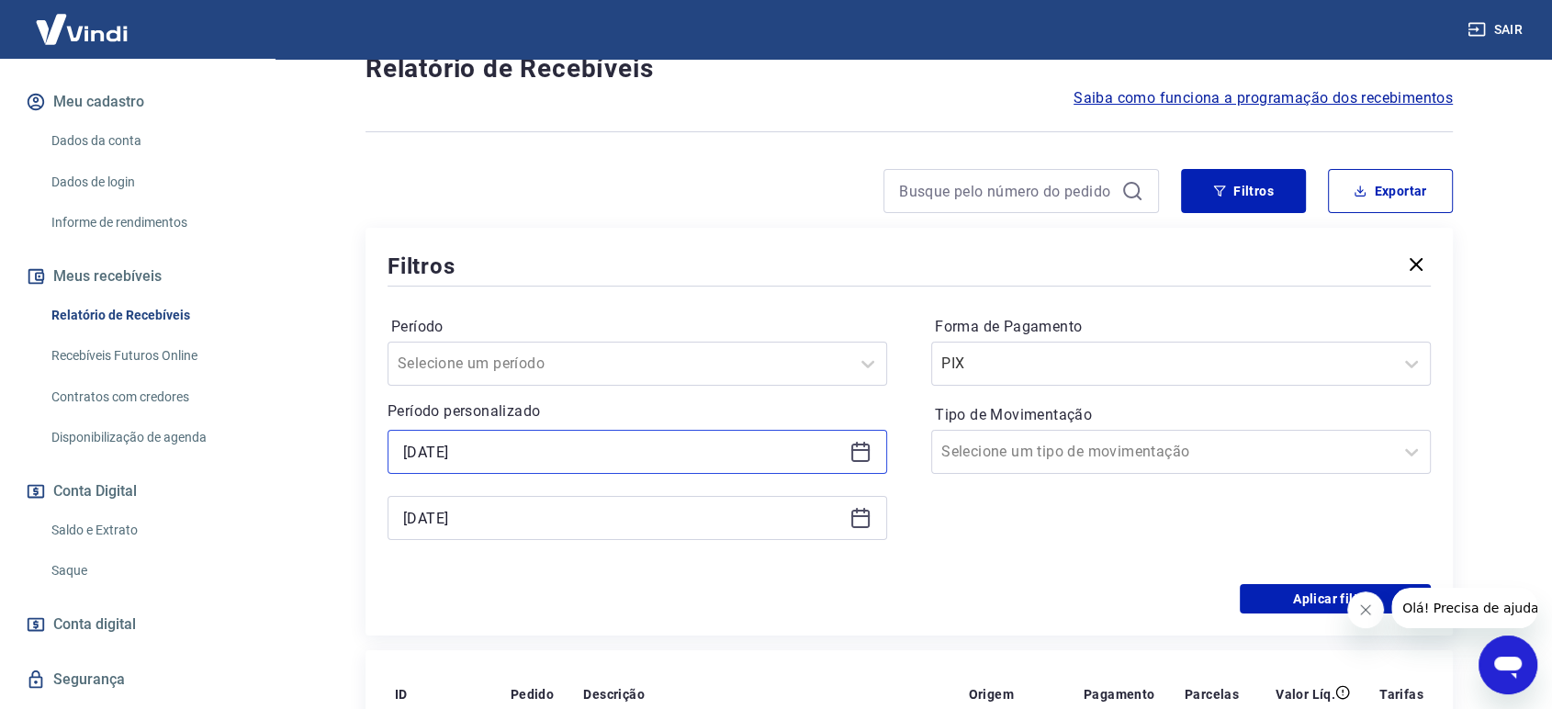
click at [692, 456] on input "[DATE]" at bounding box center [622, 452] width 439 height 28
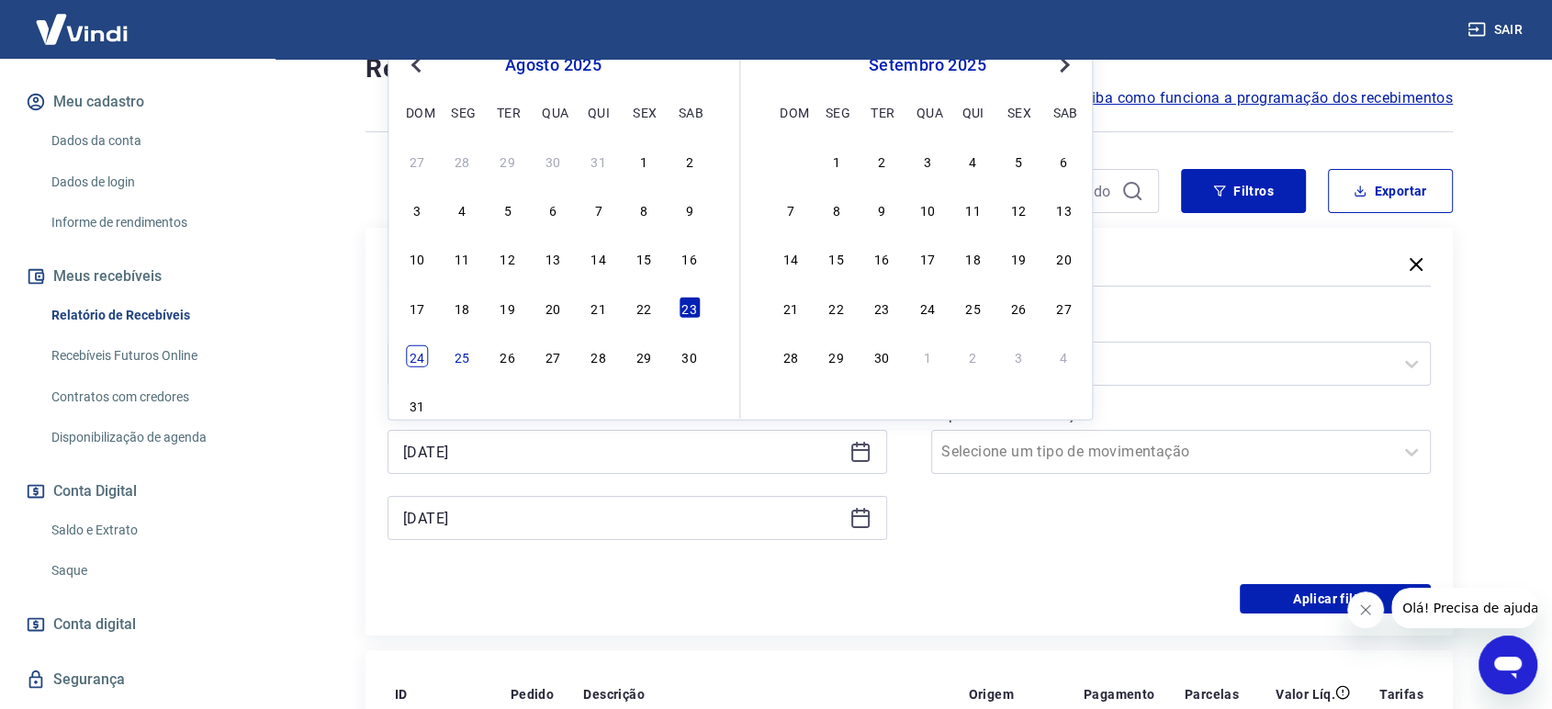
click at [422, 356] on div "24" at bounding box center [417, 356] width 22 height 22
type input "[DATE]"
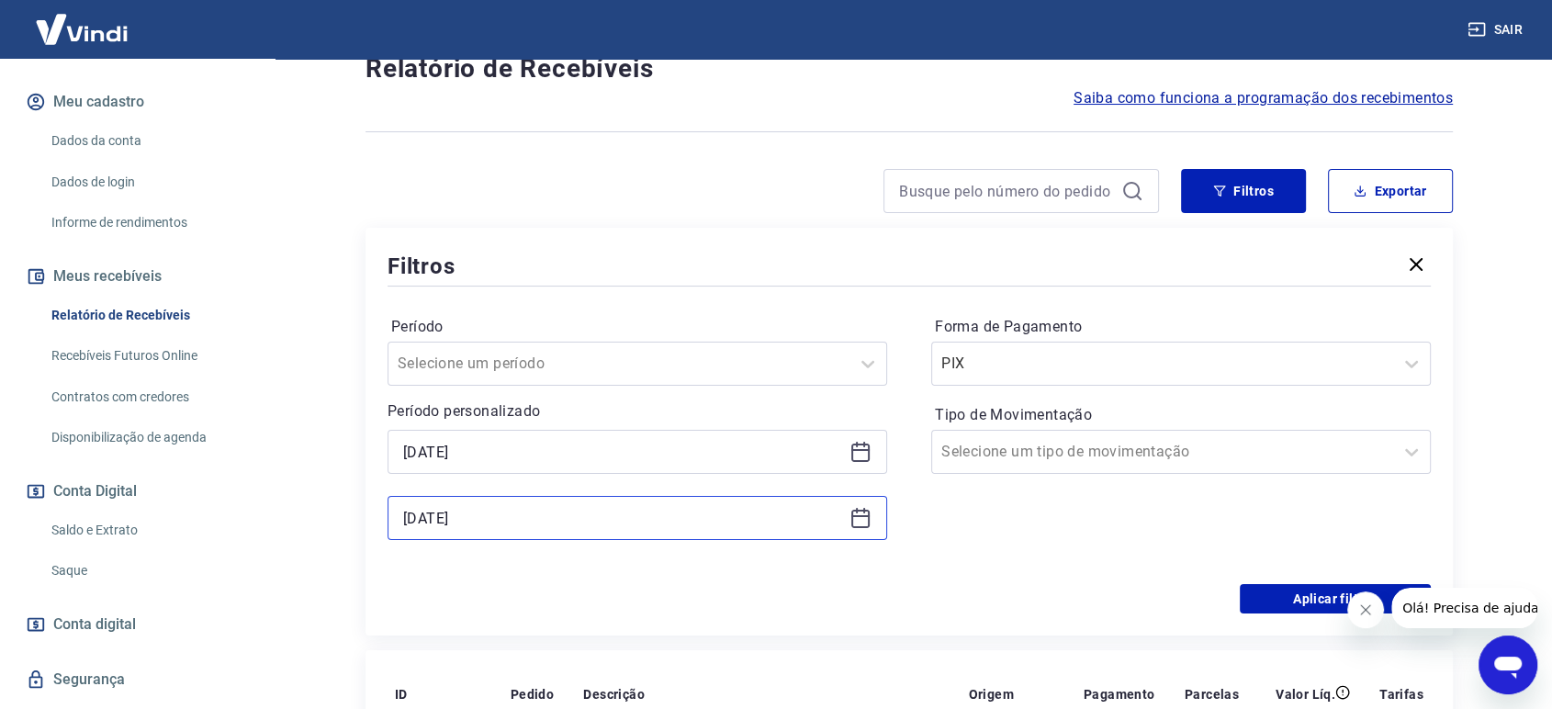
click at [491, 515] on input "[DATE]" at bounding box center [622, 518] width 439 height 28
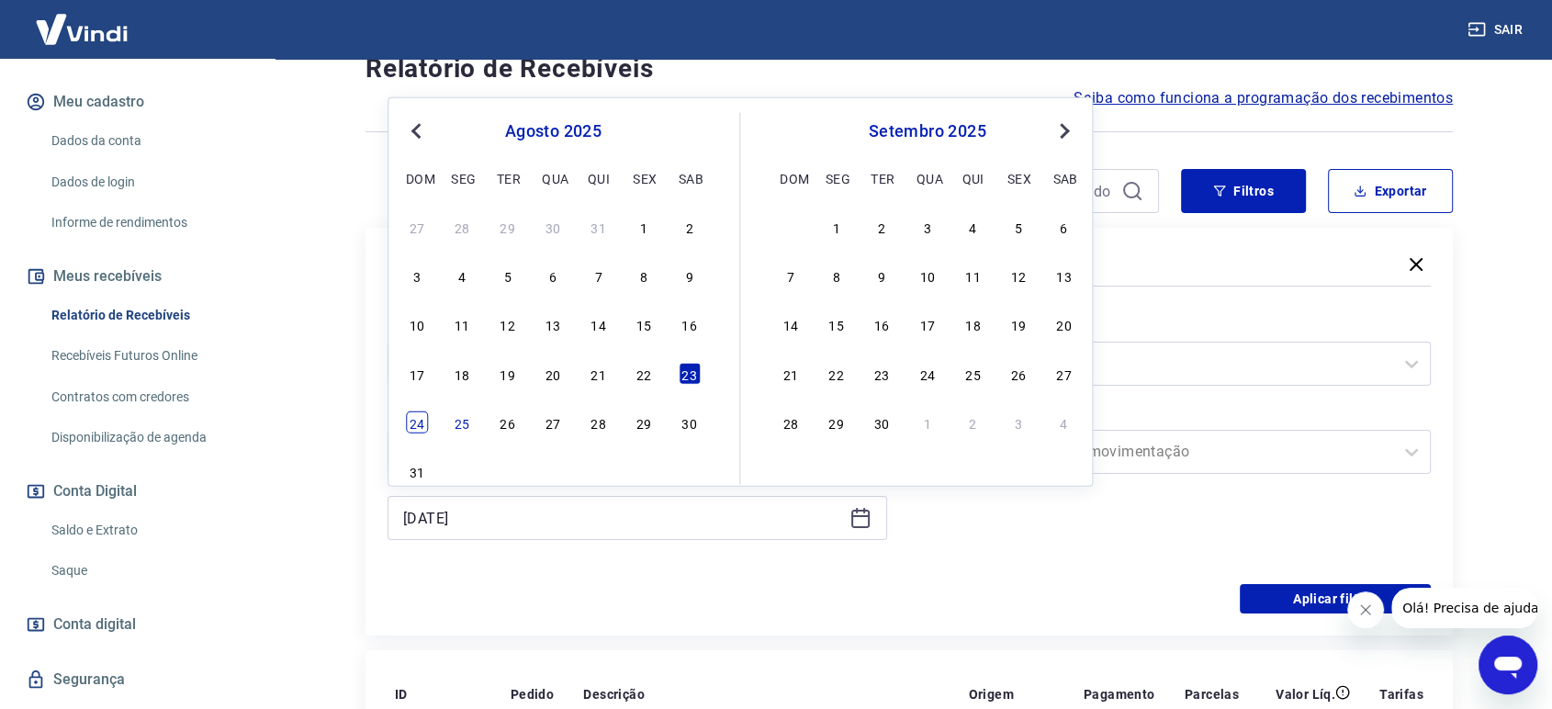
click at [409, 429] on div "24" at bounding box center [417, 422] width 22 height 22
type input "[DATE]"
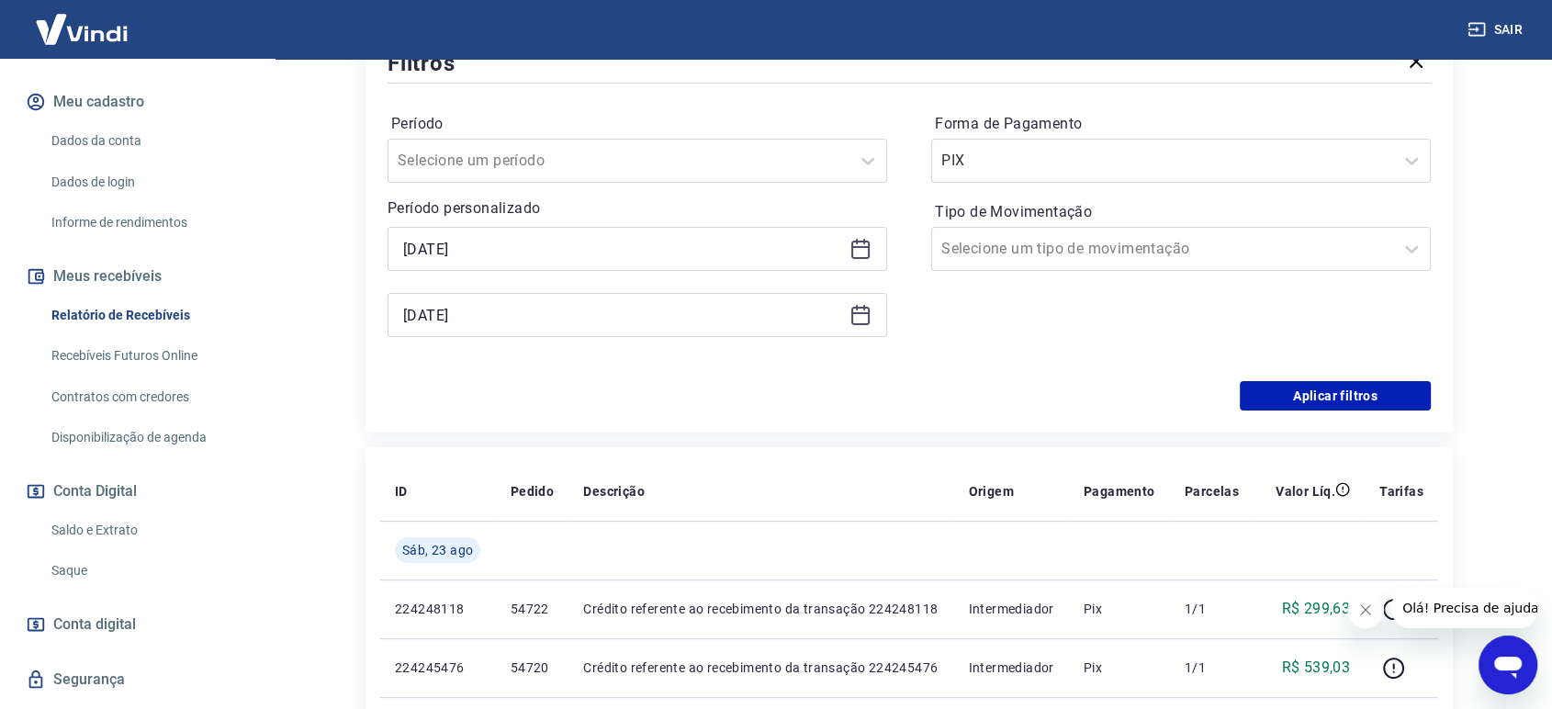
scroll to position [354, 0]
click at [1351, 395] on button "Aplicar filtros" at bounding box center [1335, 394] width 191 height 29
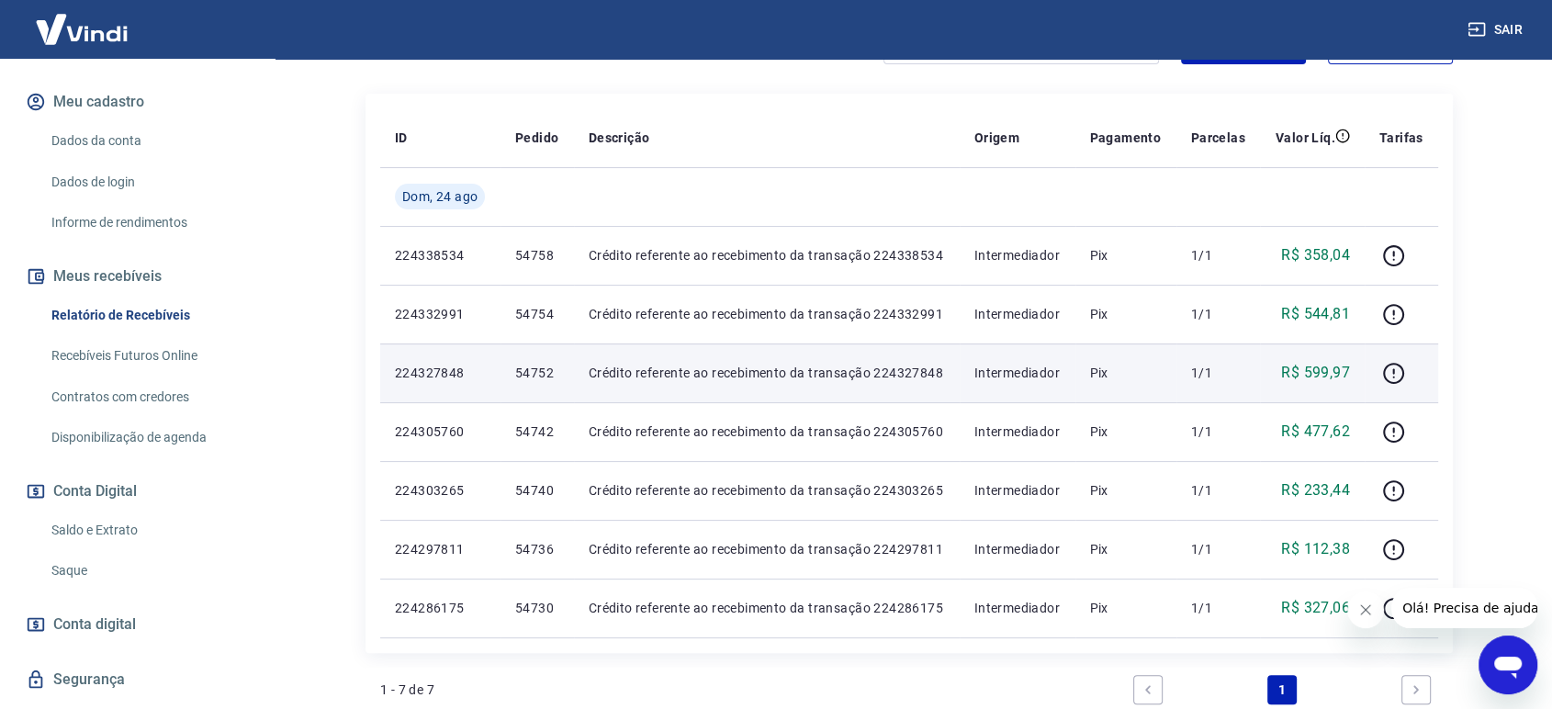
scroll to position [408, 0]
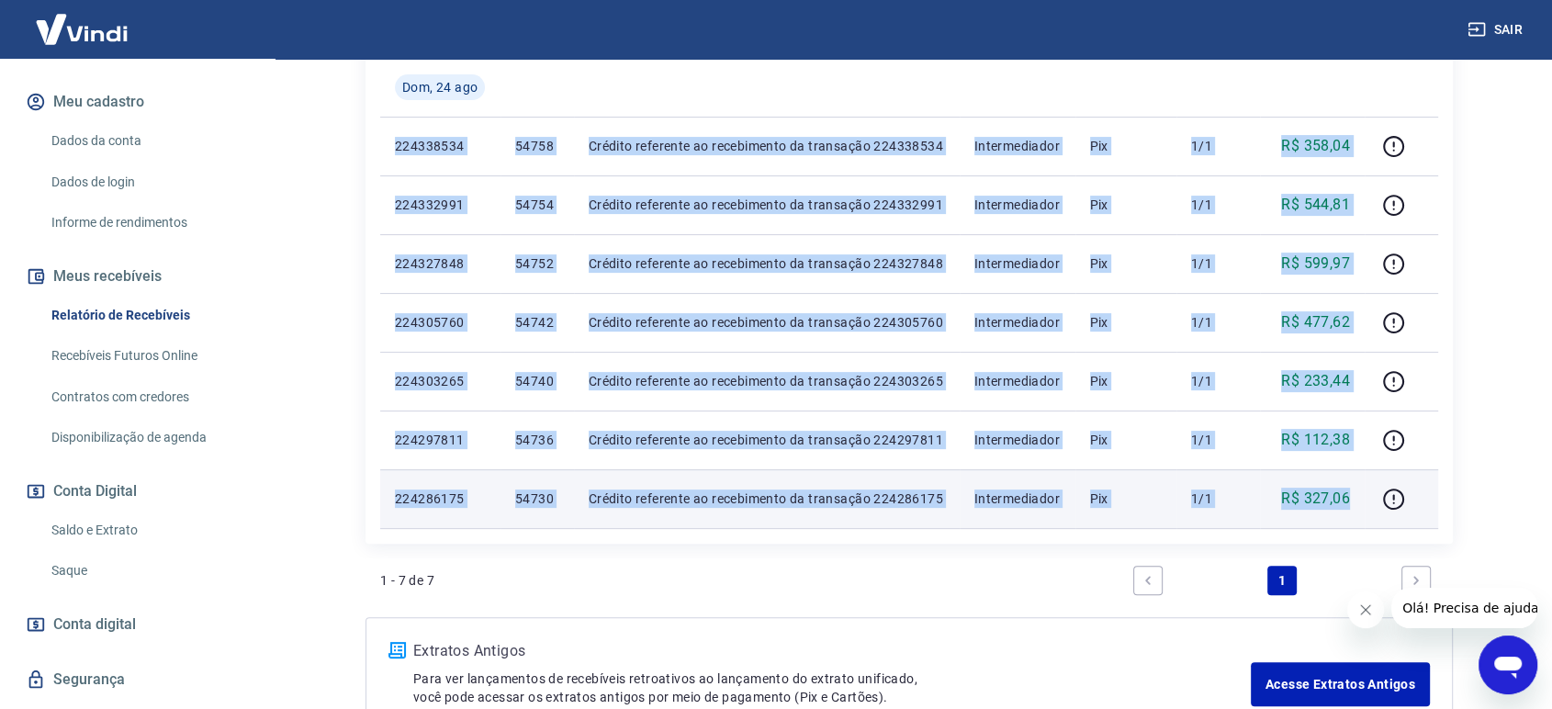
drag, startPoint x: 390, startPoint y: 149, endPoint x: 1353, endPoint y: 505, distance: 1026.4
click at [1353, 505] on tbody "[DATE] 224338534 54758 Crédito referente ao recebimento da transação 224338534 …" at bounding box center [909, 293] width 1058 height 470
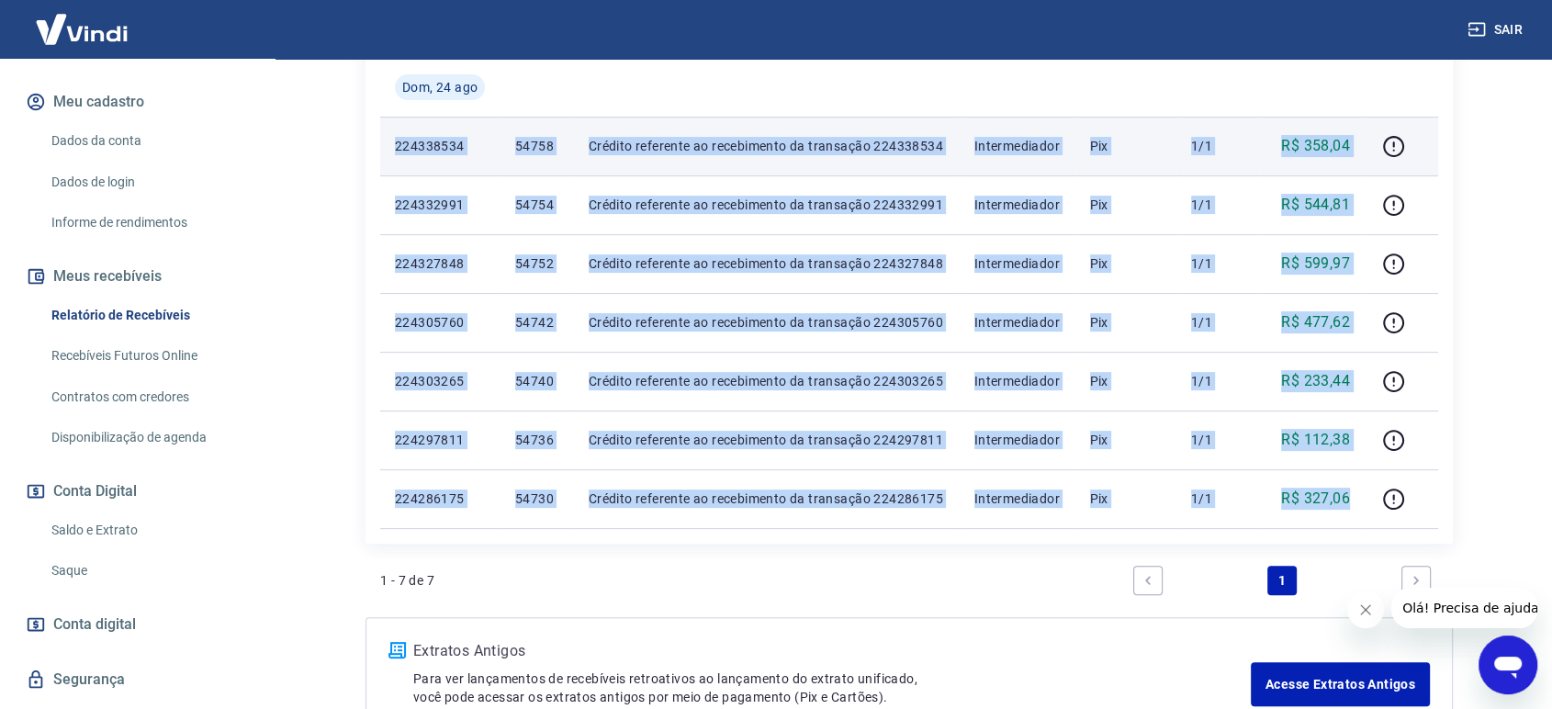
copy tbody "224338534 54758 Crédito referente ao recebimento da transação 224338534 Interme…"
